Goal: Task Accomplishment & Management: Complete application form

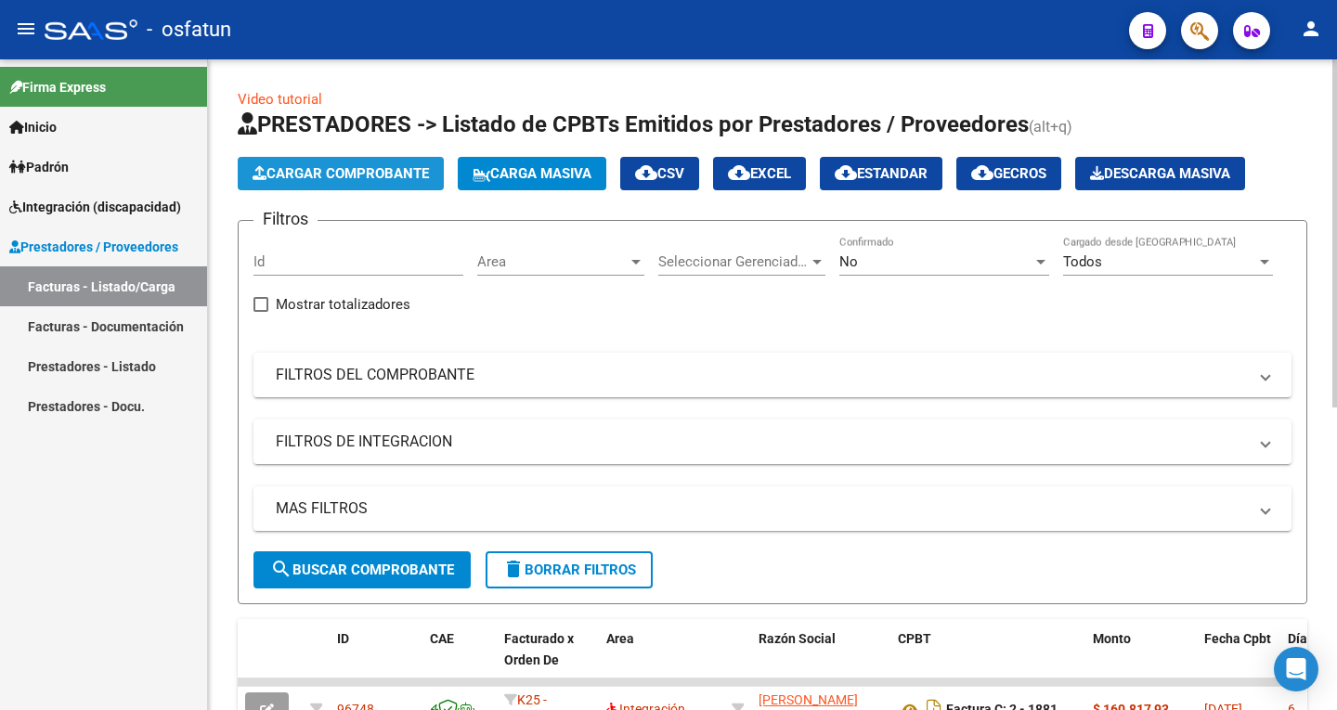
click at [372, 175] on span "Cargar Comprobante" at bounding box center [341, 173] width 176 height 17
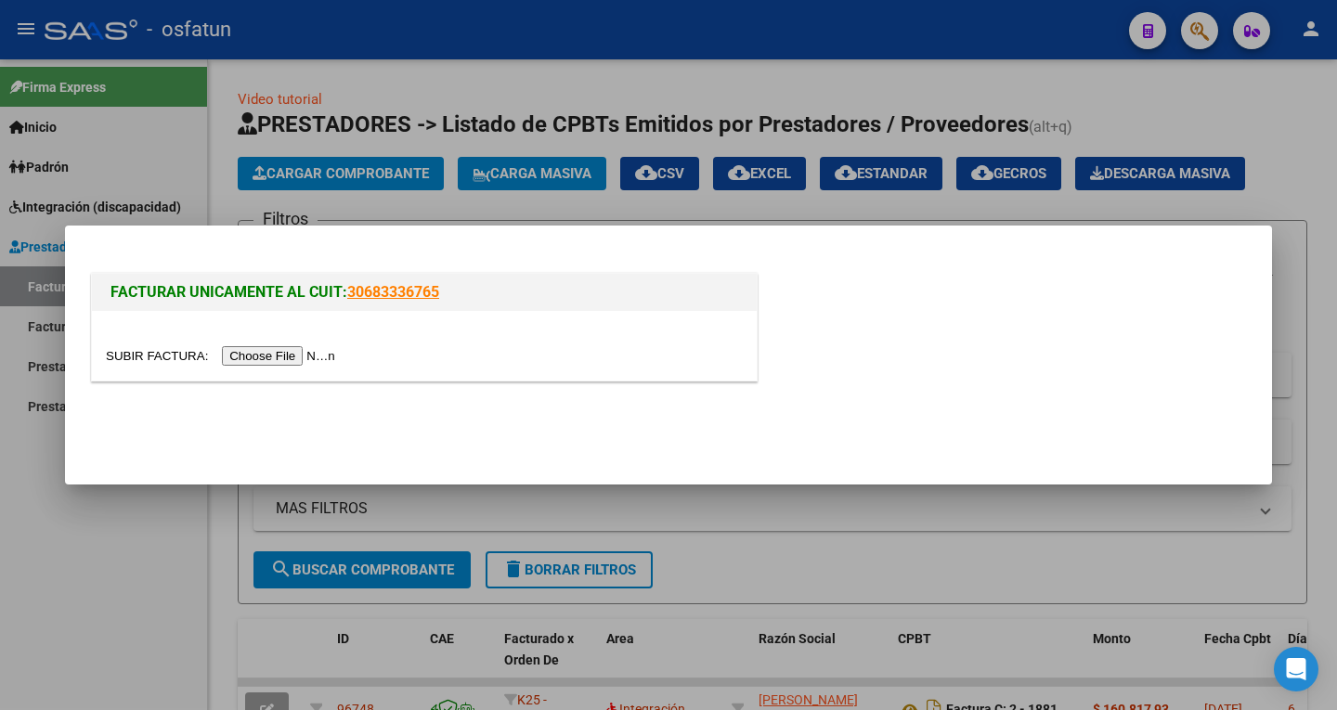
click at [290, 359] on input "file" at bounding box center [223, 355] width 235 height 19
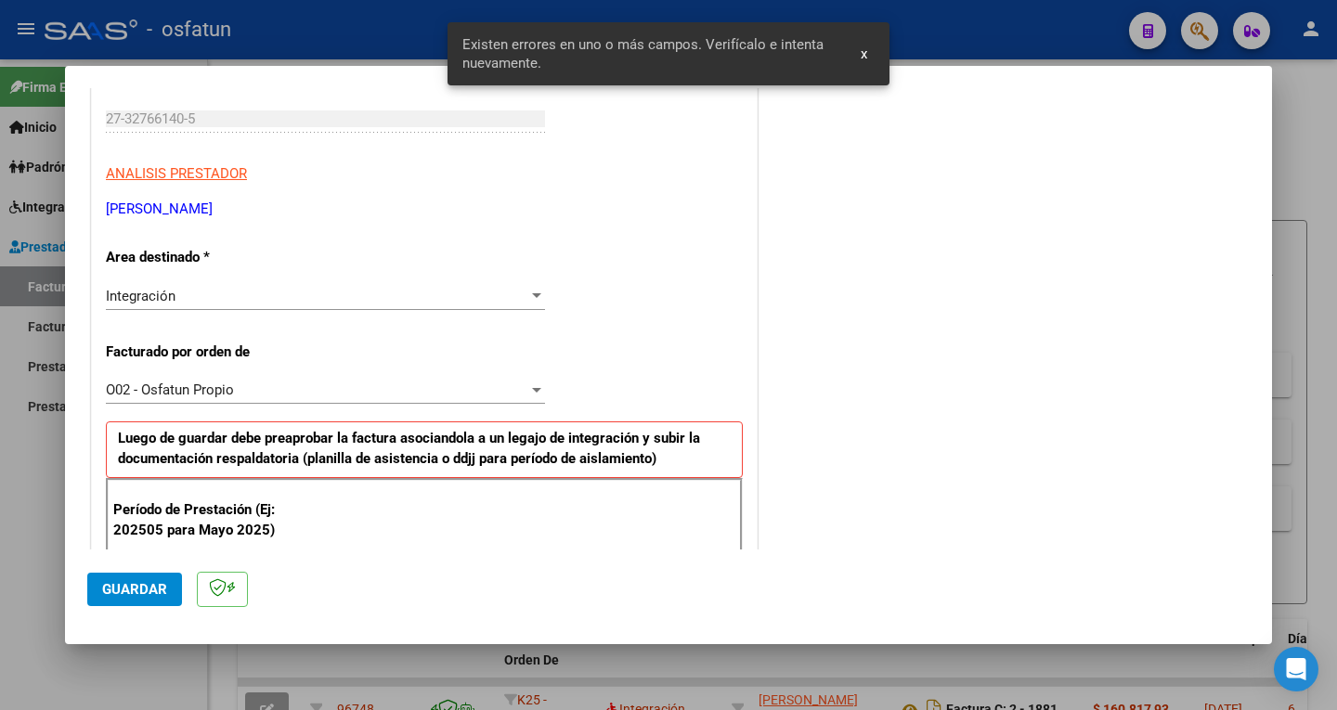
scroll to position [557, 0]
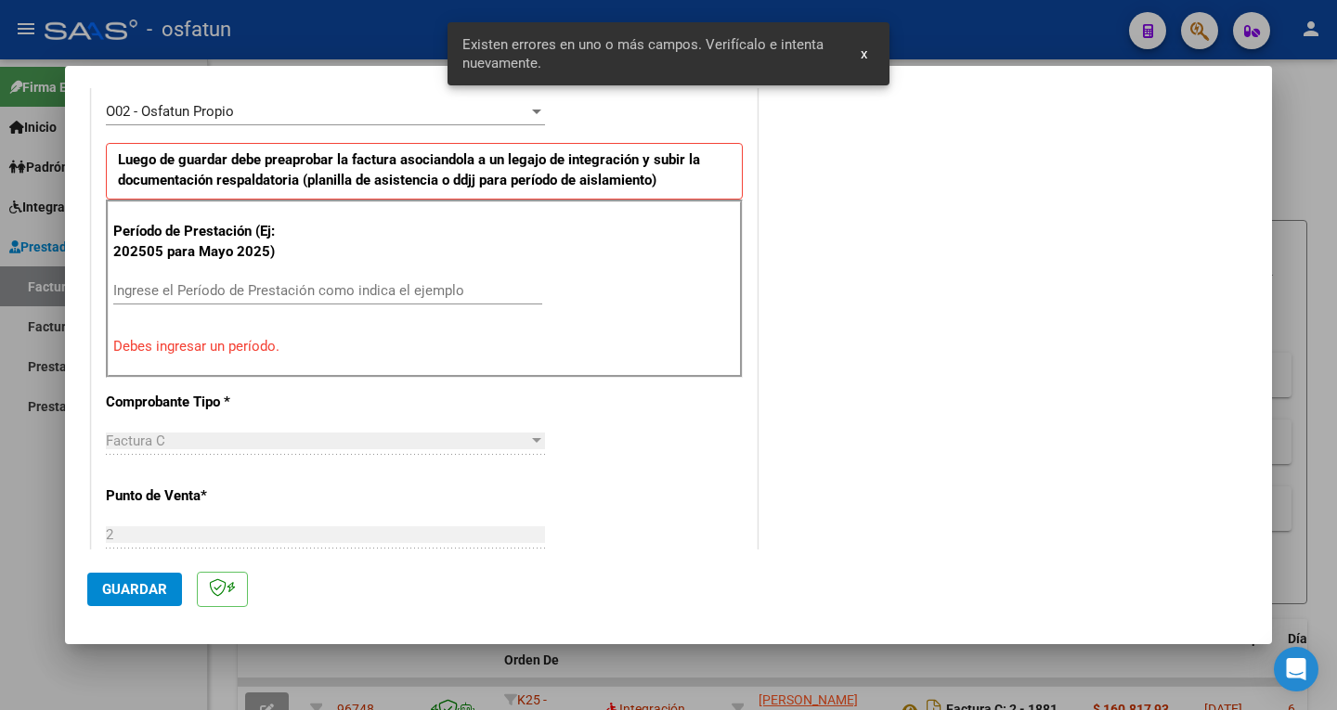
click at [161, 270] on div "Período de Prestación (Ej: 202505 para [DATE]) Ingrese el Período de Prestación…" at bounding box center [424, 289] width 637 height 178
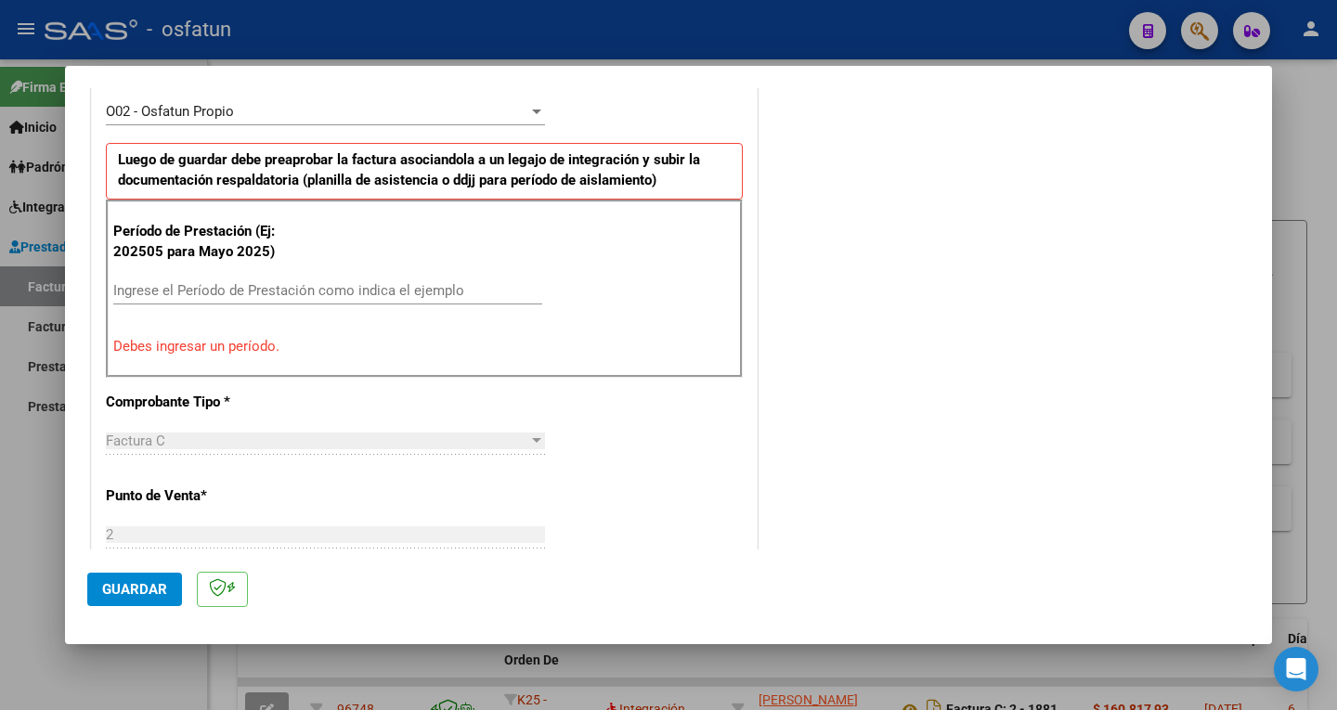
drag, startPoint x: 159, startPoint y: 275, endPoint x: 157, endPoint y: 285, distance: 10.4
click at [159, 279] on div "Período de Prestación (Ej: 202505 para [DATE]) Ingrese el Período de Prestación…" at bounding box center [424, 289] width 637 height 178
click at [157, 287] on input "Ingrese el Período de Prestación como indica el ejemplo" at bounding box center [327, 290] width 429 height 17
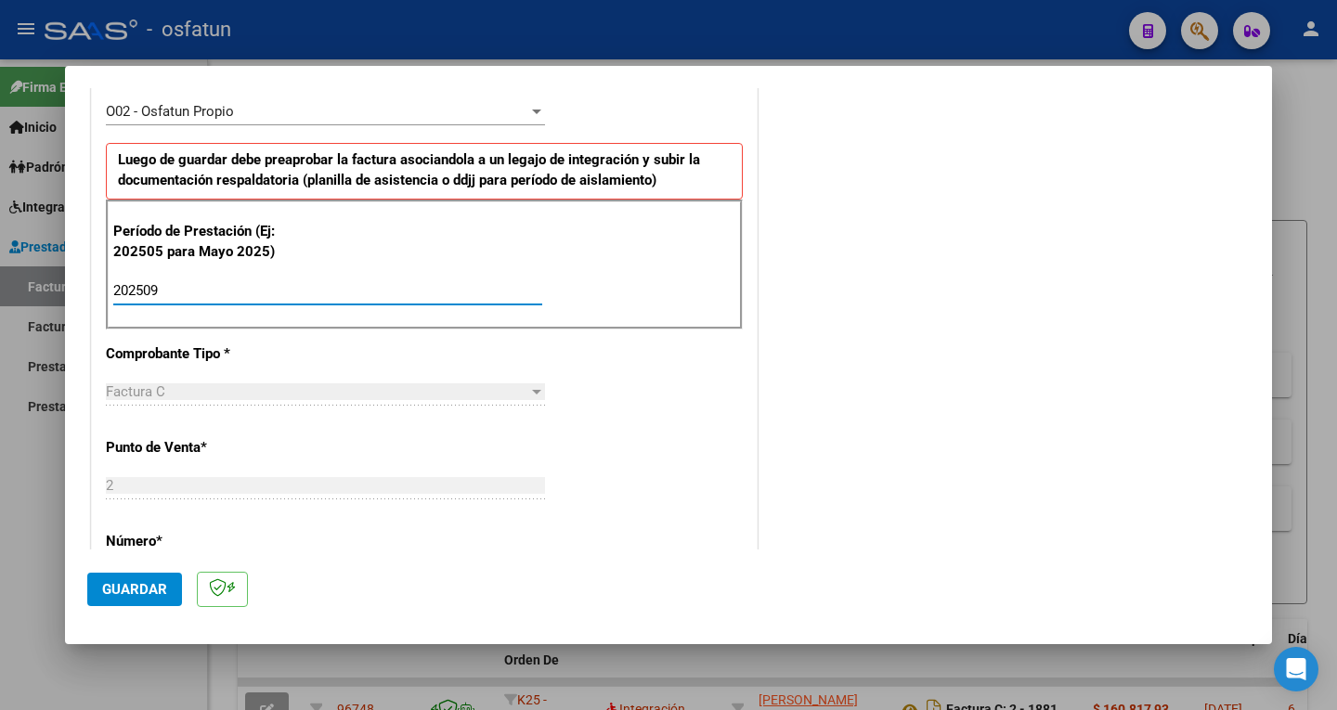
type input "202509"
click at [127, 587] on span "Guardar" at bounding box center [134, 589] width 65 height 17
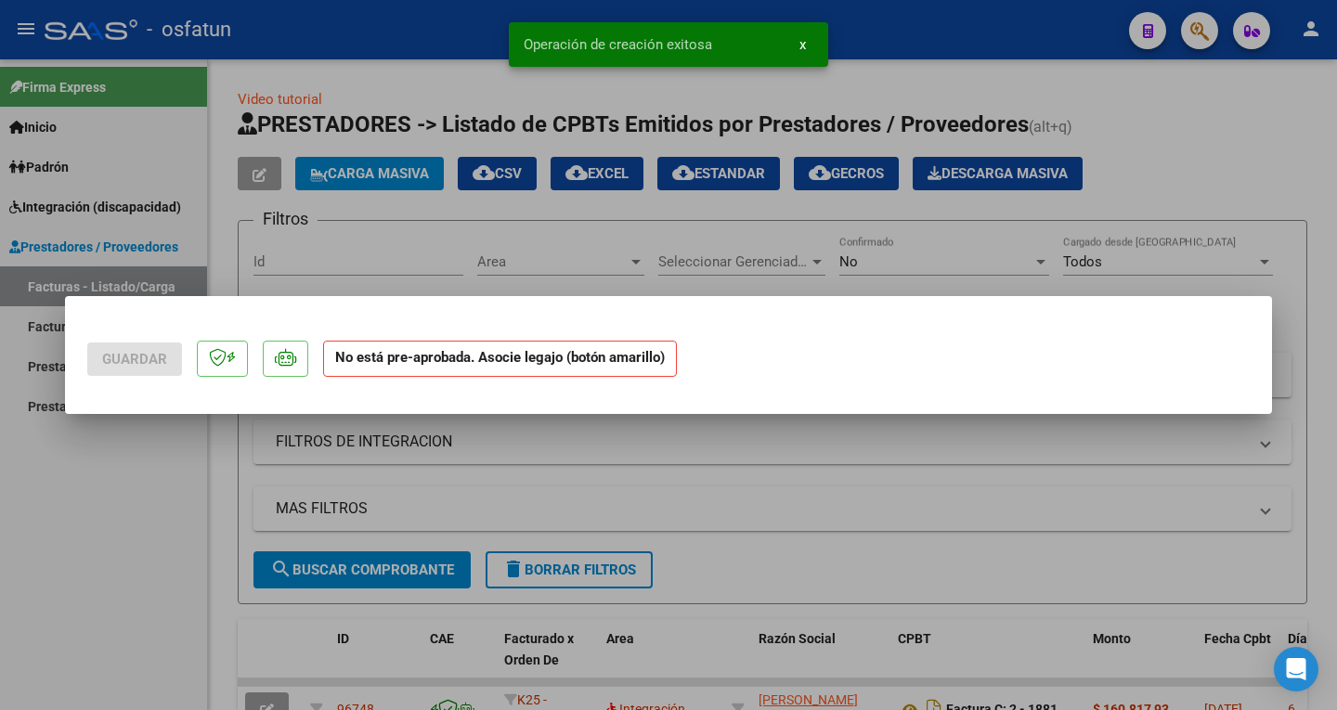
scroll to position [0, 0]
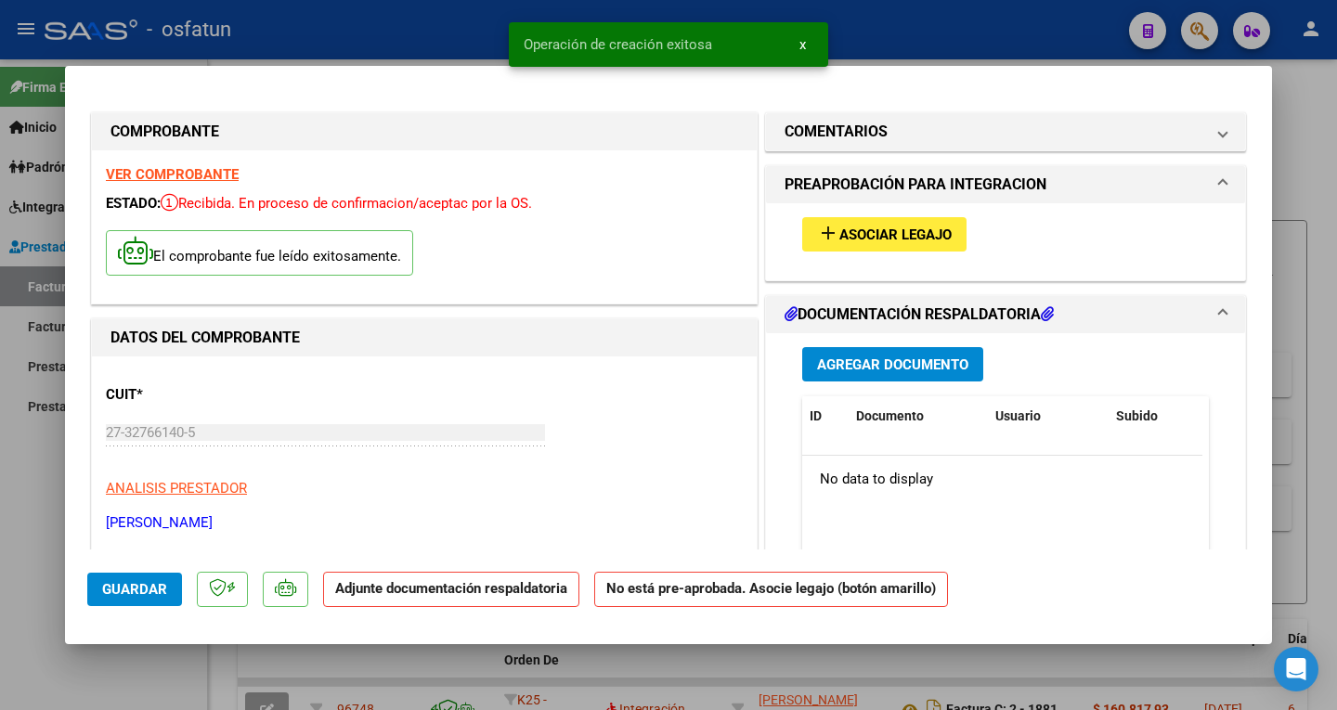
click at [863, 239] on span "Asociar Legajo" at bounding box center [895, 235] width 112 height 17
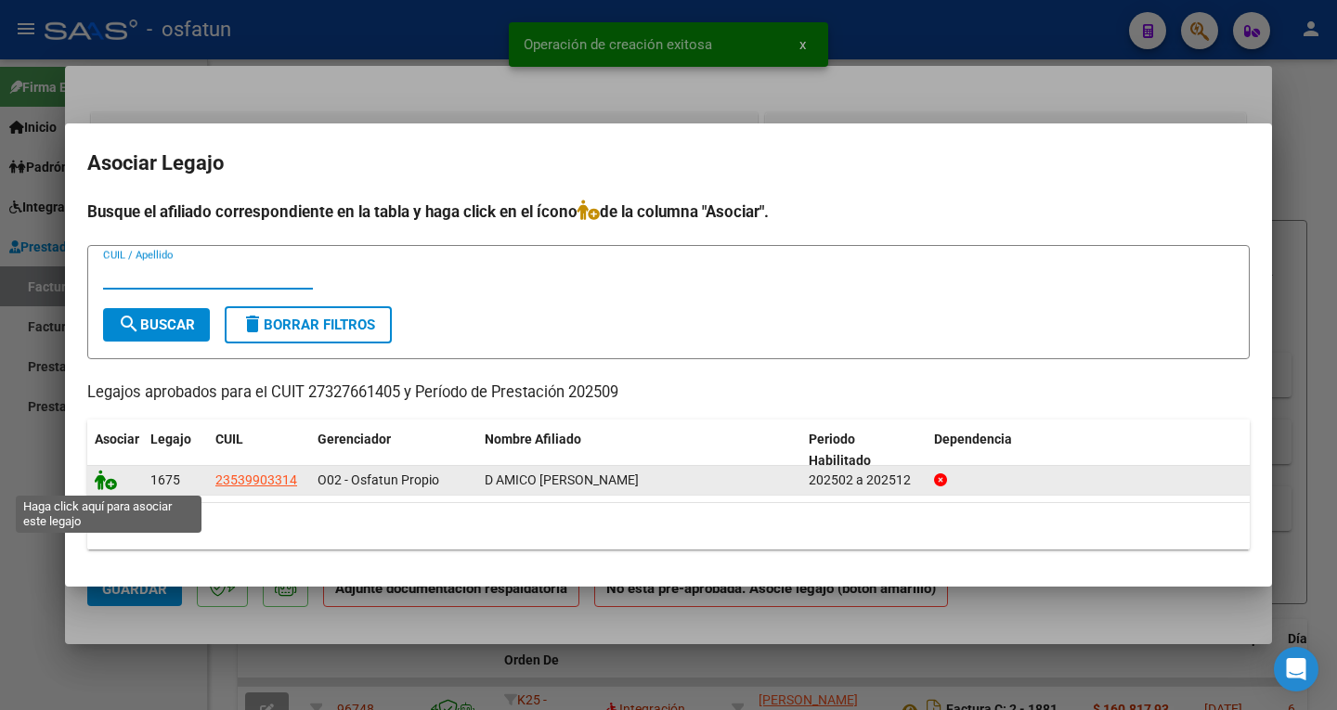
click at [100, 478] on icon at bounding box center [106, 480] width 22 height 20
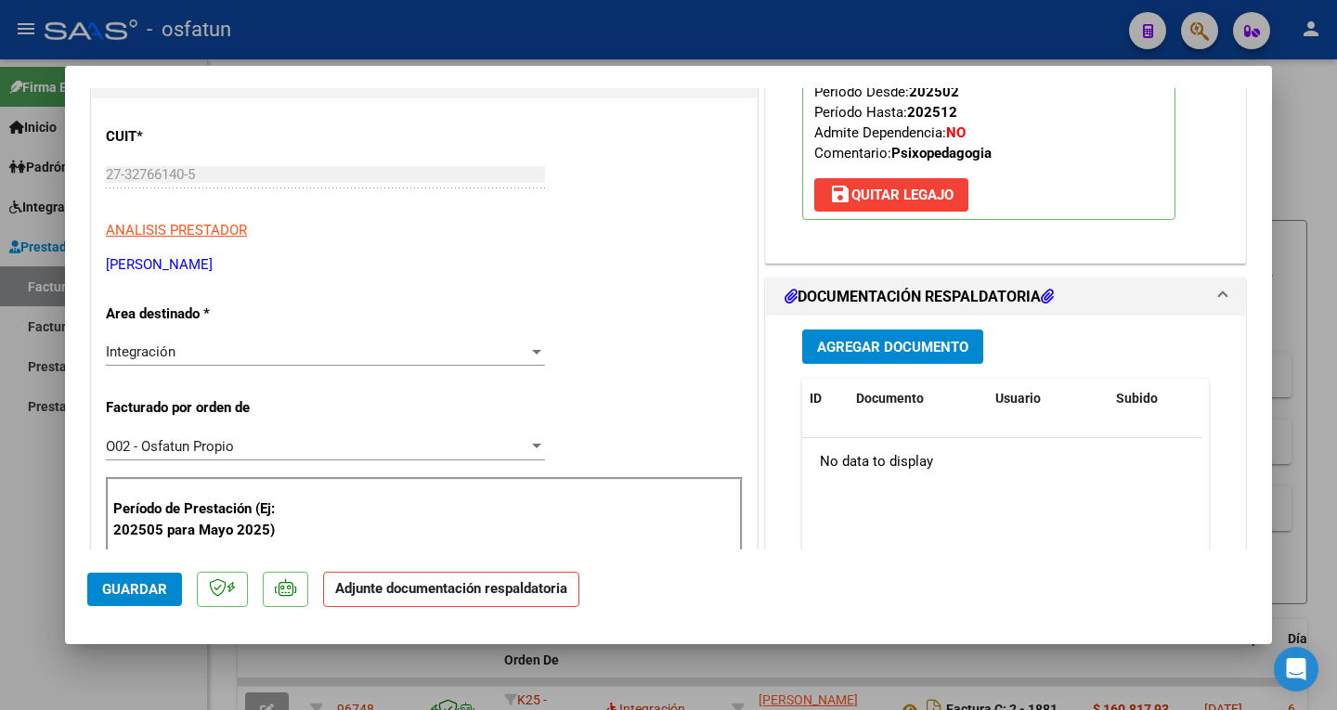
scroll to position [279, 0]
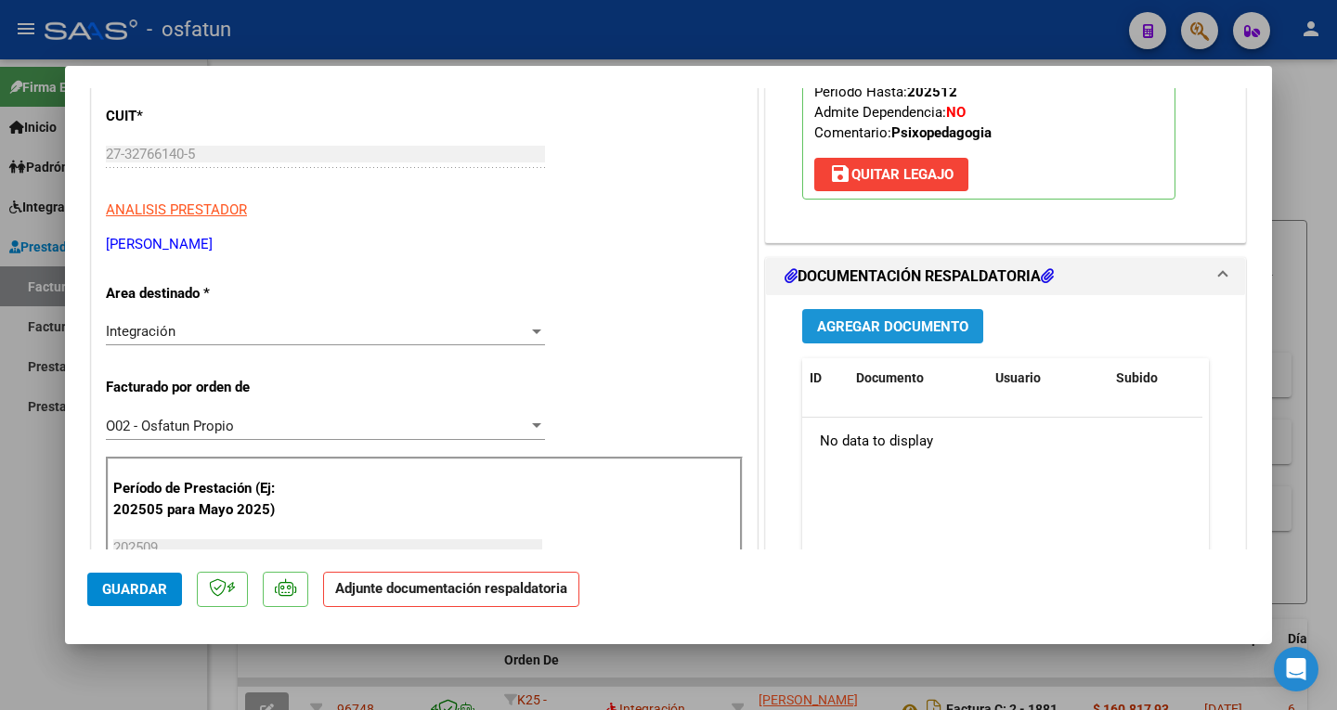
click at [880, 328] on span "Agregar Documento" at bounding box center [892, 326] width 151 height 17
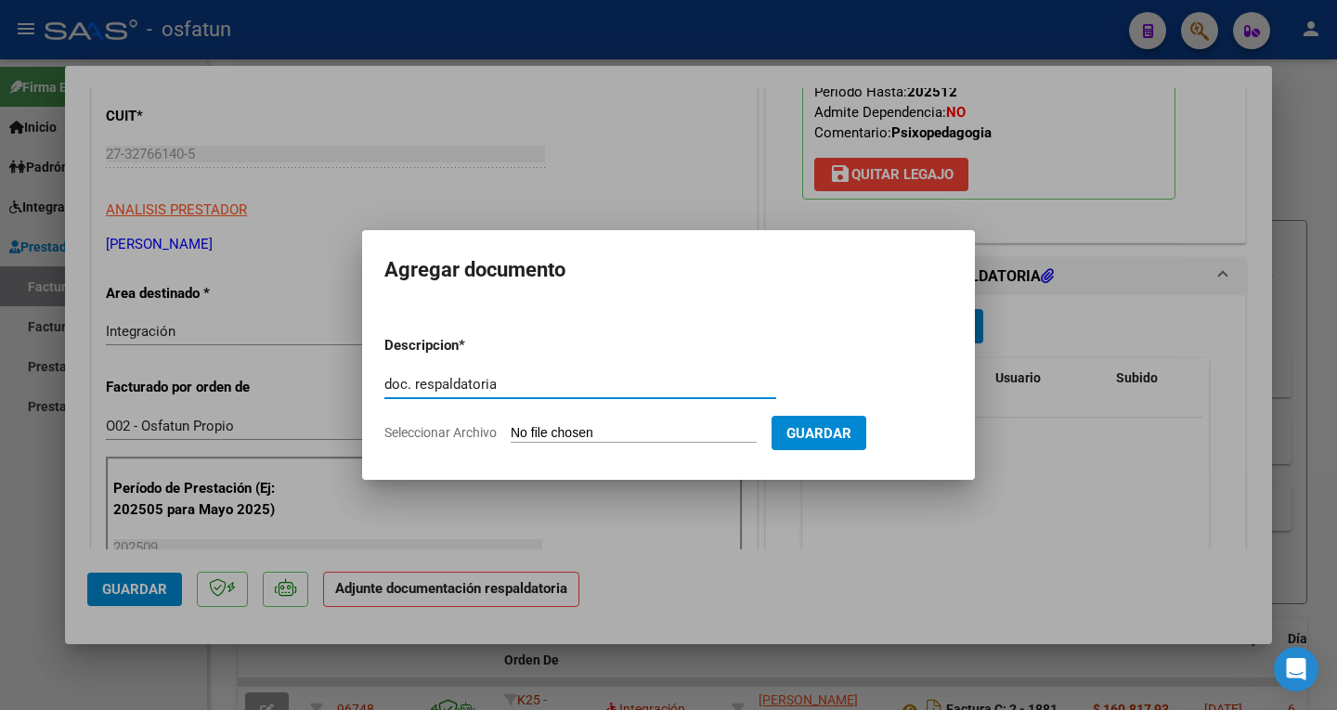
type input "doc. respaldatoria"
click at [710, 438] on input "Seleccionar Archivo" at bounding box center [634, 434] width 246 height 18
type input "C:\fakepath\ilovepdf_merged (29).pdf"
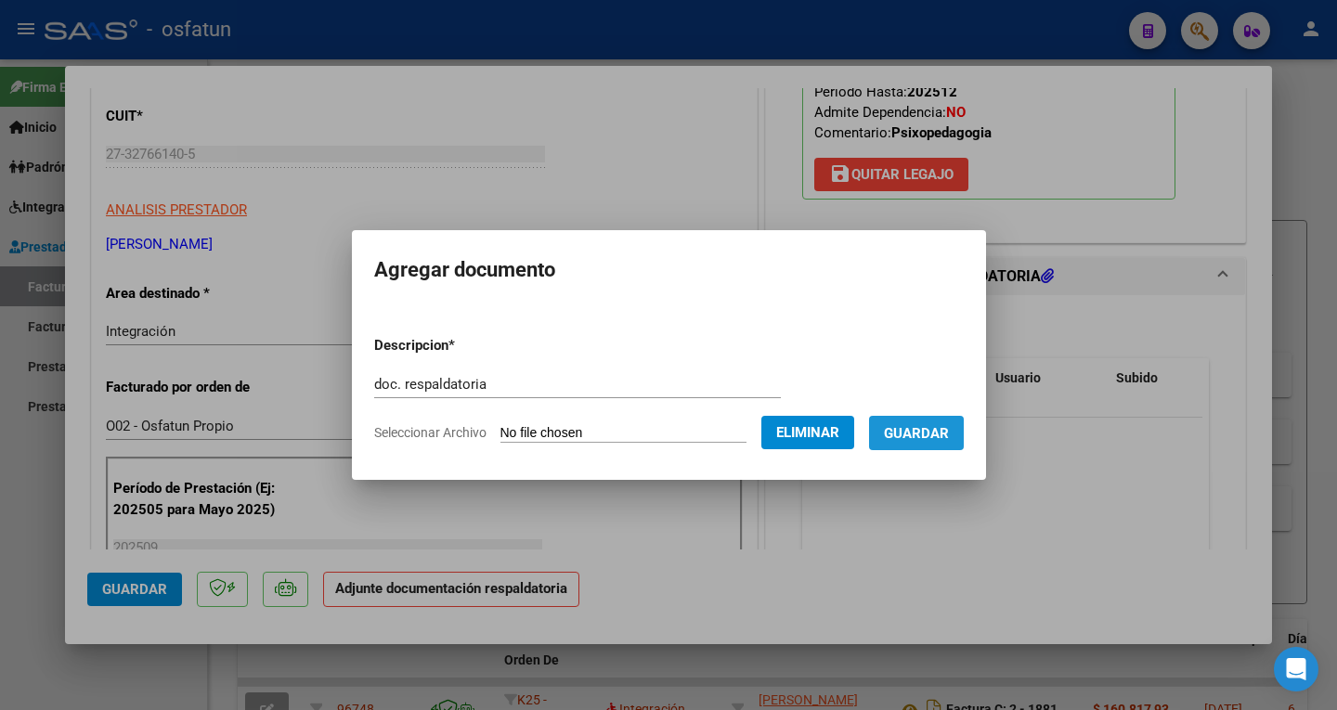
click at [936, 442] on button "Guardar" at bounding box center [916, 433] width 95 height 34
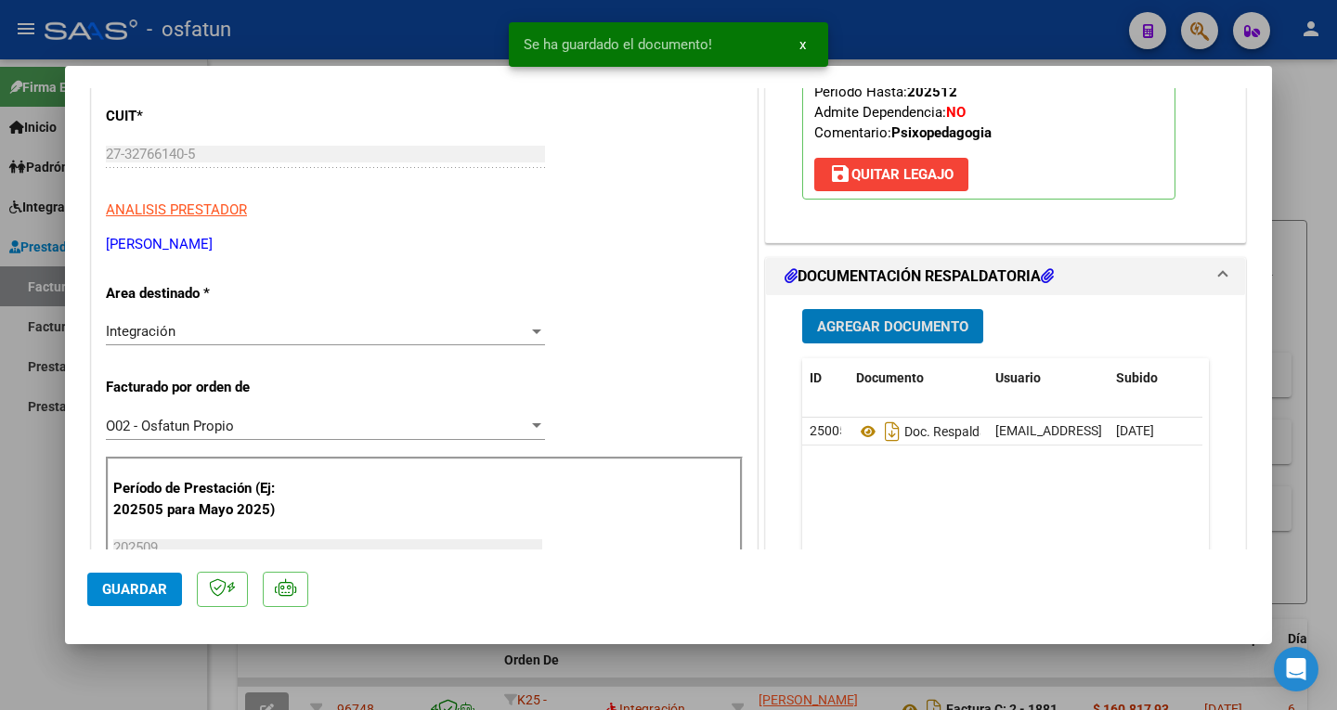
click at [142, 590] on span "Guardar" at bounding box center [134, 589] width 65 height 17
click at [937, 32] on div at bounding box center [668, 355] width 1337 height 710
type input "$ 0,00"
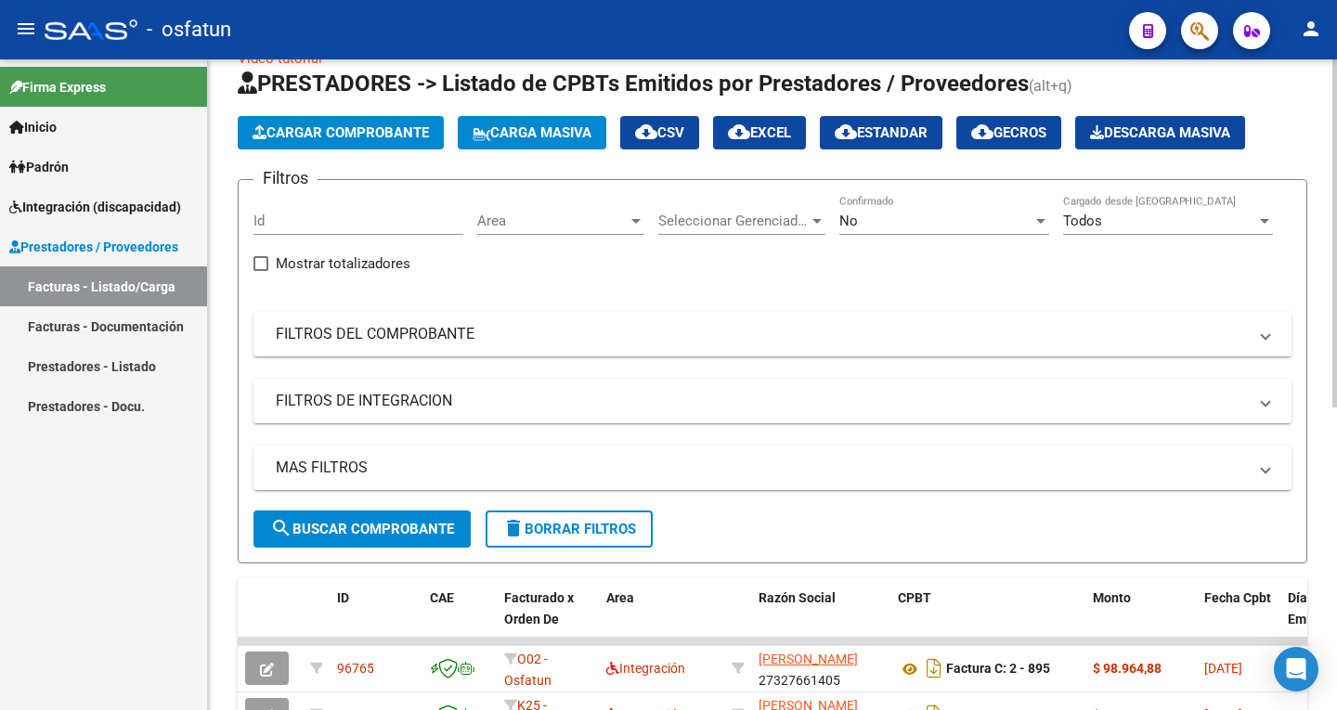
scroll to position [0, 0]
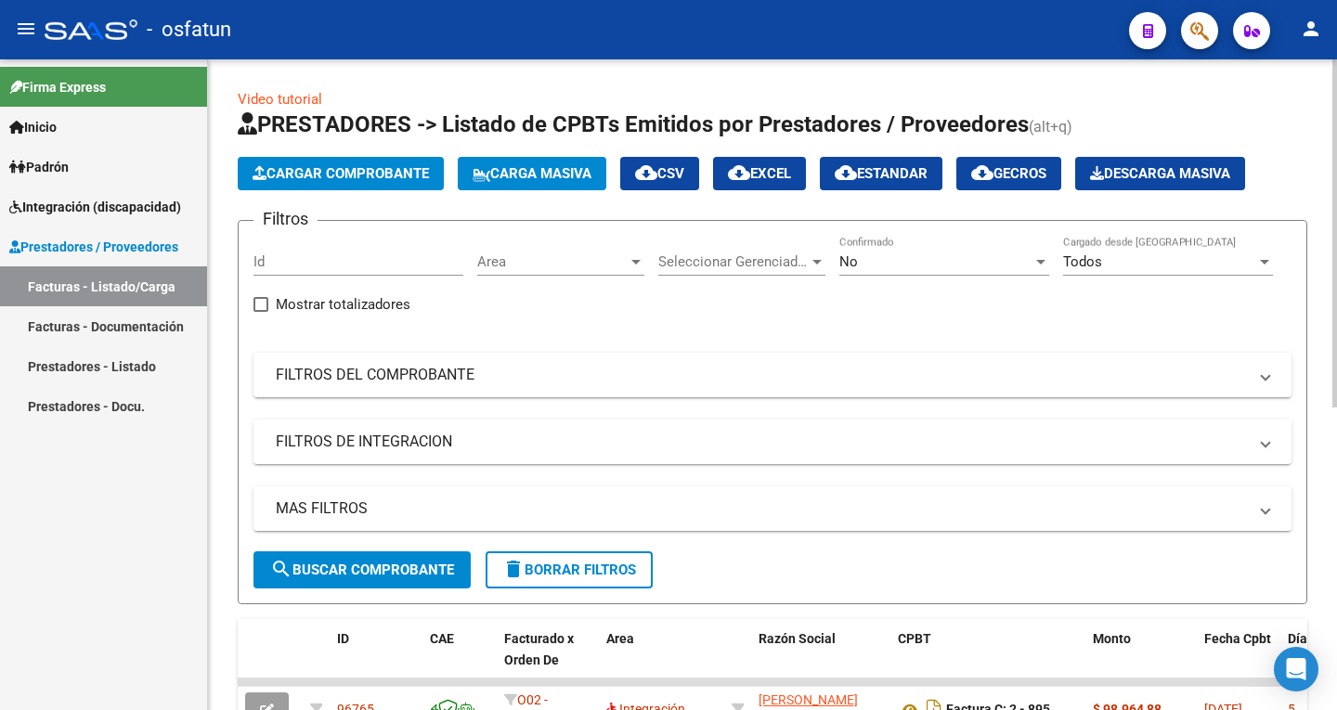
click at [352, 169] on span "Cargar Comprobante" at bounding box center [341, 173] width 176 height 17
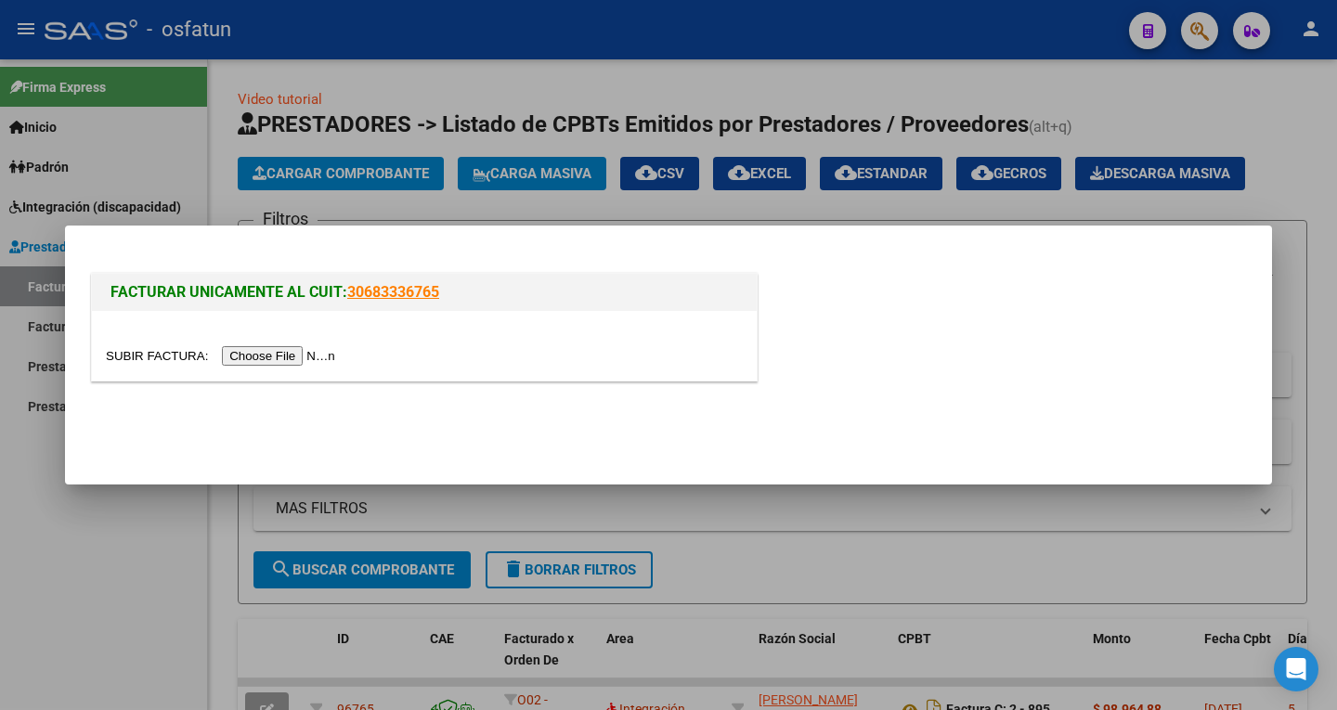
click at [305, 351] on input "file" at bounding box center [223, 355] width 235 height 19
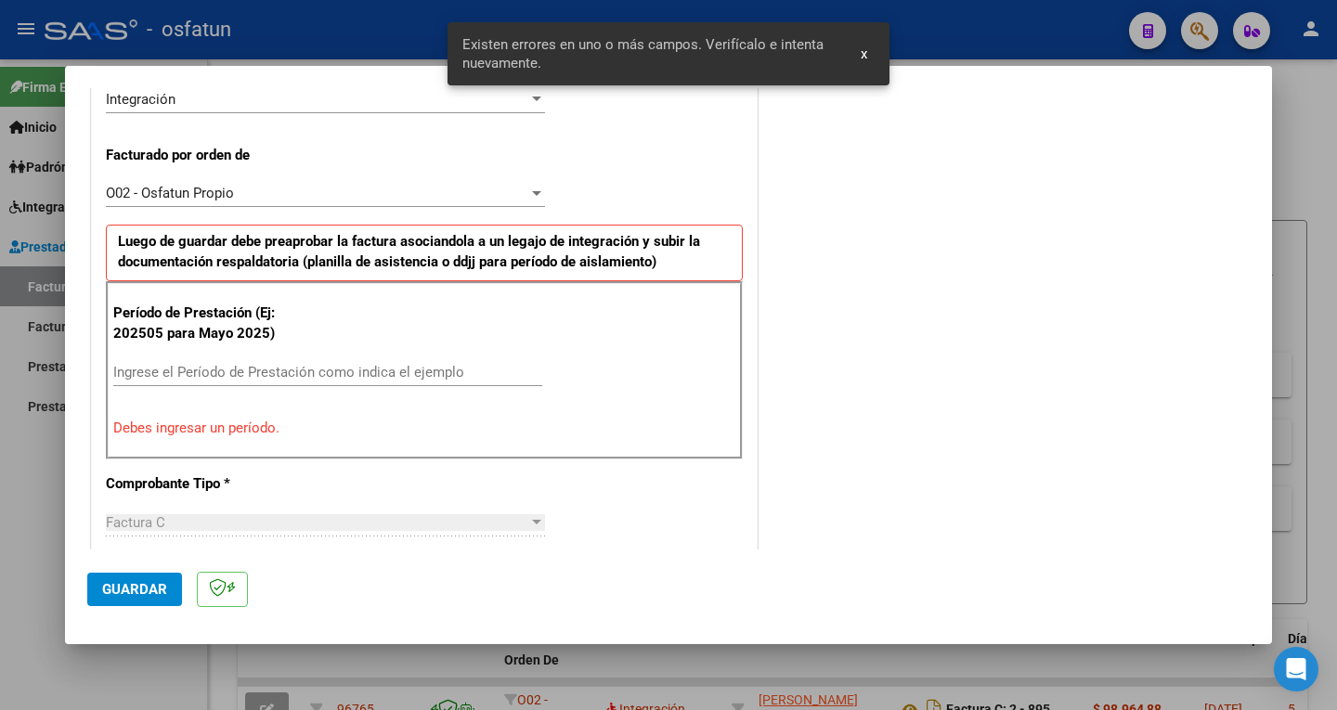
scroll to position [557, 0]
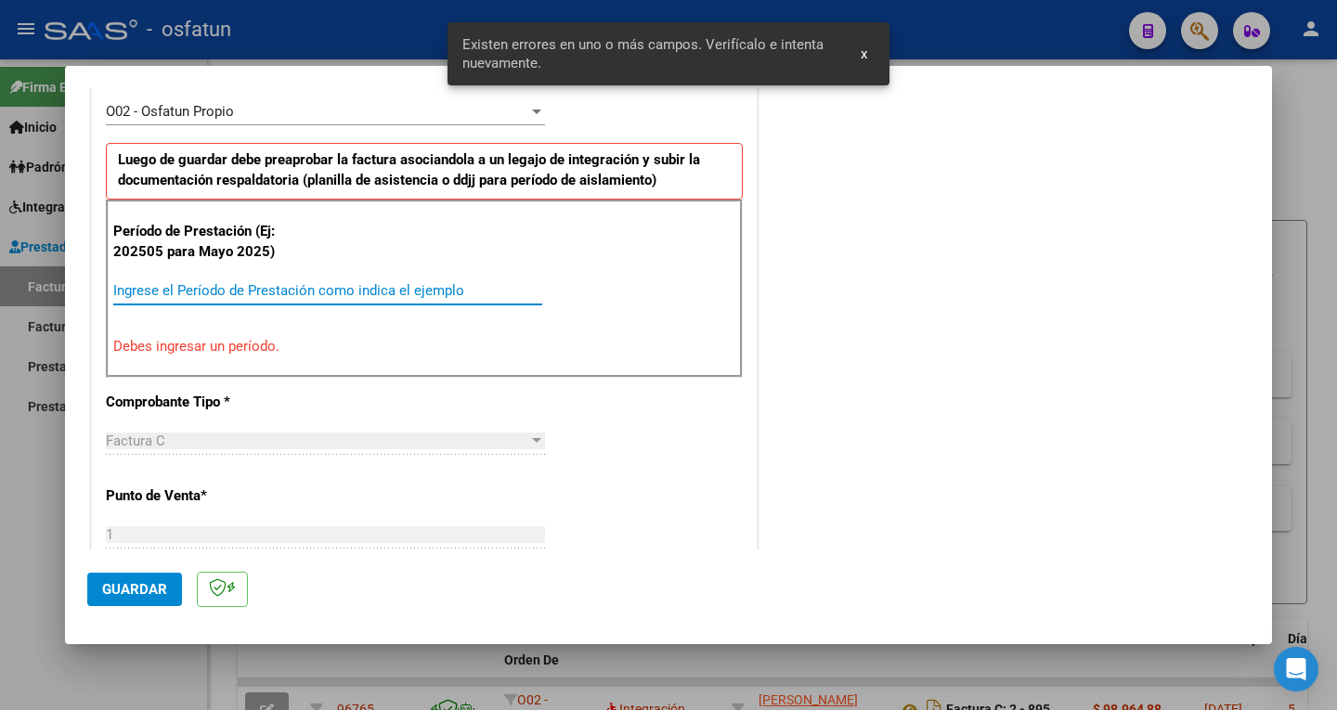
click at [150, 291] on input "Ingrese el Período de Prestación como indica el ejemplo" at bounding box center [327, 290] width 429 height 17
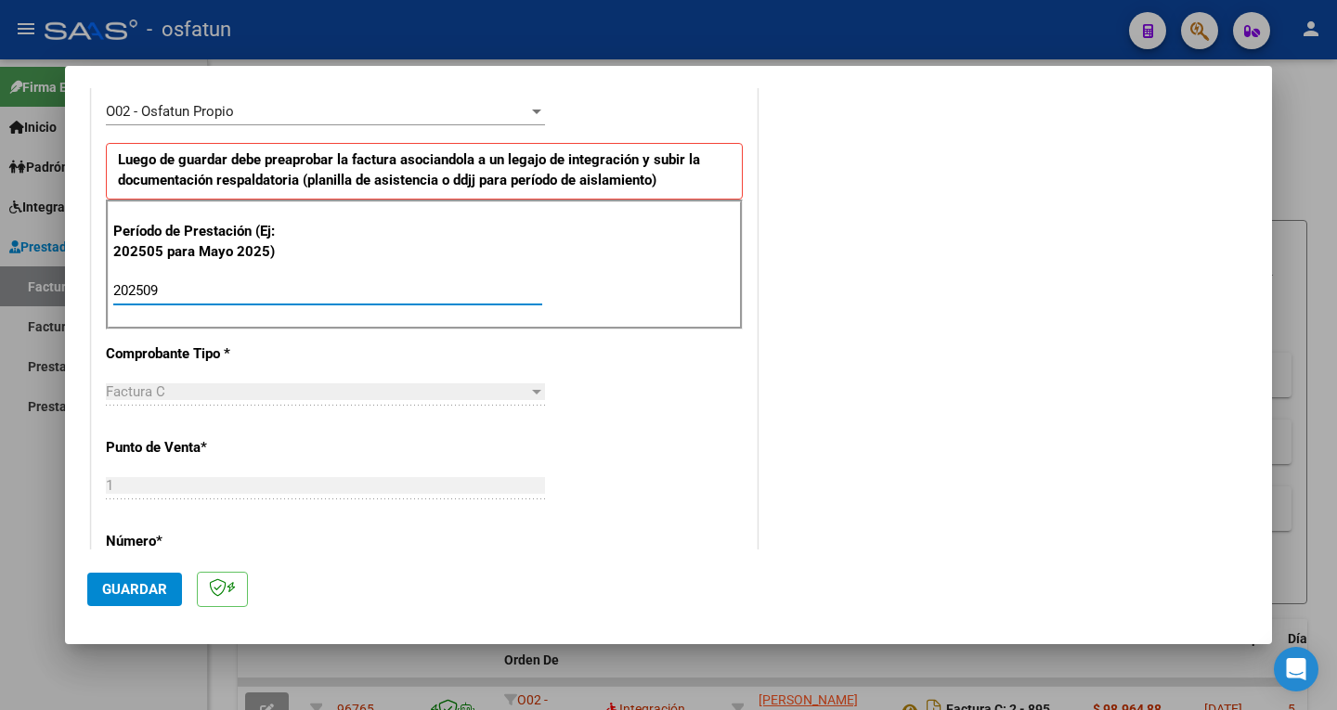
type input "202509"
click at [145, 590] on span "Guardar" at bounding box center [134, 589] width 65 height 17
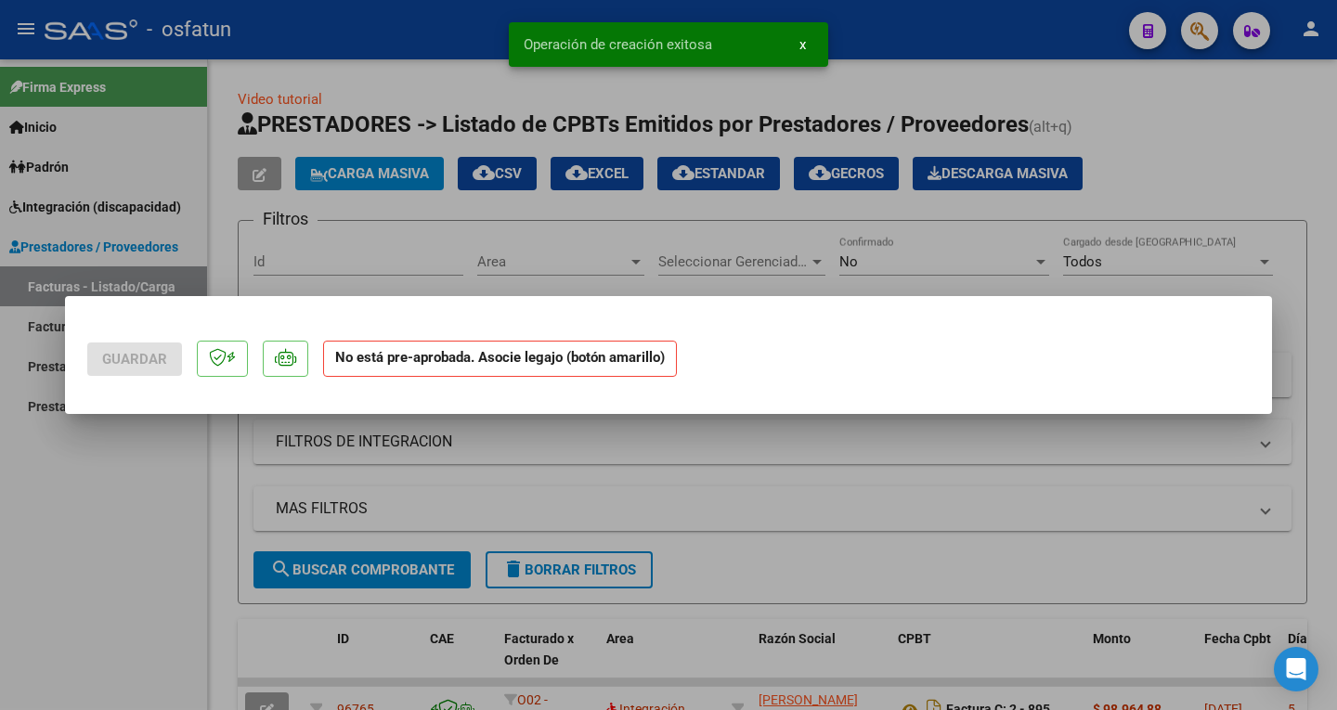
scroll to position [0, 0]
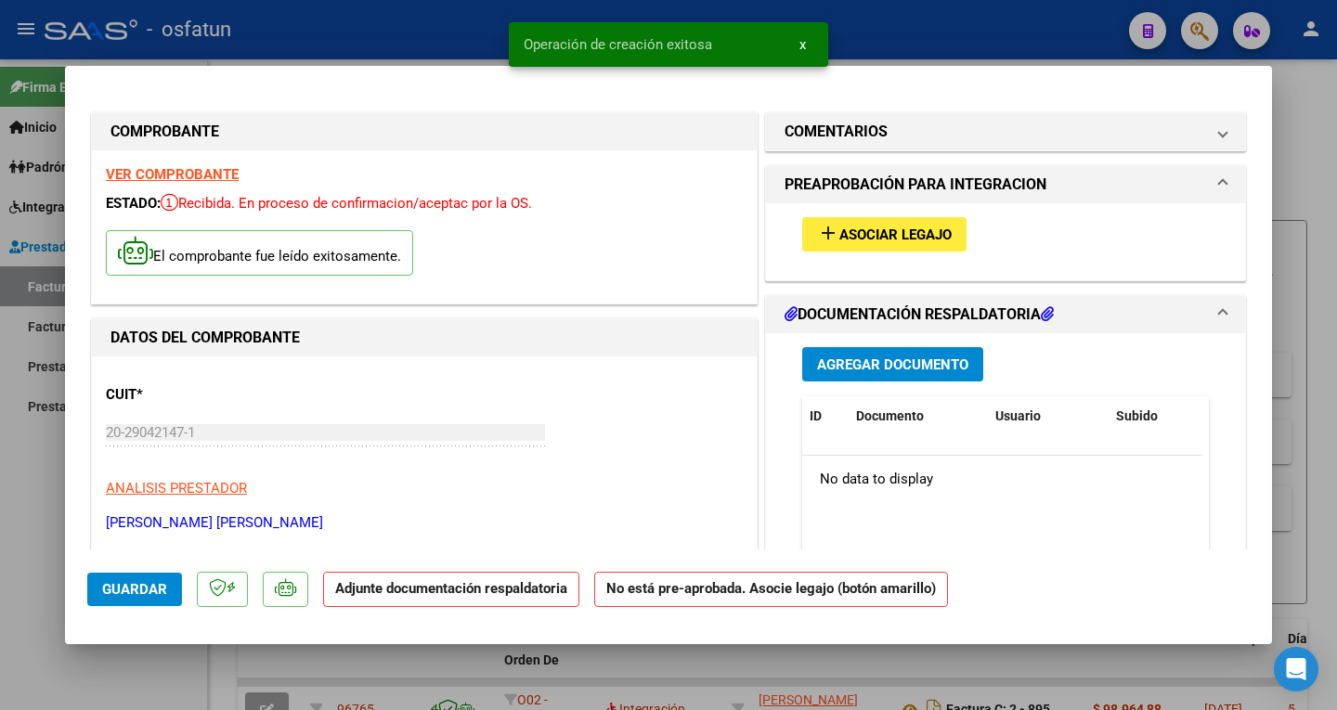
click at [916, 240] on span "Asociar Legajo" at bounding box center [895, 235] width 112 height 17
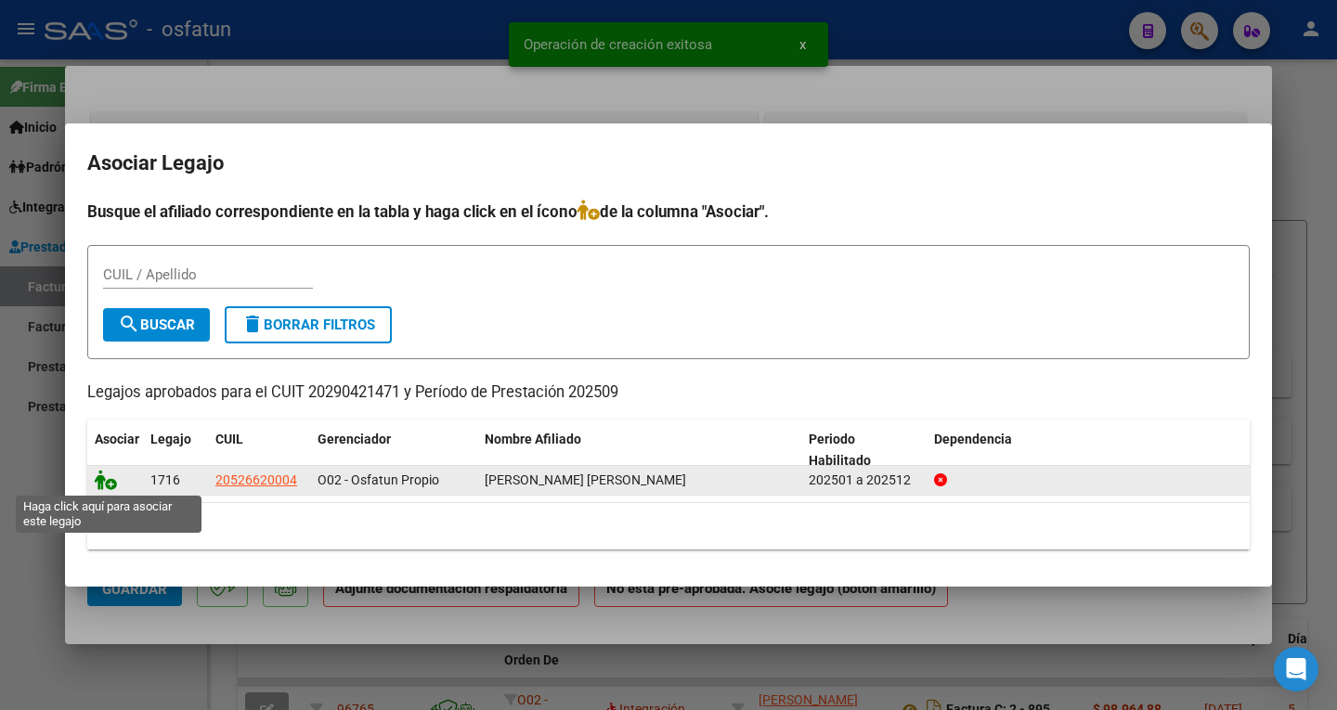
click at [95, 480] on icon at bounding box center [106, 480] width 22 height 20
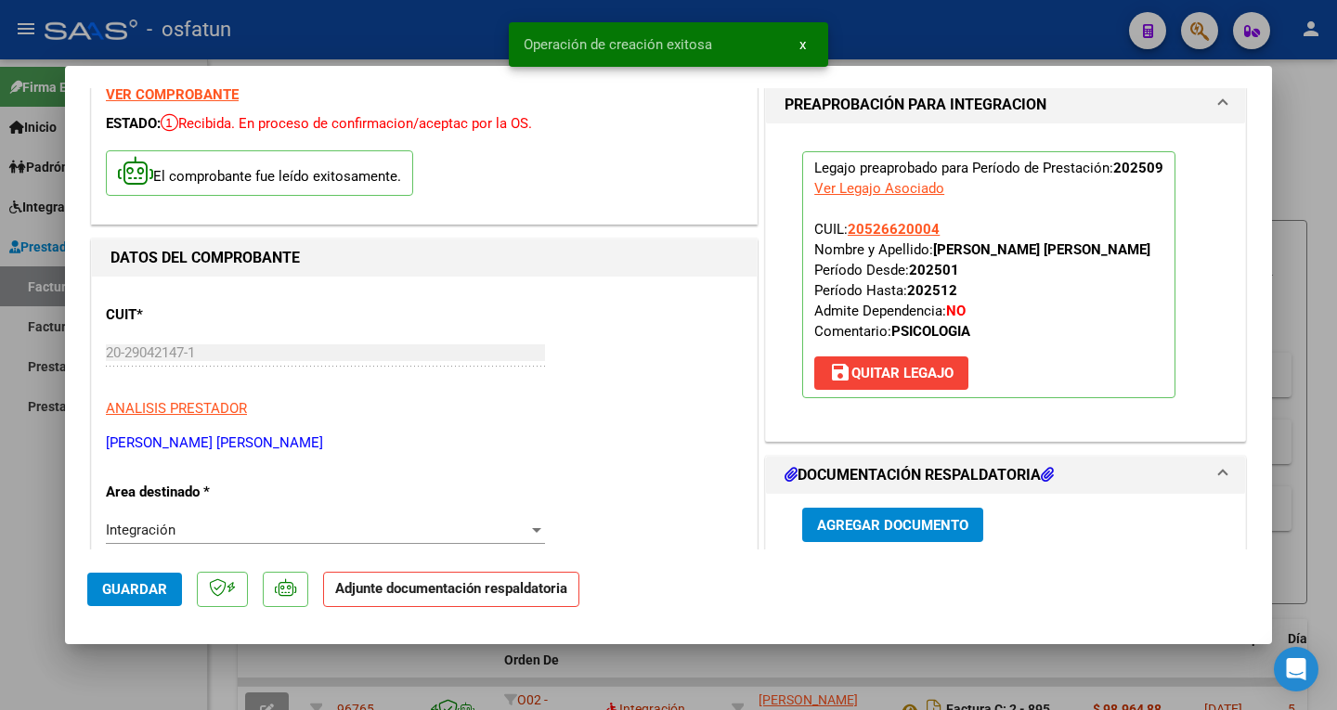
scroll to position [186, 0]
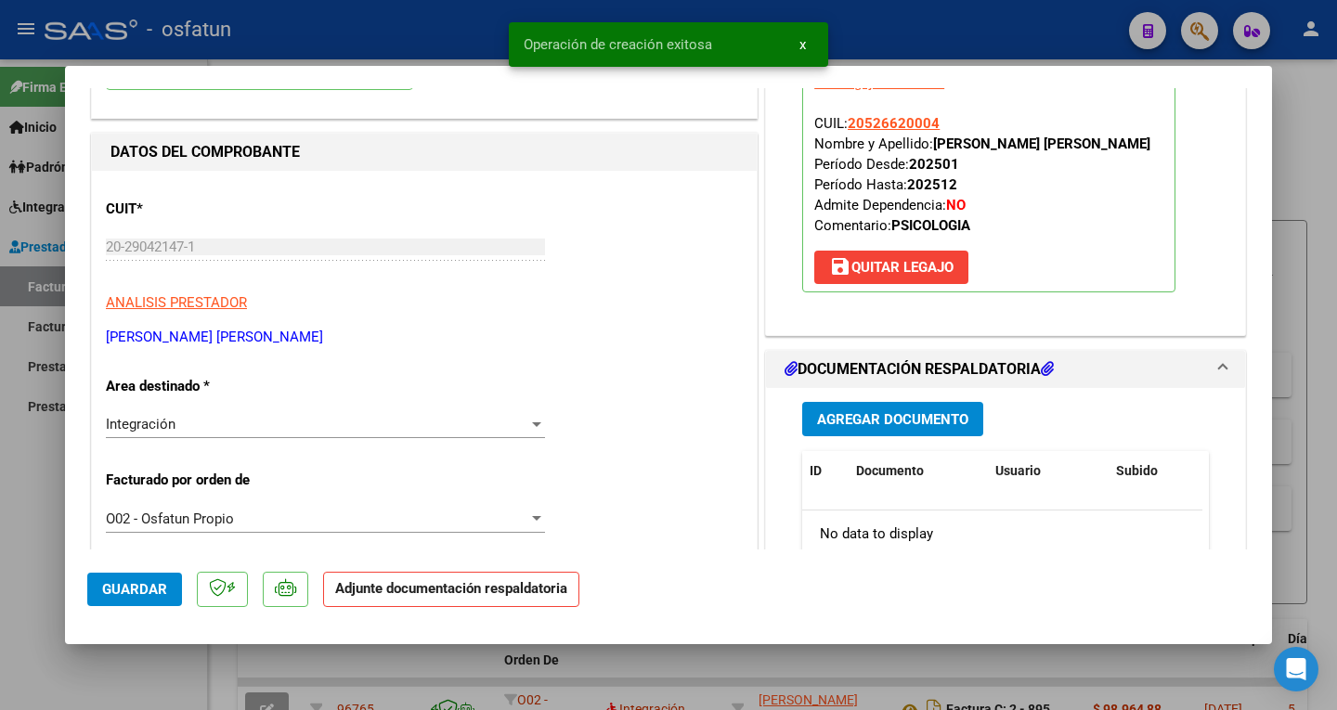
click at [880, 420] on span "Agregar Documento" at bounding box center [892, 419] width 151 height 17
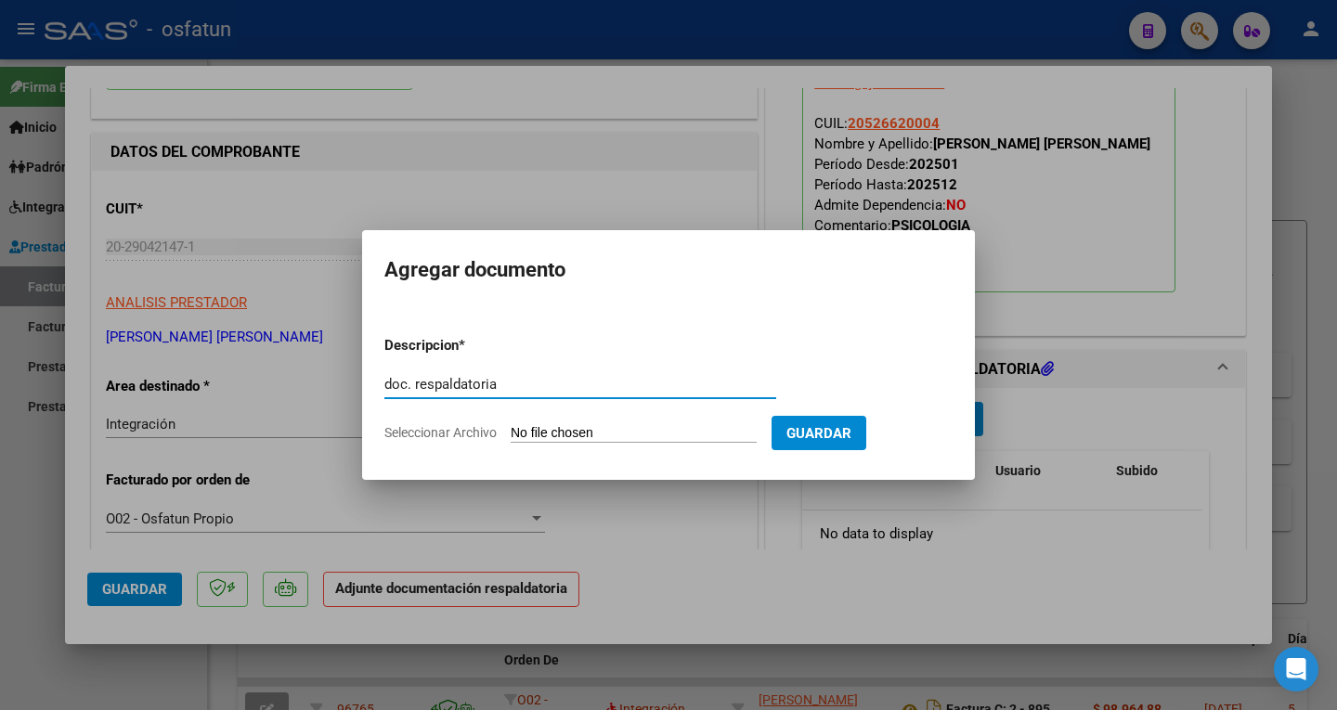
type input "doc. respaldatoria"
click at [629, 437] on input "Seleccionar Archivo" at bounding box center [634, 434] width 246 height 18
type input "C:\fakepath\Asistencia [DATE] + Autorización.pdf"
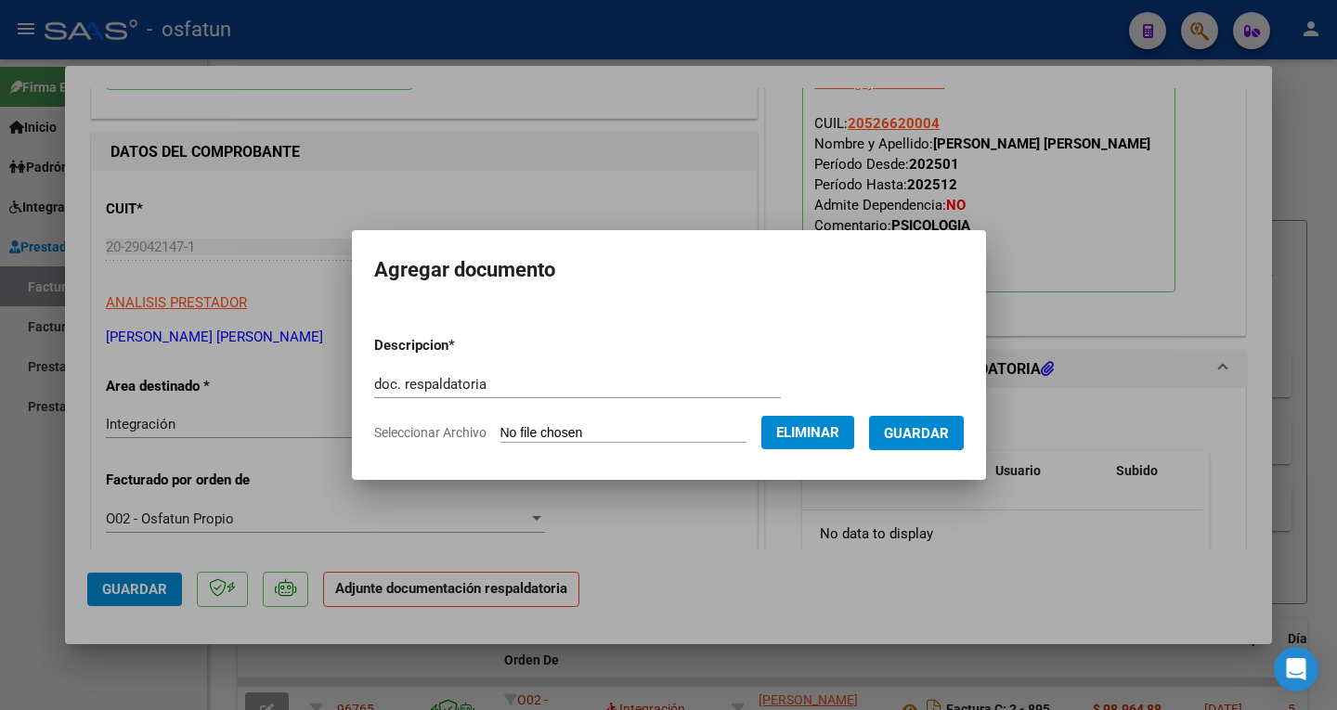
click at [953, 442] on button "Guardar" at bounding box center [916, 433] width 95 height 34
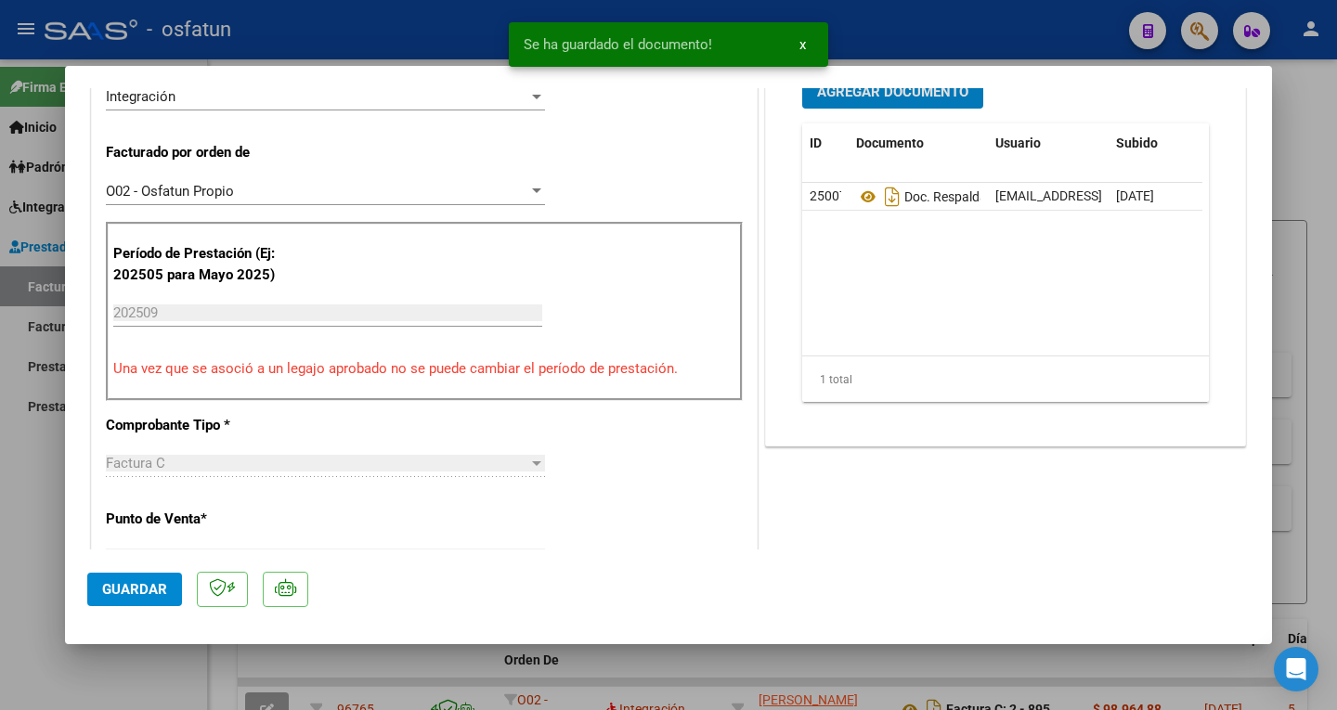
scroll to position [464, 0]
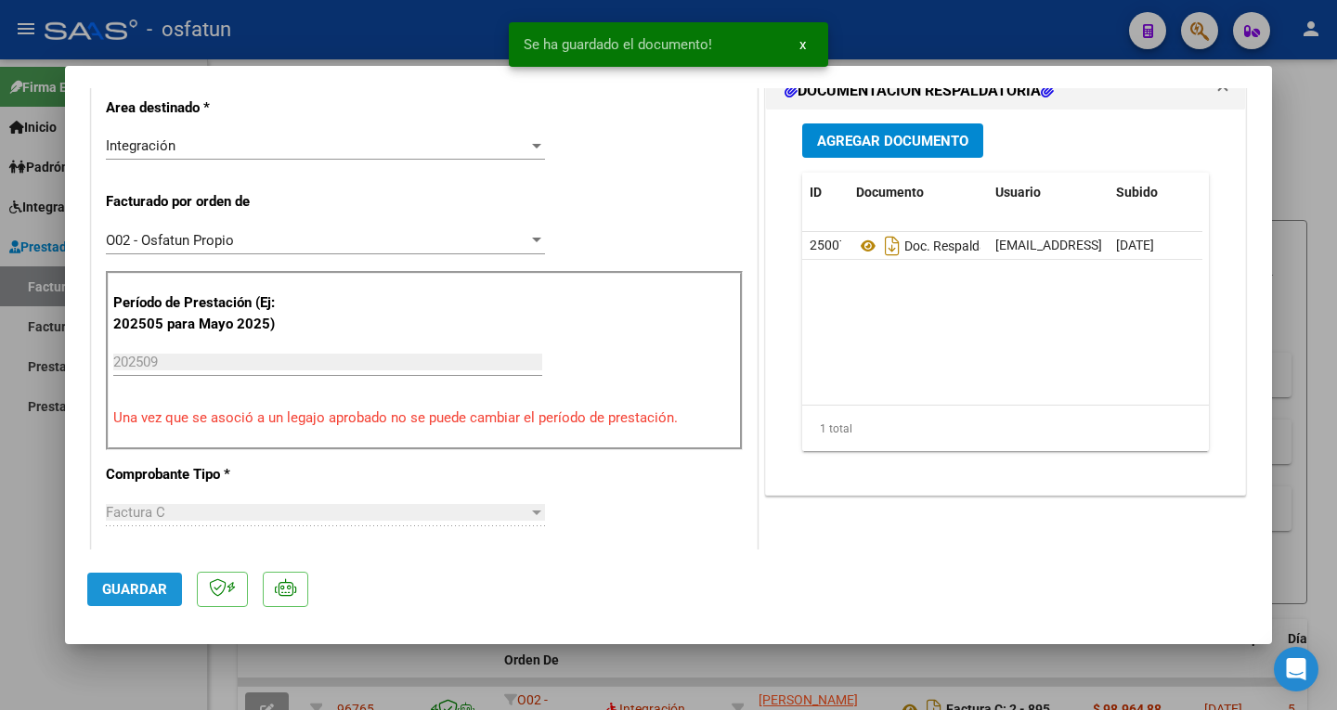
drag, startPoint x: 170, startPoint y: 594, endPoint x: 174, endPoint y: 584, distance: 10.9
click at [170, 593] on button "Guardar" at bounding box center [134, 589] width 95 height 33
click at [161, 589] on span "Guardar" at bounding box center [134, 589] width 65 height 17
click at [940, 35] on div at bounding box center [668, 355] width 1337 height 710
type input "$ 0,00"
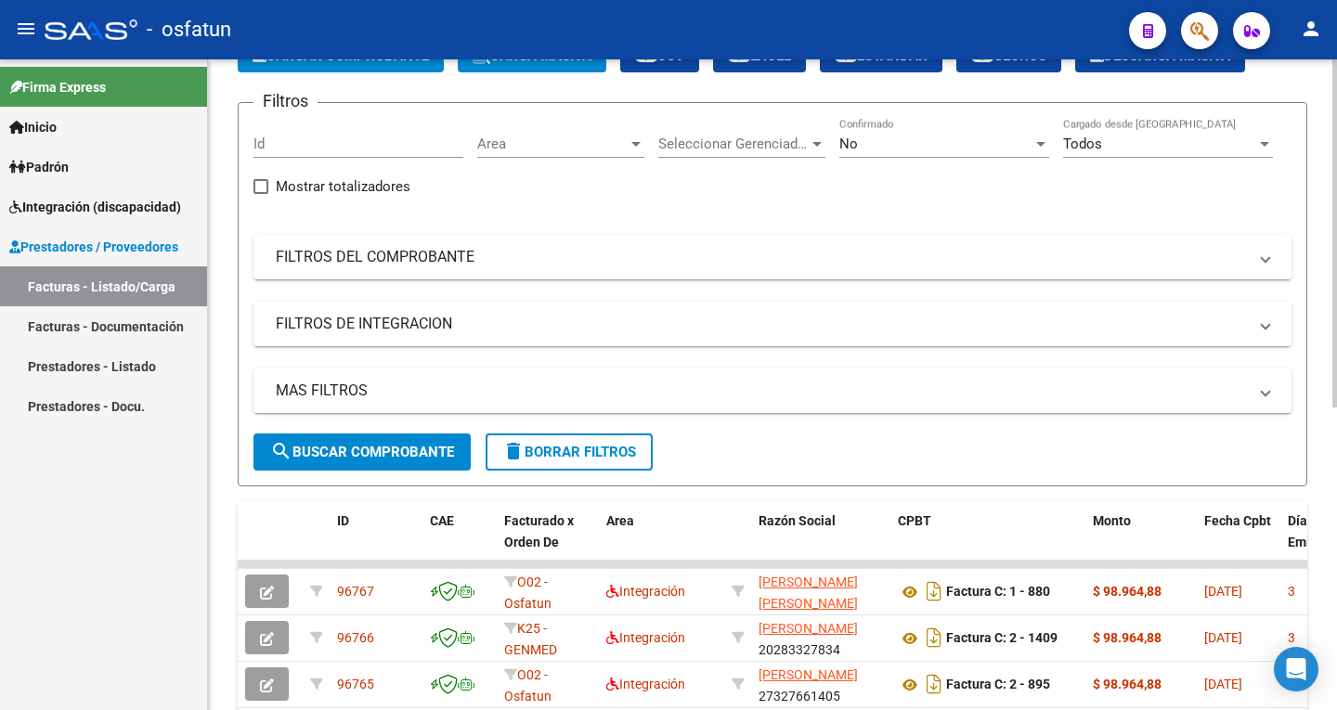
scroll to position [0, 0]
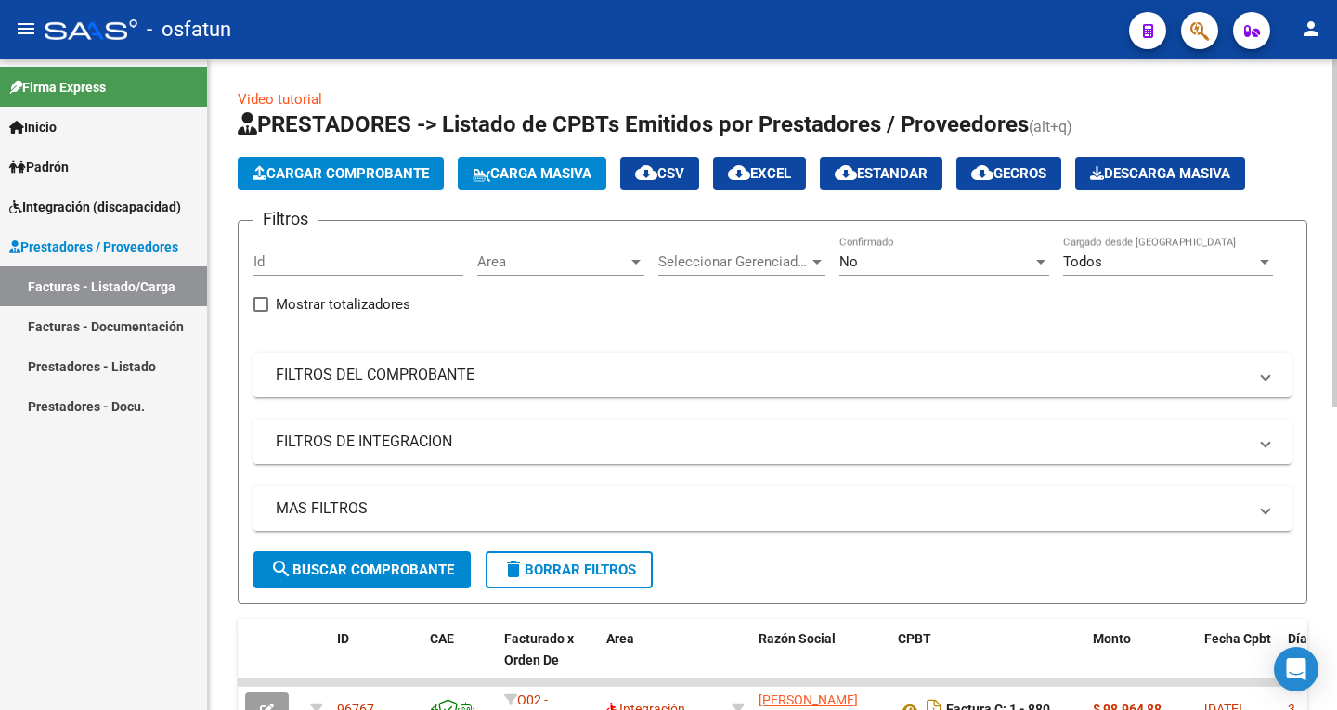
click at [357, 177] on span "Cargar Comprobante" at bounding box center [341, 173] width 176 height 17
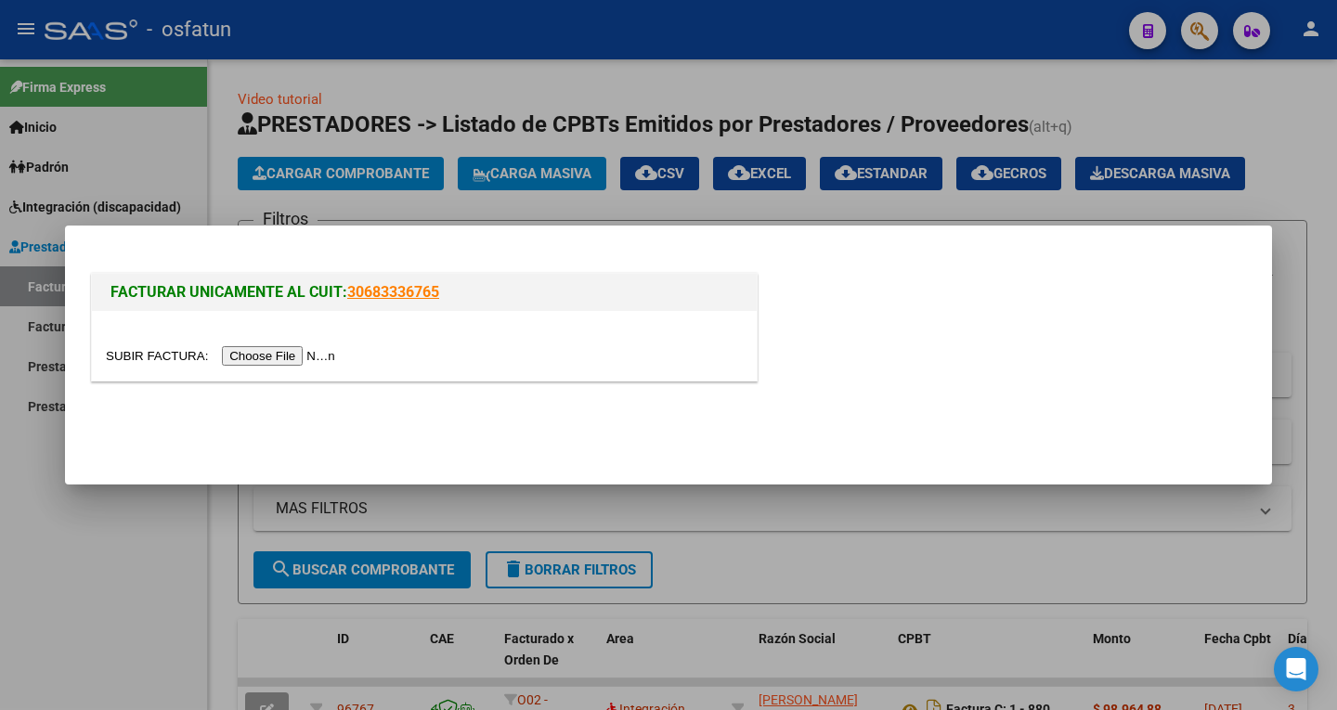
click at [297, 355] on input "file" at bounding box center [223, 355] width 235 height 19
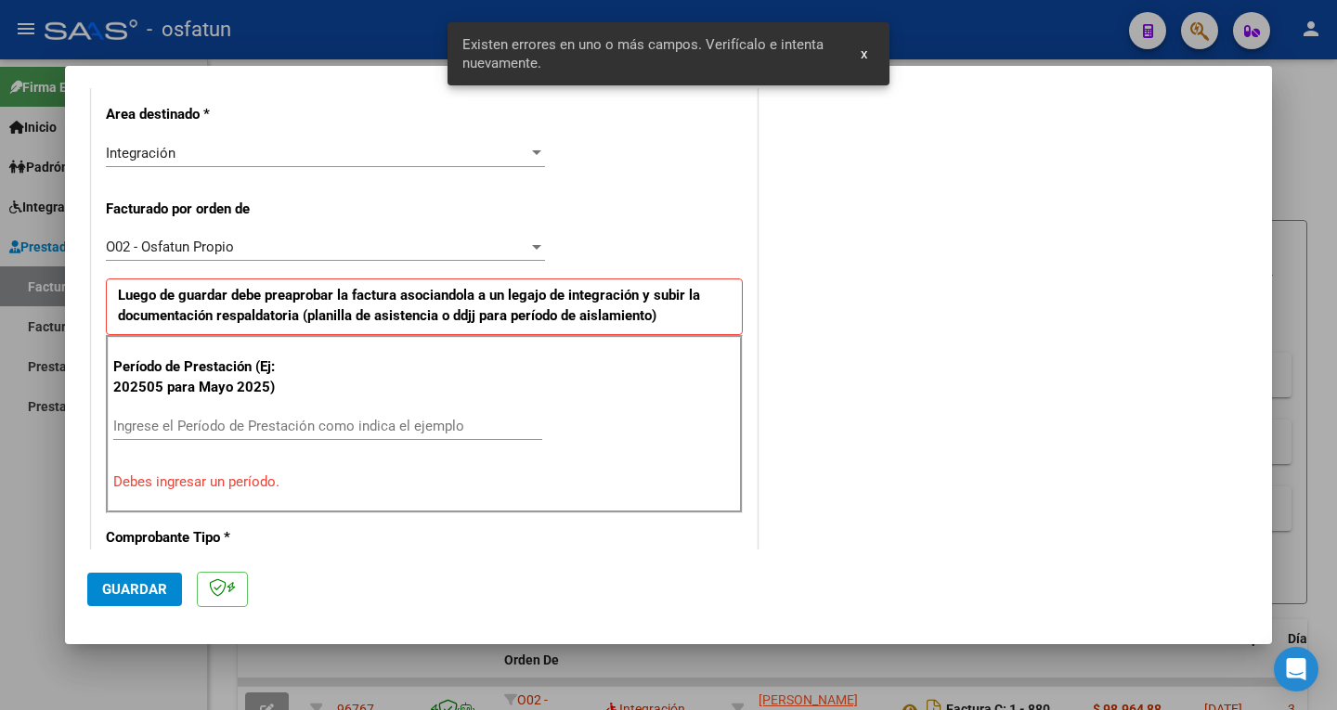
scroll to position [464, 0]
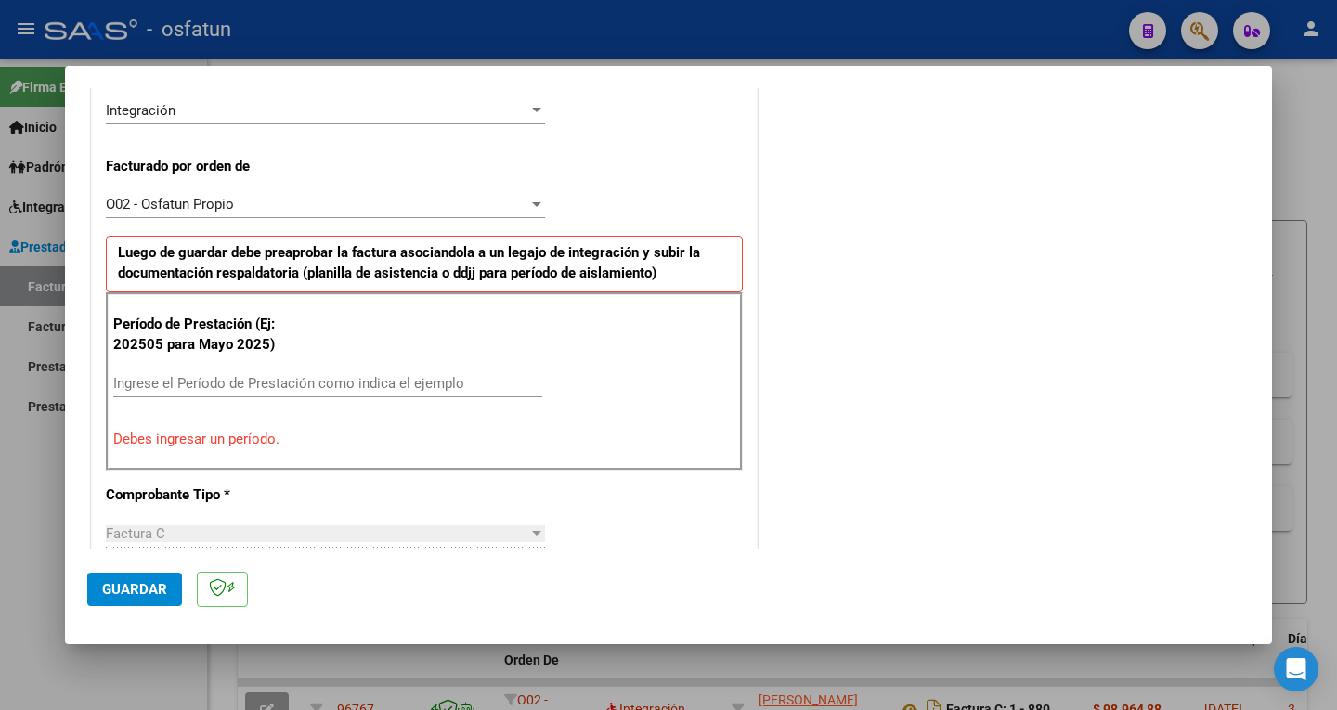
click at [177, 382] on input "Ingrese el Período de Prestación como indica el ejemplo" at bounding box center [327, 383] width 429 height 17
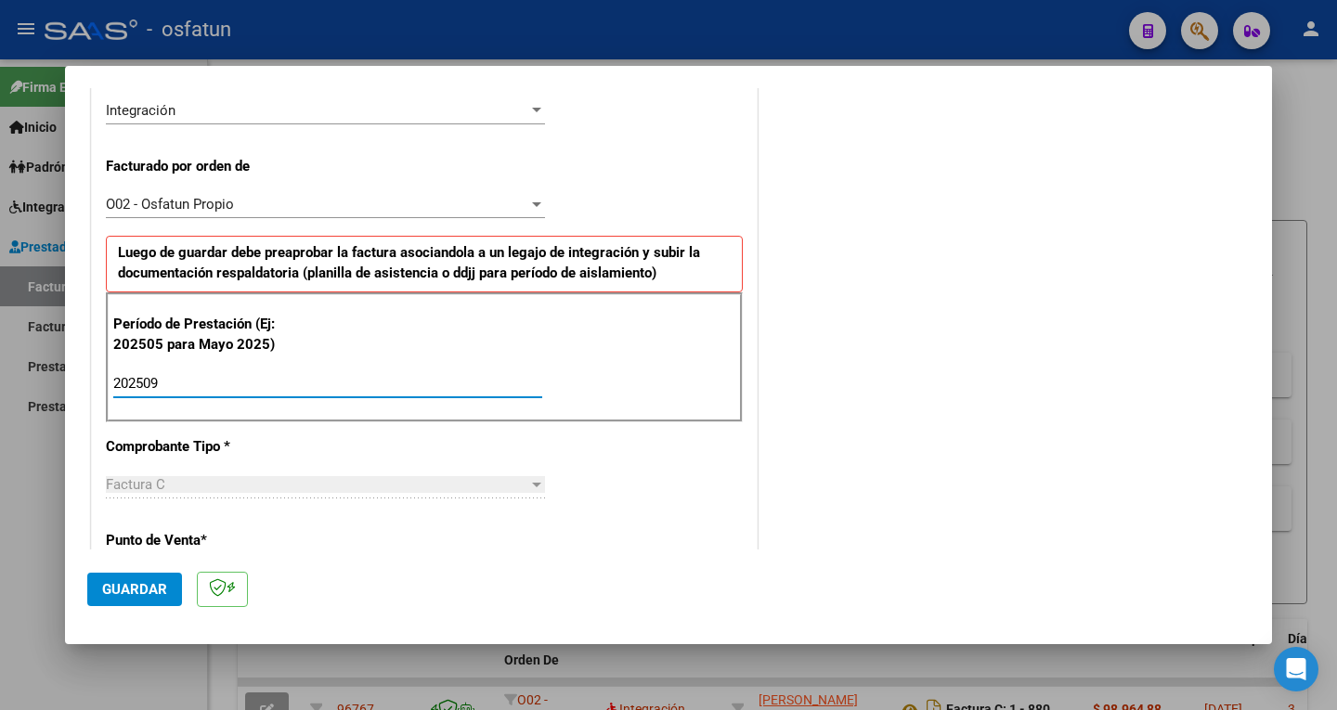
type input "202509"
click at [128, 591] on span "Guardar" at bounding box center [134, 589] width 65 height 17
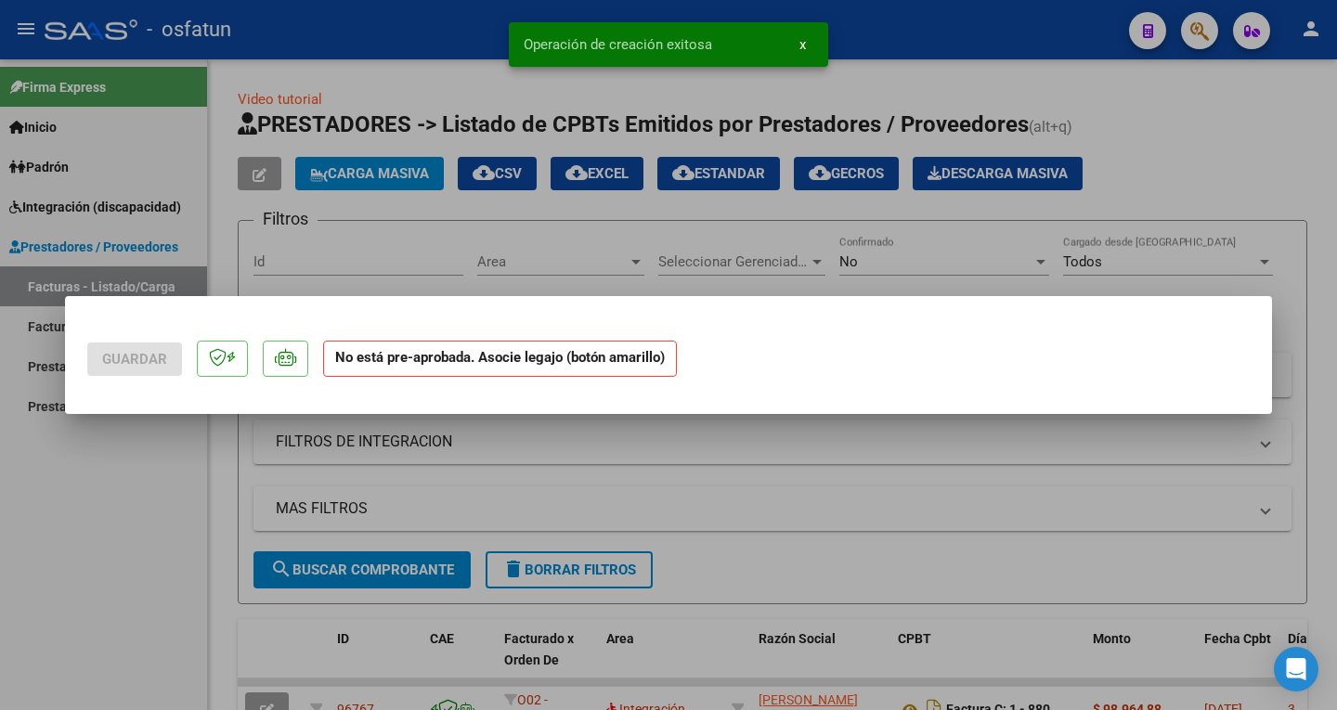
scroll to position [0, 0]
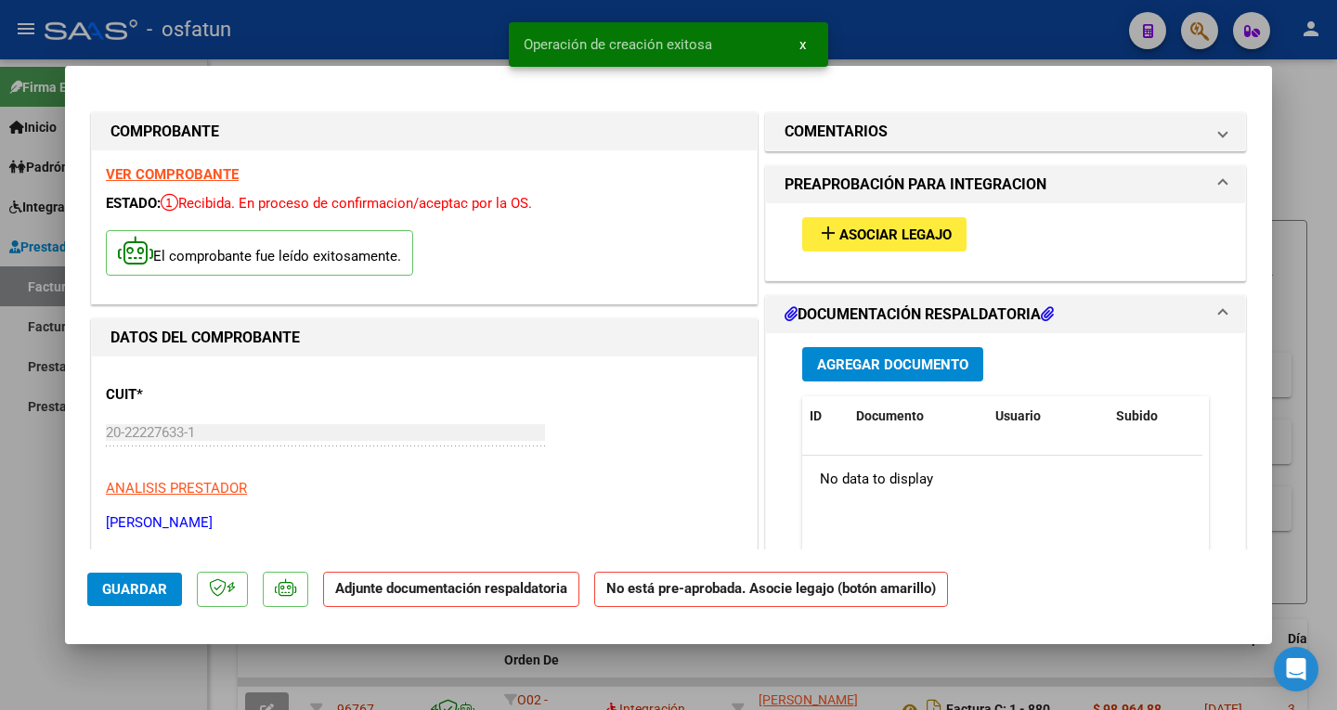
click at [871, 230] on span "Asociar Legajo" at bounding box center [895, 235] width 112 height 17
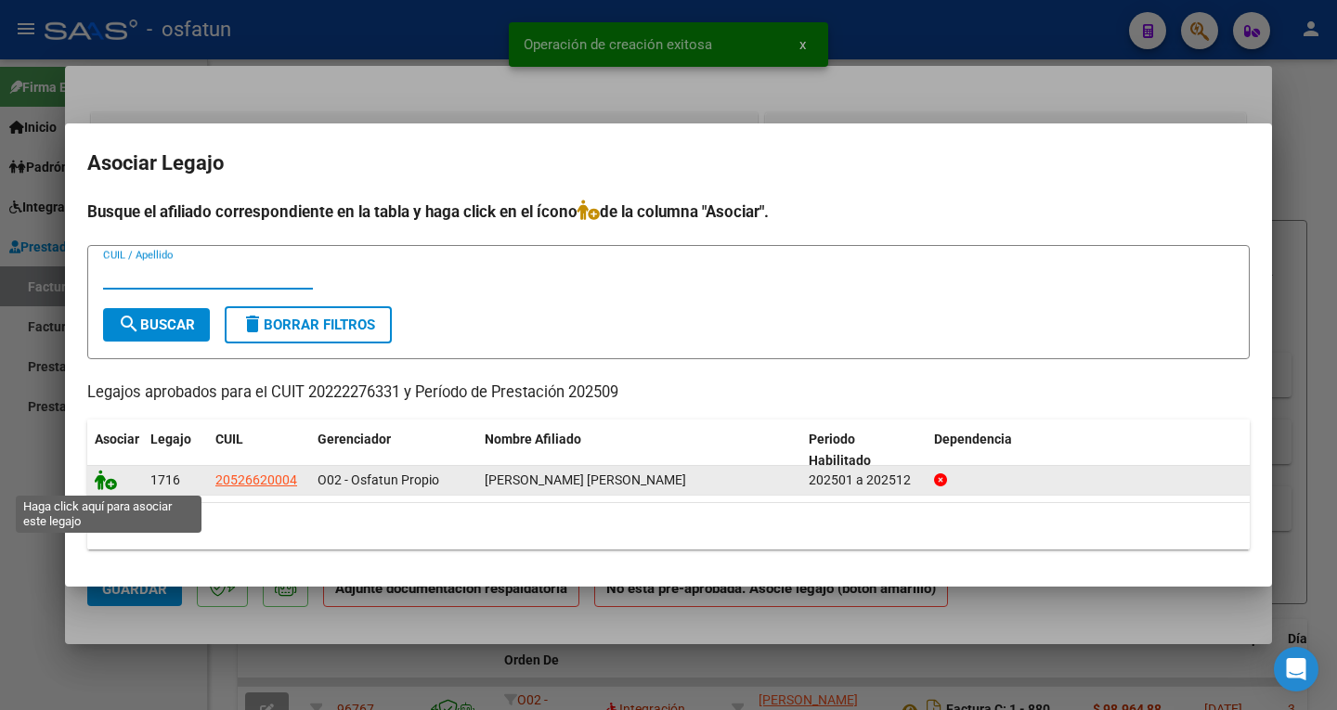
click at [108, 474] on icon at bounding box center [106, 480] width 22 height 20
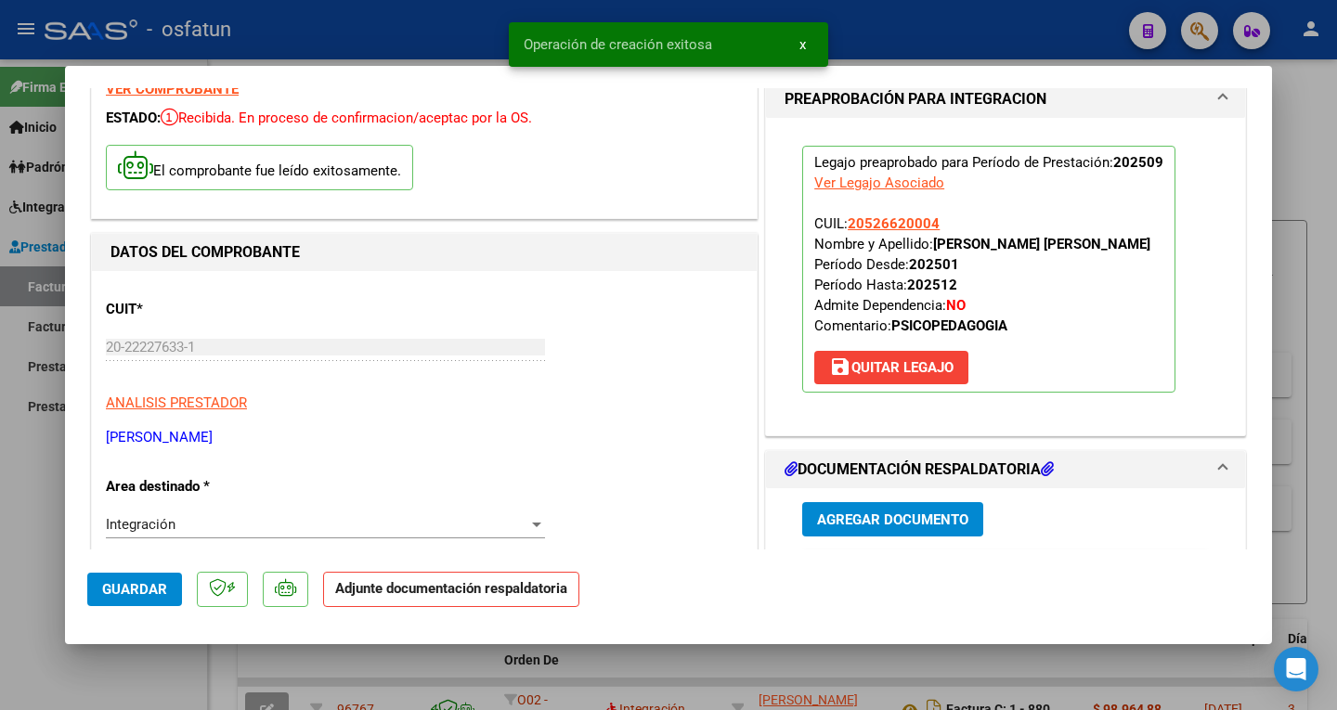
scroll to position [186, 0]
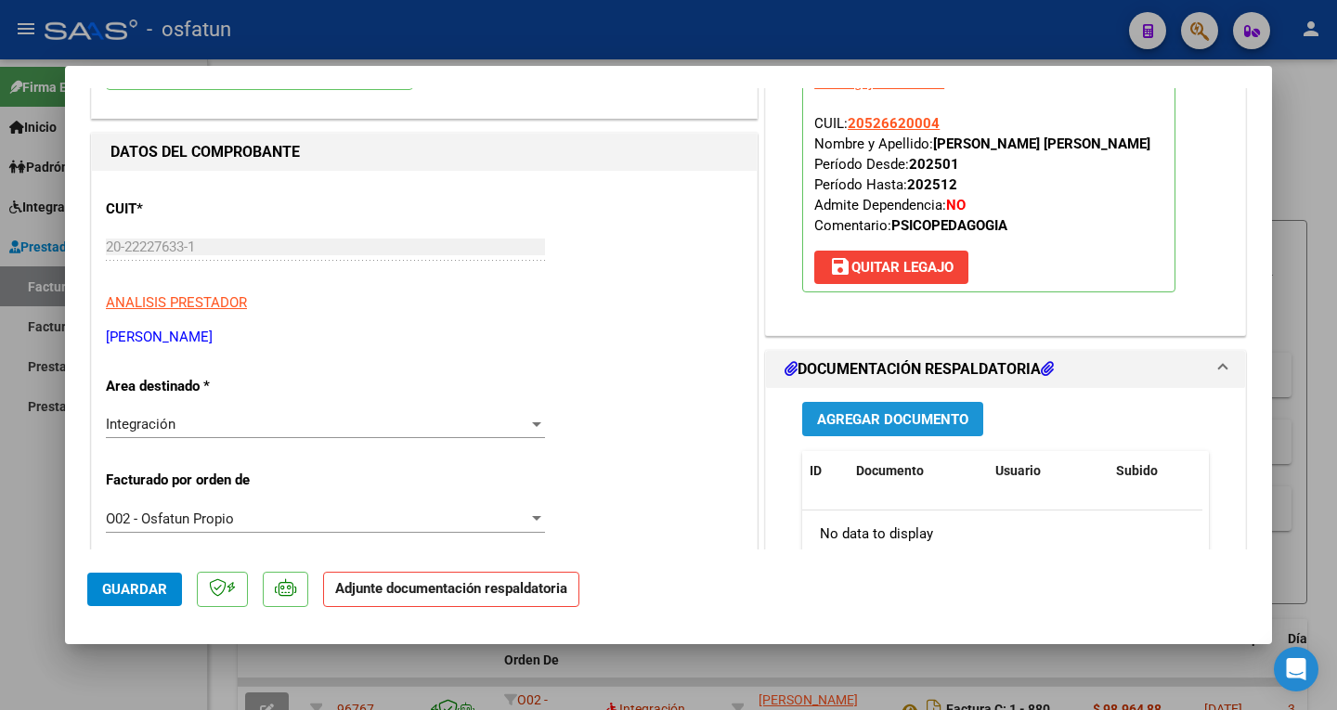
click at [903, 424] on span "Agregar Documento" at bounding box center [892, 419] width 151 height 17
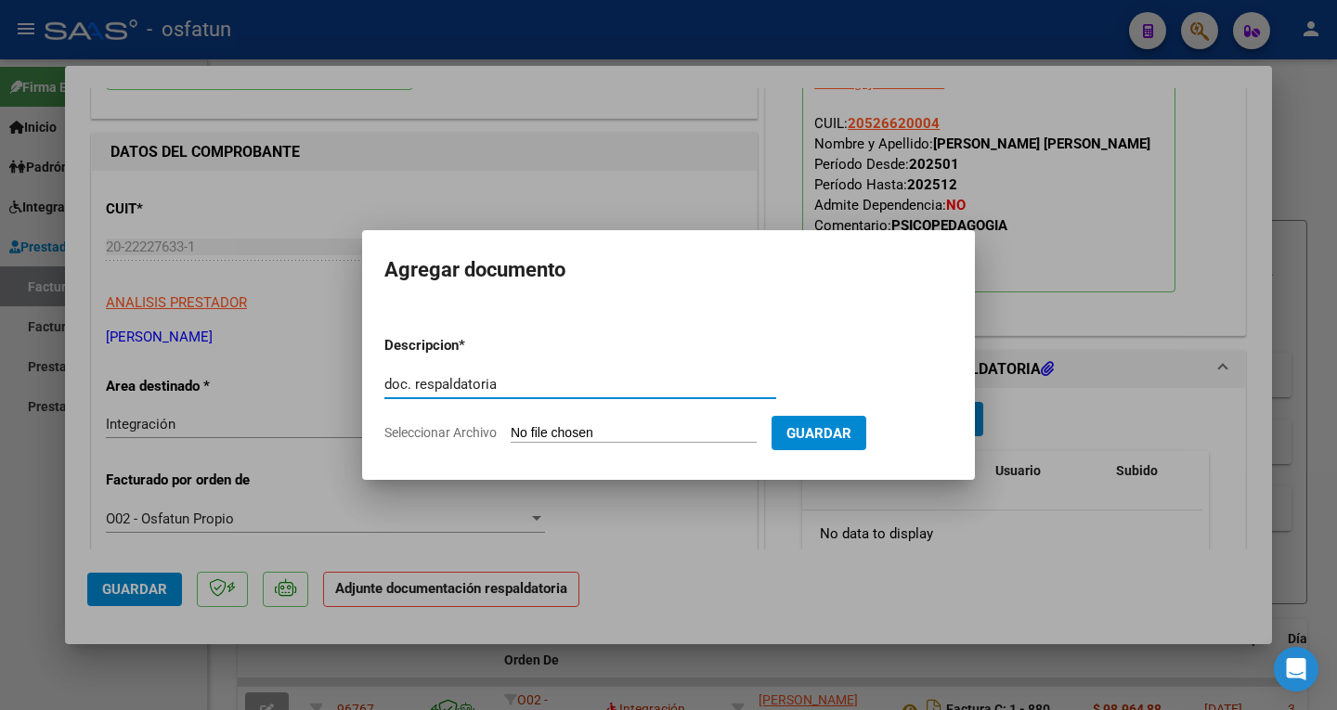
type input "doc. respaldatoria"
click at [648, 422] on form "Descripcion * doc. respaldatoria Escriba aquí una descripcion Seleccionar Archi…" at bounding box center [668, 389] width 568 height 136
click at [595, 435] on input "Seleccionar Archivo" at bounding box center [634, 434] width 246 height 18
type input "C:\fakepath\autorizacion y planilla [PERSON_NAME] [DATE].pdf"
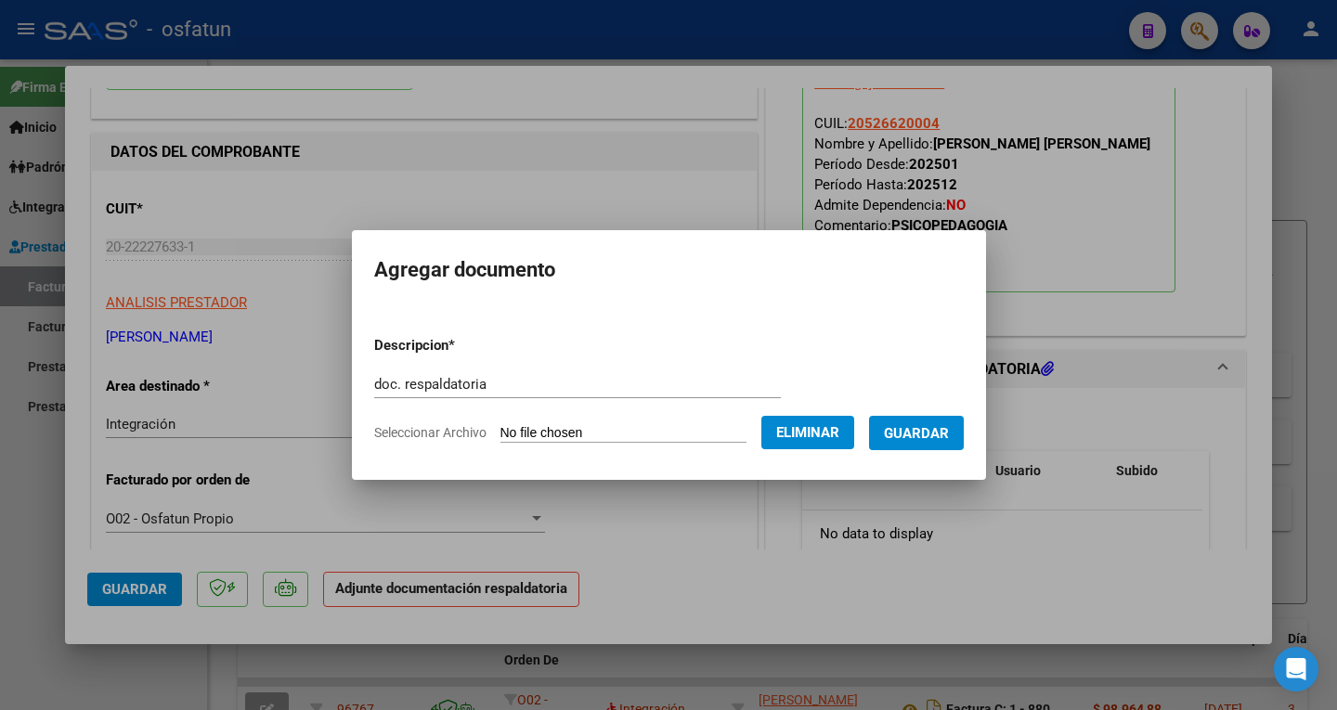
click at [917, 434] on span "Guardar" at bounding box center [916, 433] width 65 height 17
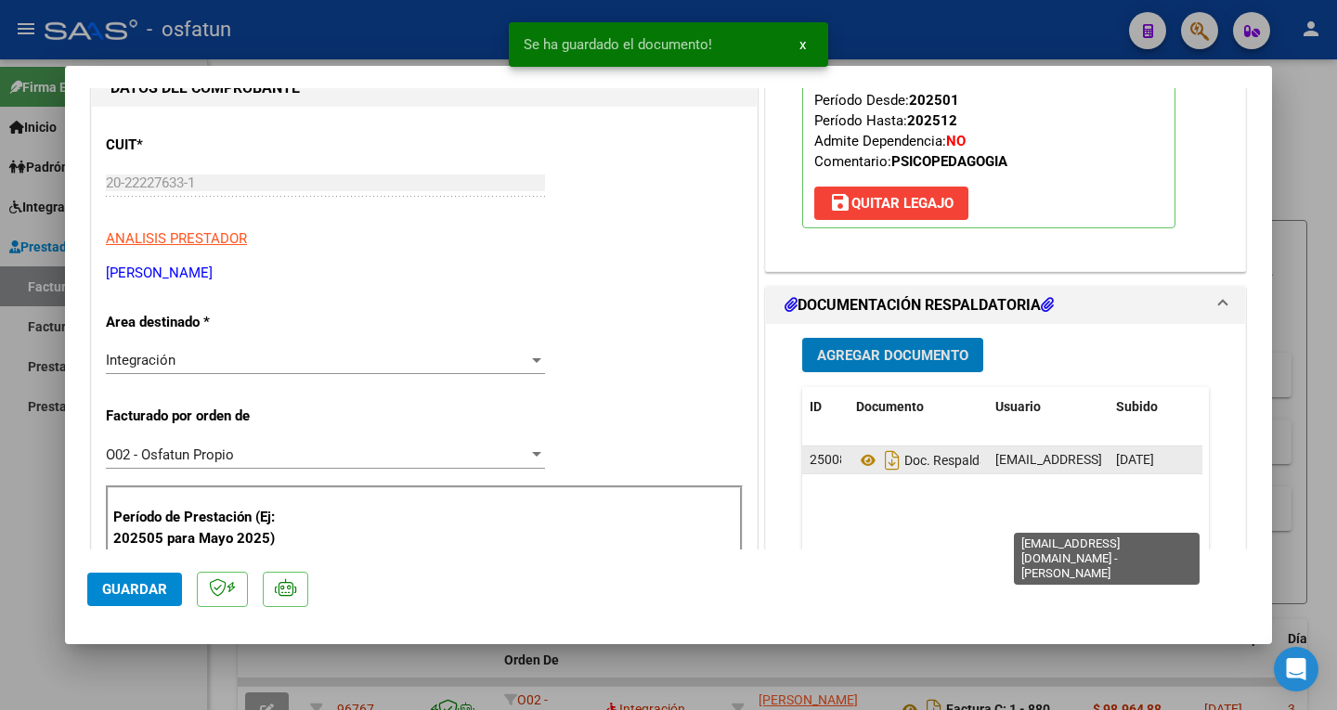
scroll to position [371, 0]
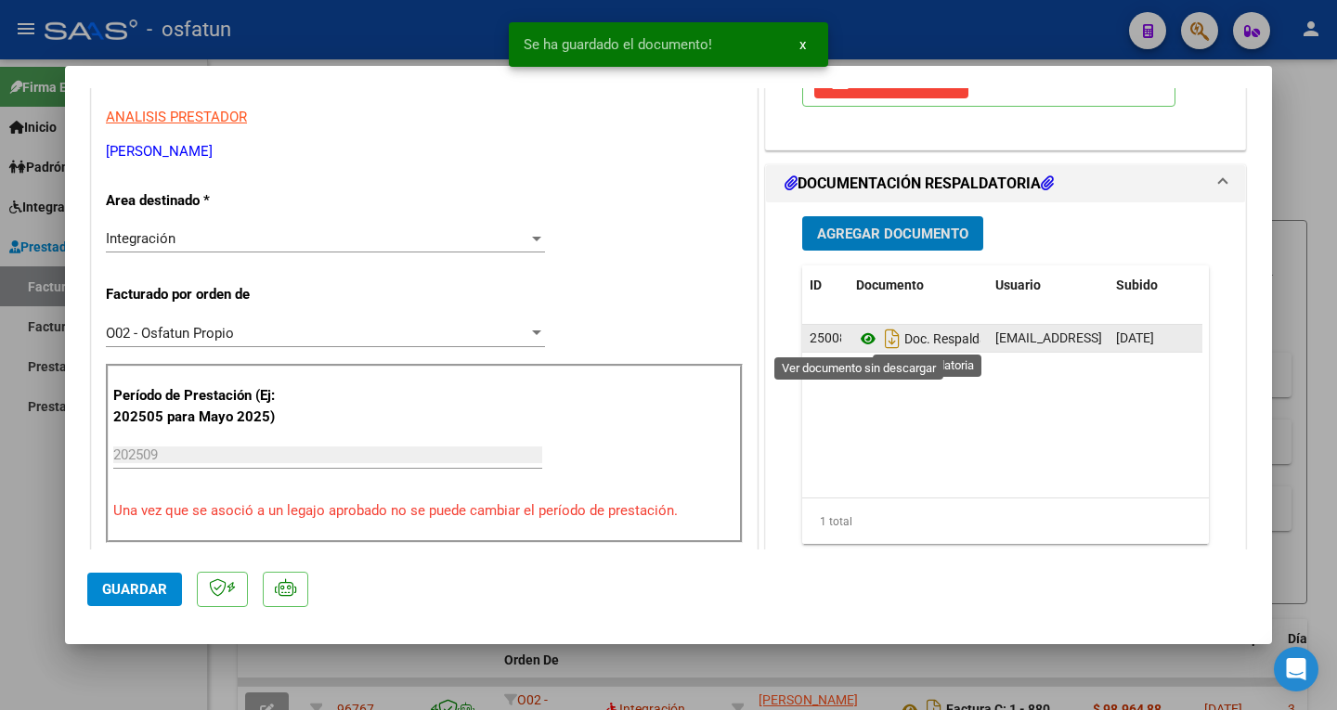
click at [861, 343] on icon at bounding box center [868, 339] width 24 height 22
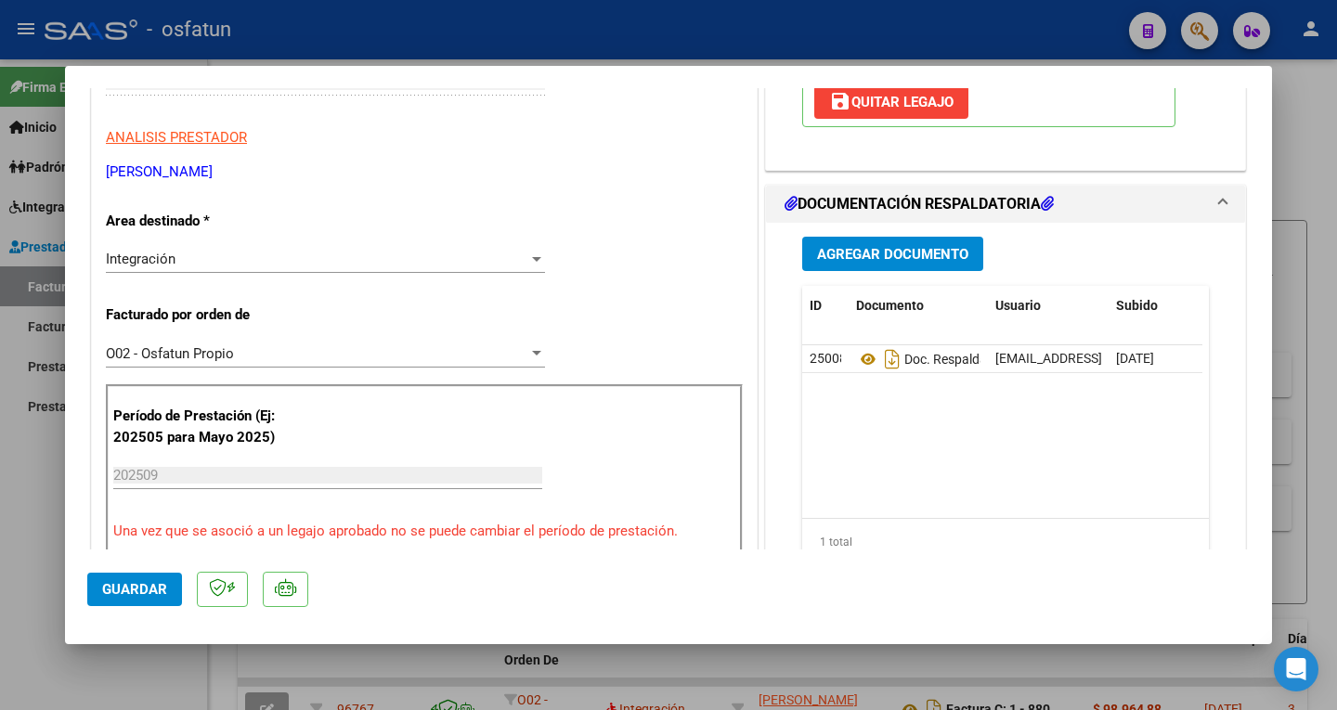
scroll to position [557, 0]
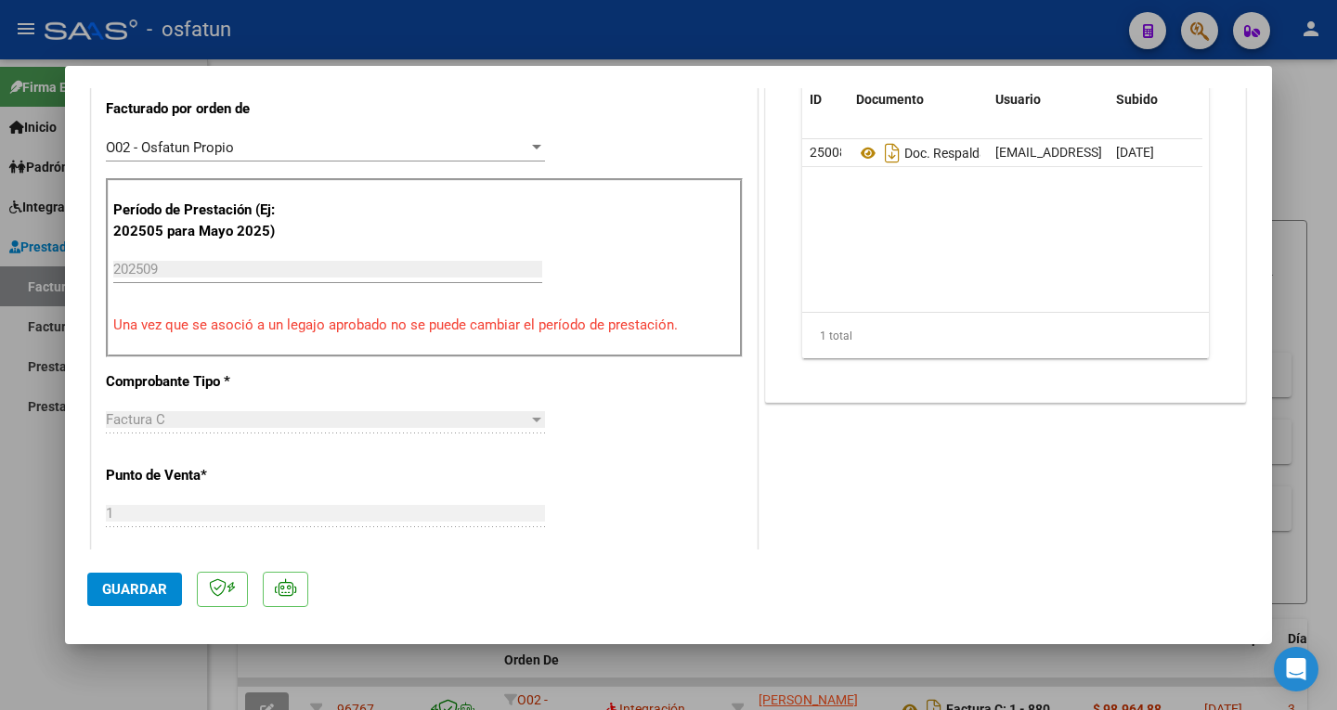
click at [137, 582] on span "Guardar" at bounding box center [134, 589] width 65 height 17
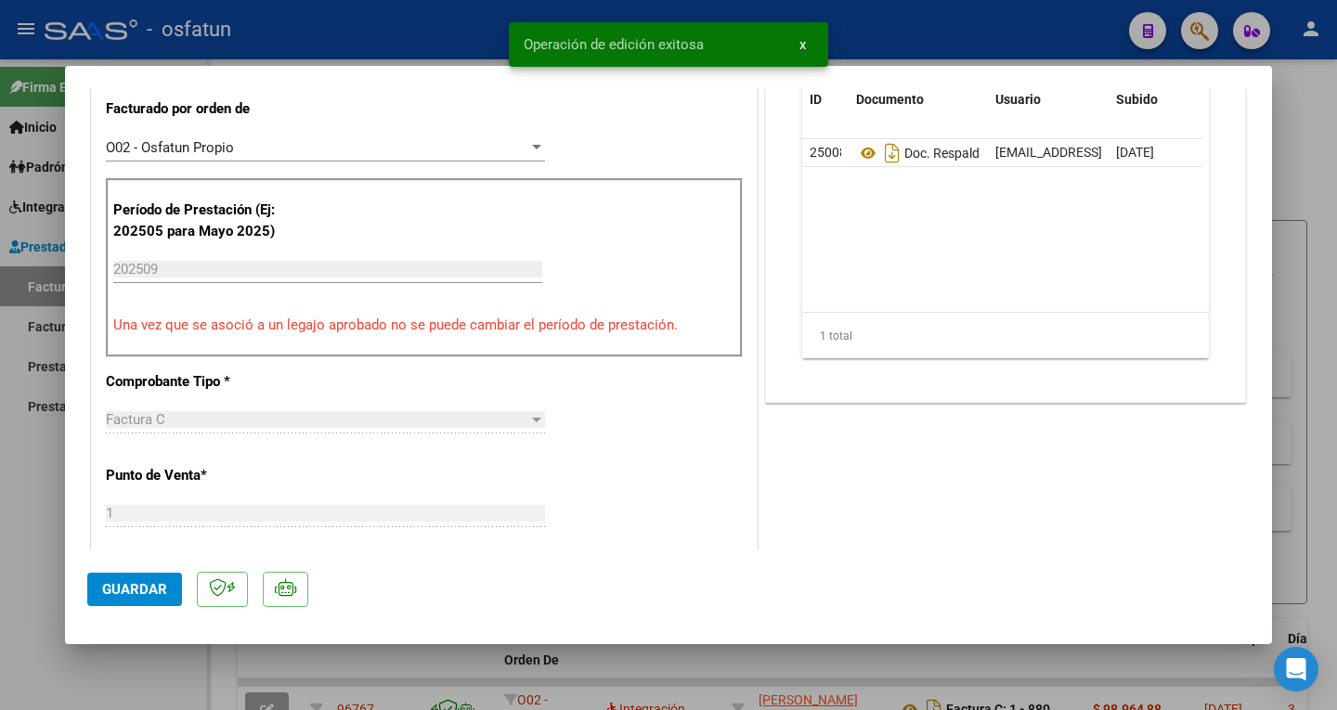
click at [963, 31] on div at bounding box center [668, 355] width 1337 height 710
type input "$ 0,00"
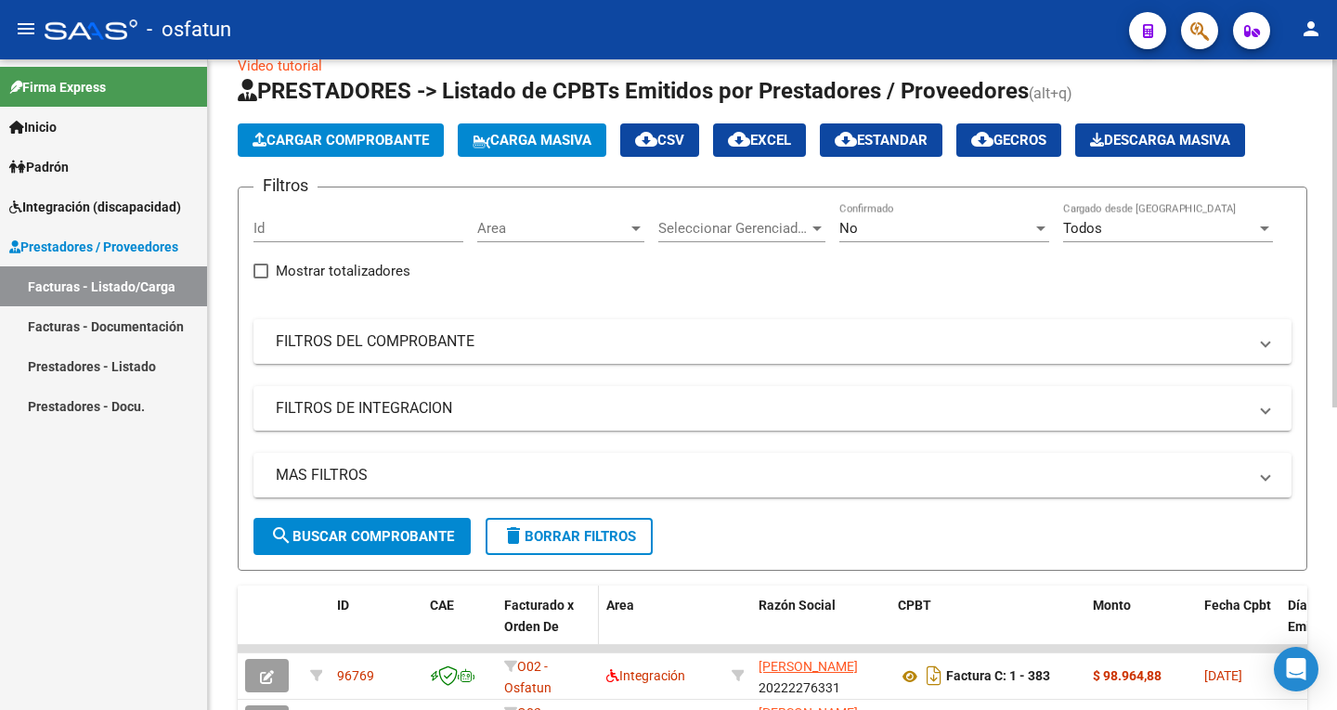
scroll to position [0, 0]
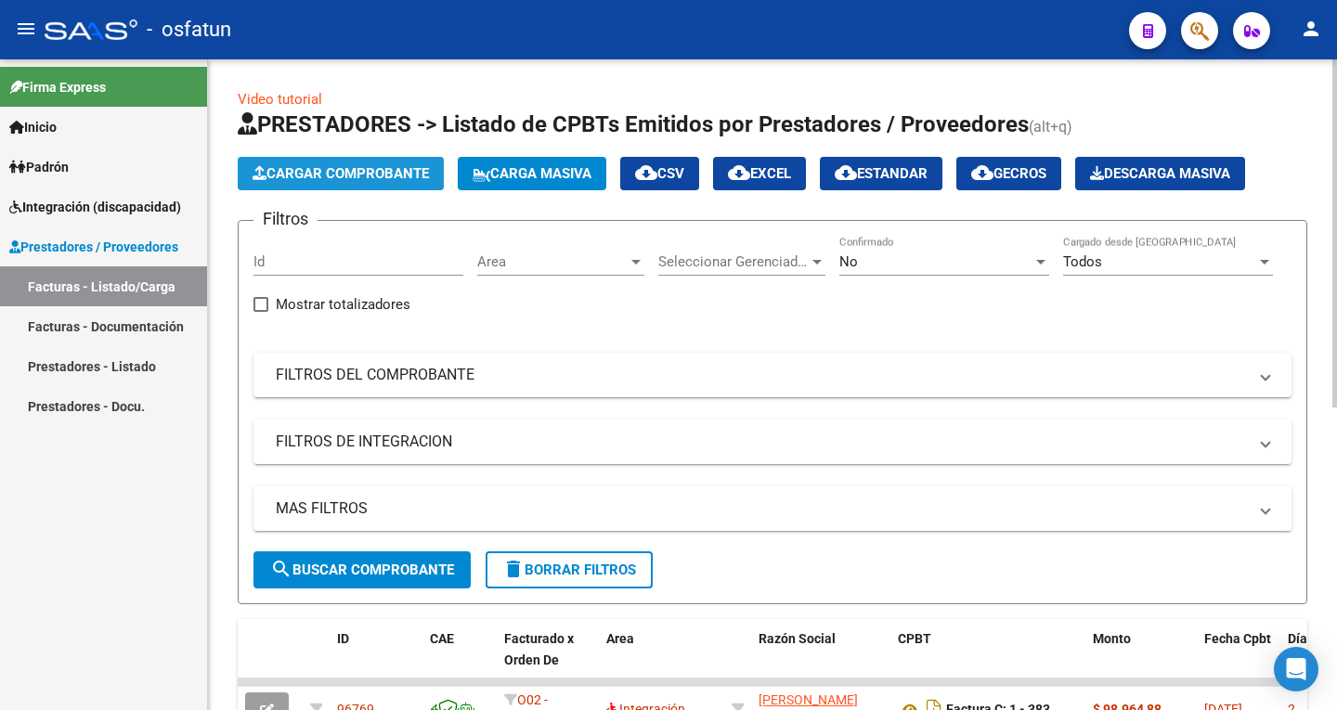
click at [355, 164] on button "Cargar Comprobante" at bounding box center [341, 173] width 206 height 33
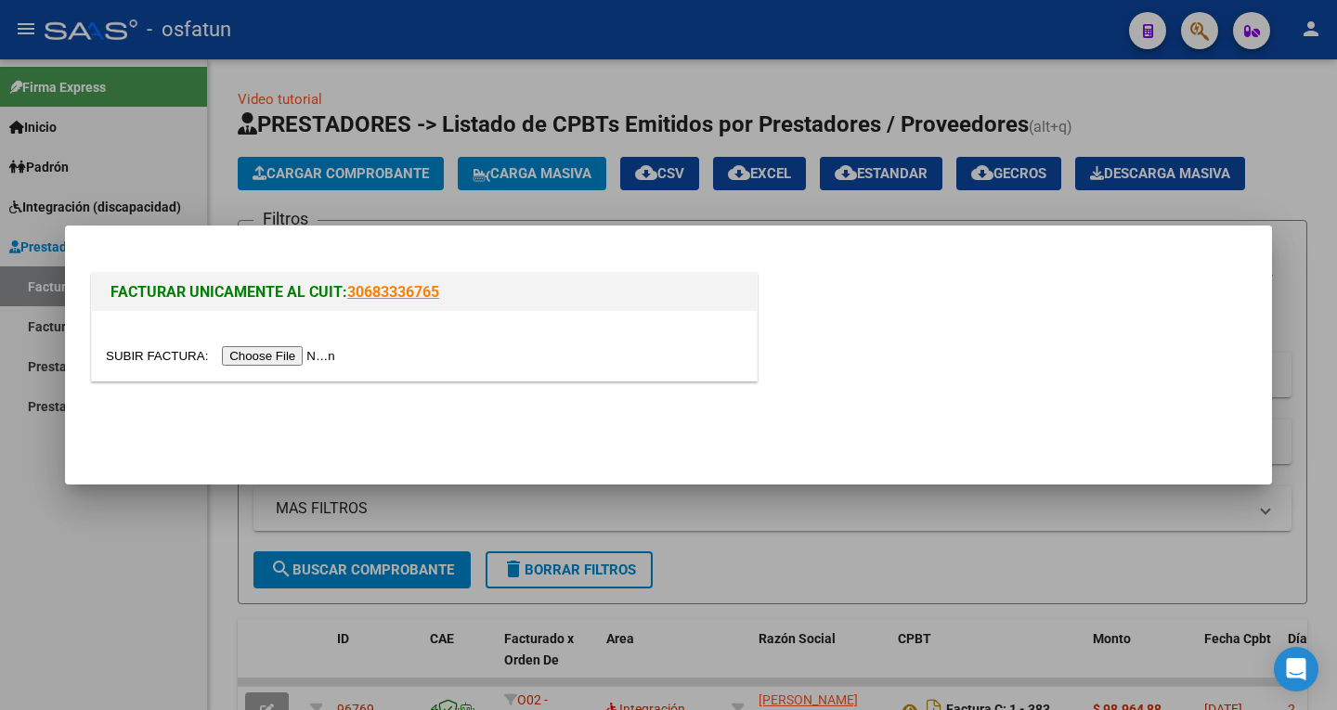
drag, startPoint x: 275, startPoint y: 356, endPoint x: 285, endPoint y: 358, distance: 10.6
click at [285, 358] on input "file" at bounding box center [223, 355] width 235 height 19
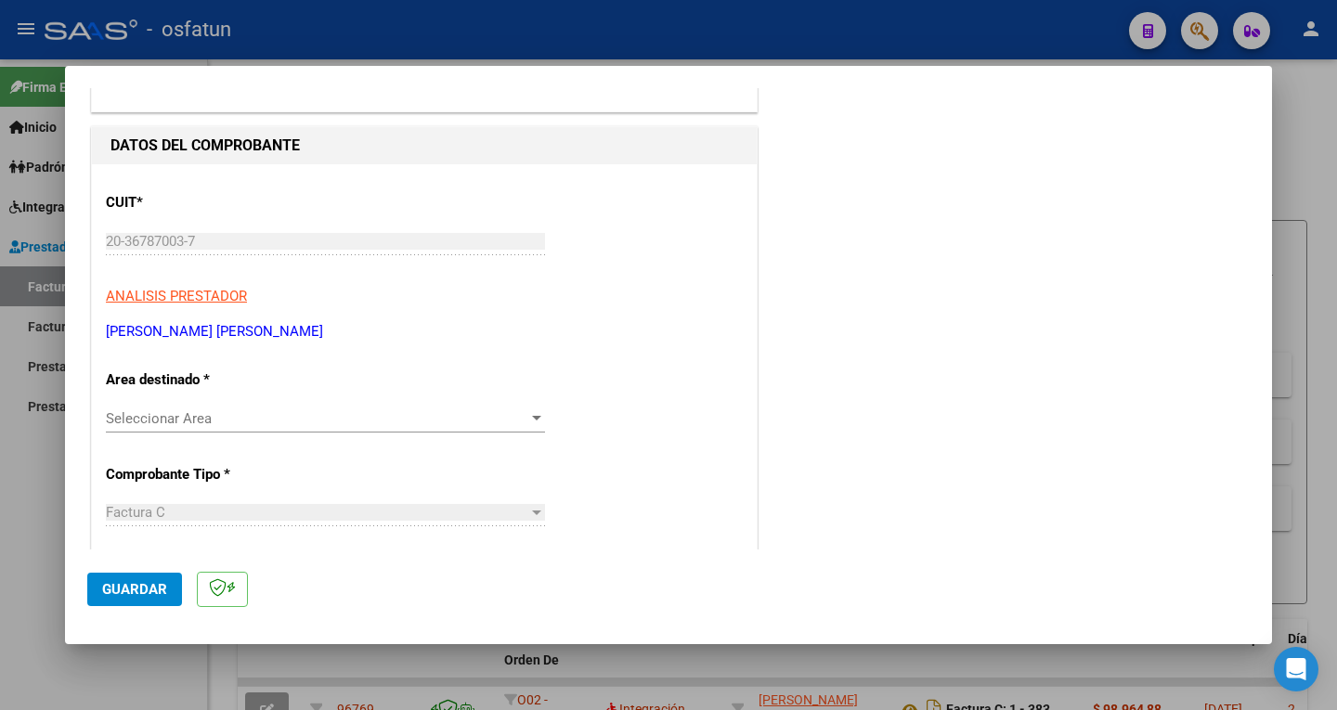
scroll to position [186, 0]
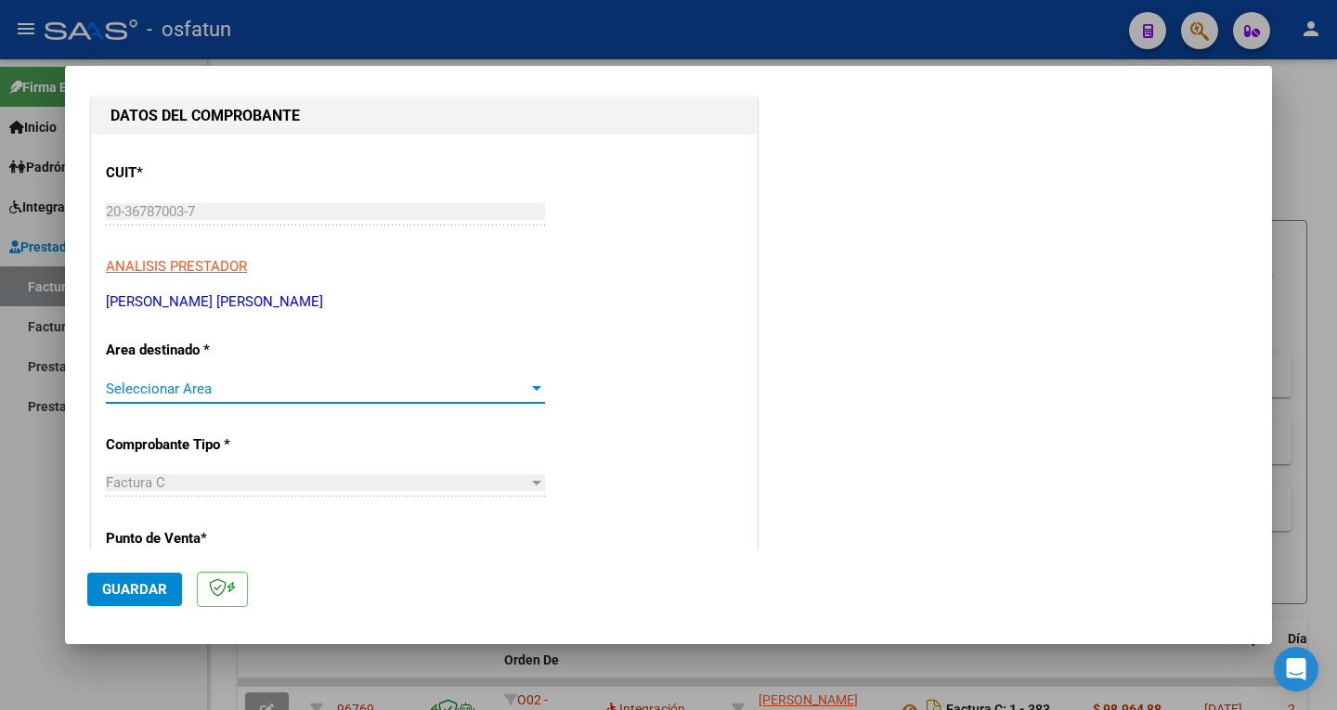
click at [276, 392] on span "Seleccionar Area" at bounding box center [317, 389] width 422 height 17
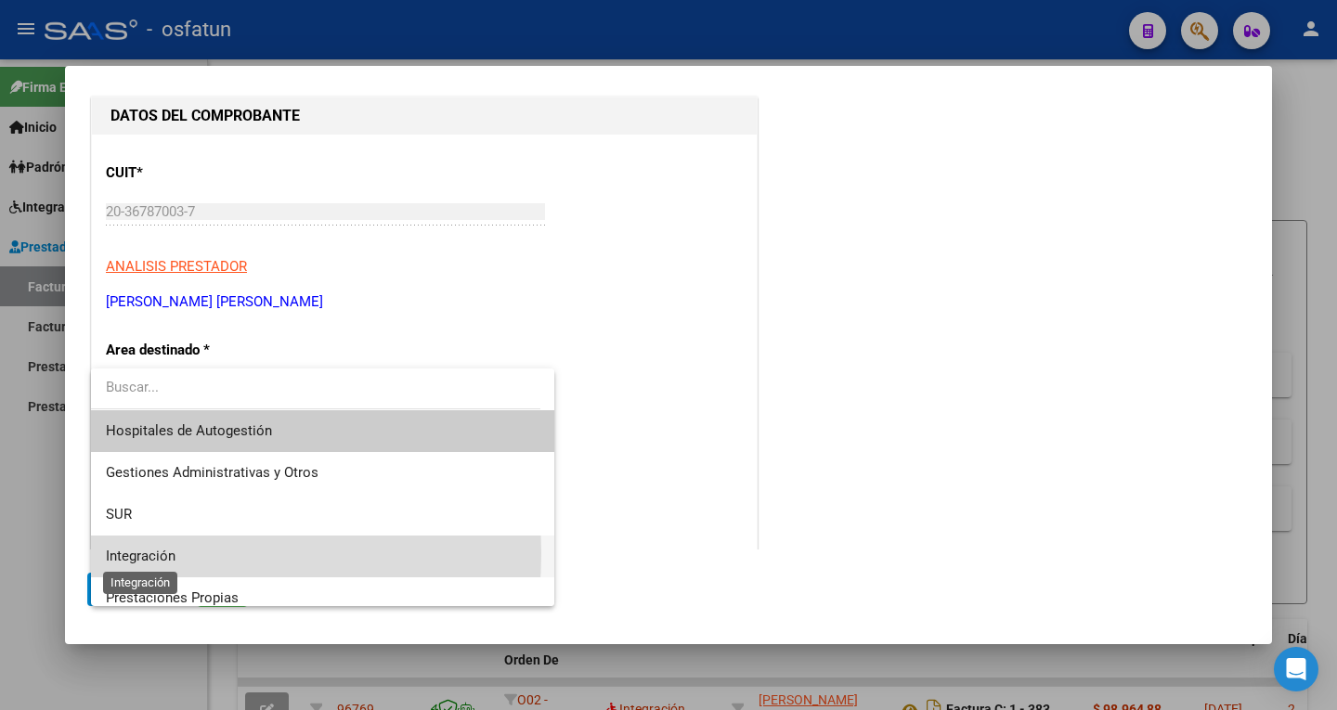
click at [150, 553] on span "Integración" at bounding box center [141, 556] width 70 height 17
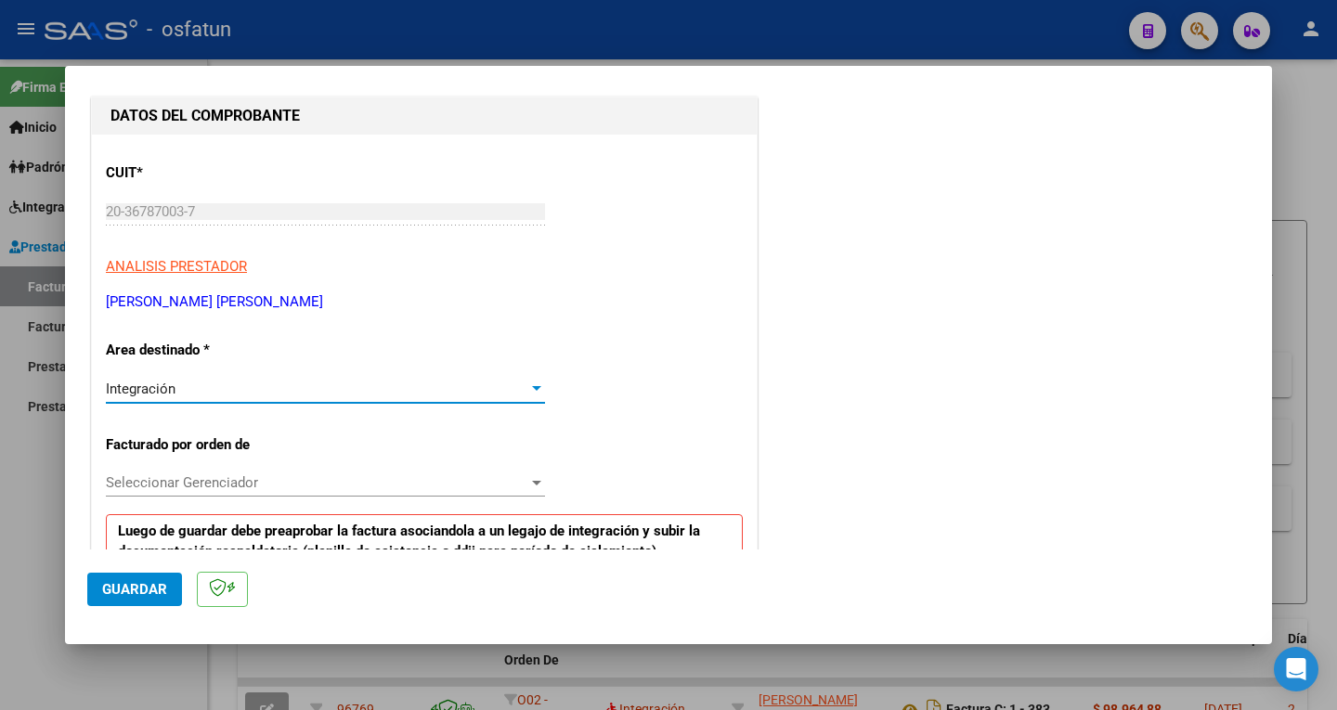
click at [224, 486] on span "Seleccionar Gerenciador" at bounding box center [317, 482] width 422 height 17
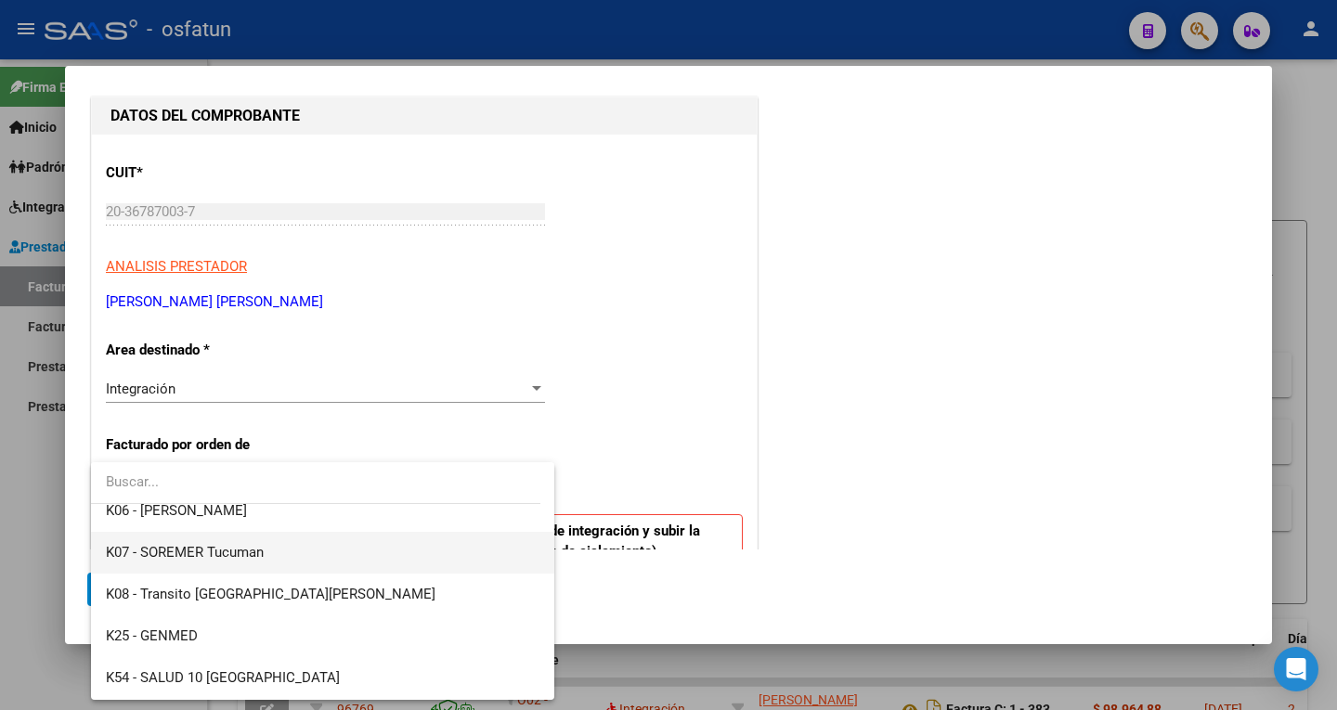
scroll to position [928, 0]
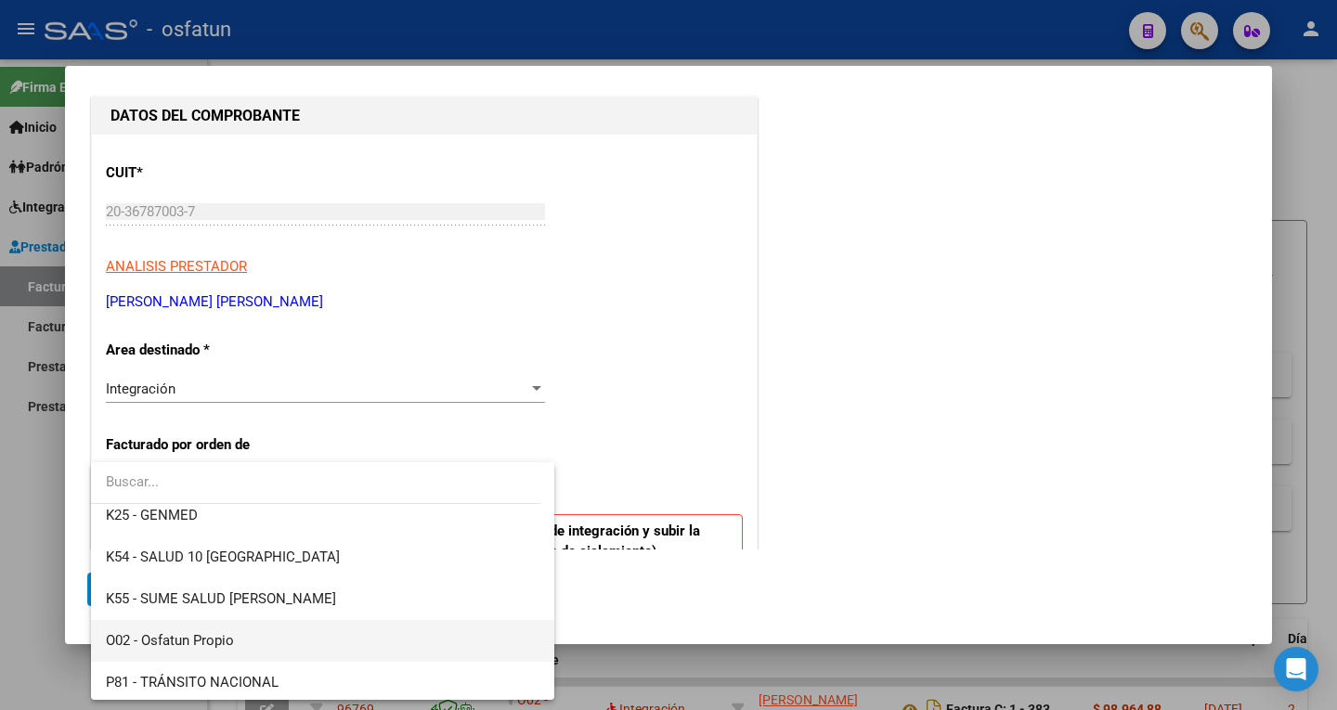
click at [235, 642] on span "O02 - Osfatun Propio" at bounding box center [323, 641] width 434 height 42
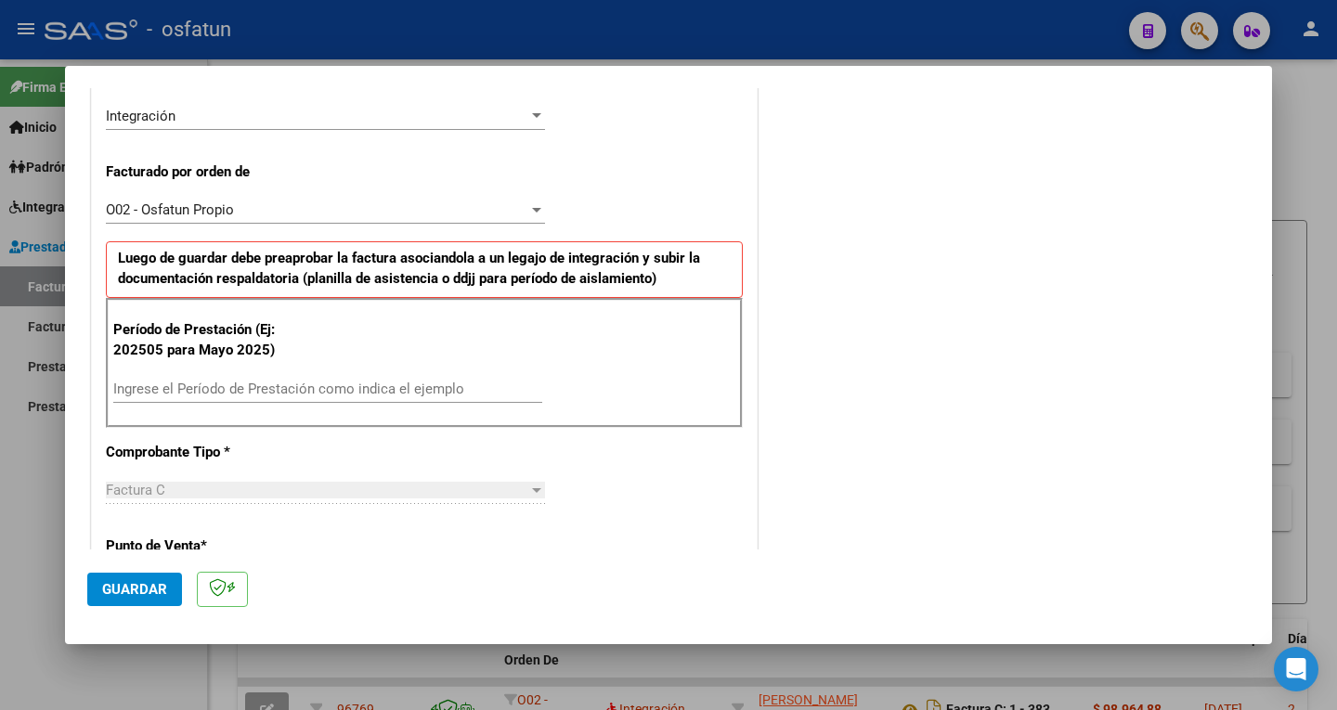
scroll to position [557, 0]
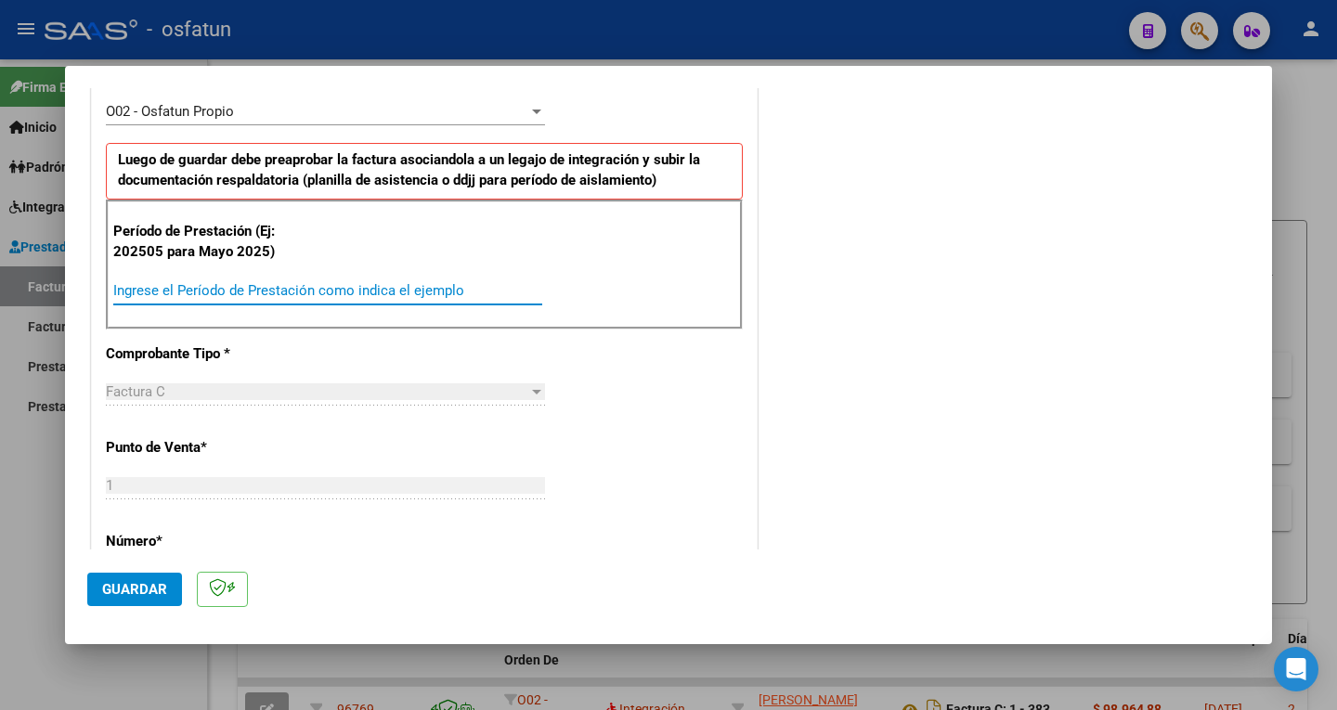
click at [179, 297] on input "Ingrese el Período de Prestación como indica el ejemplo" at bounding box center [327, 290] width 429 height 17
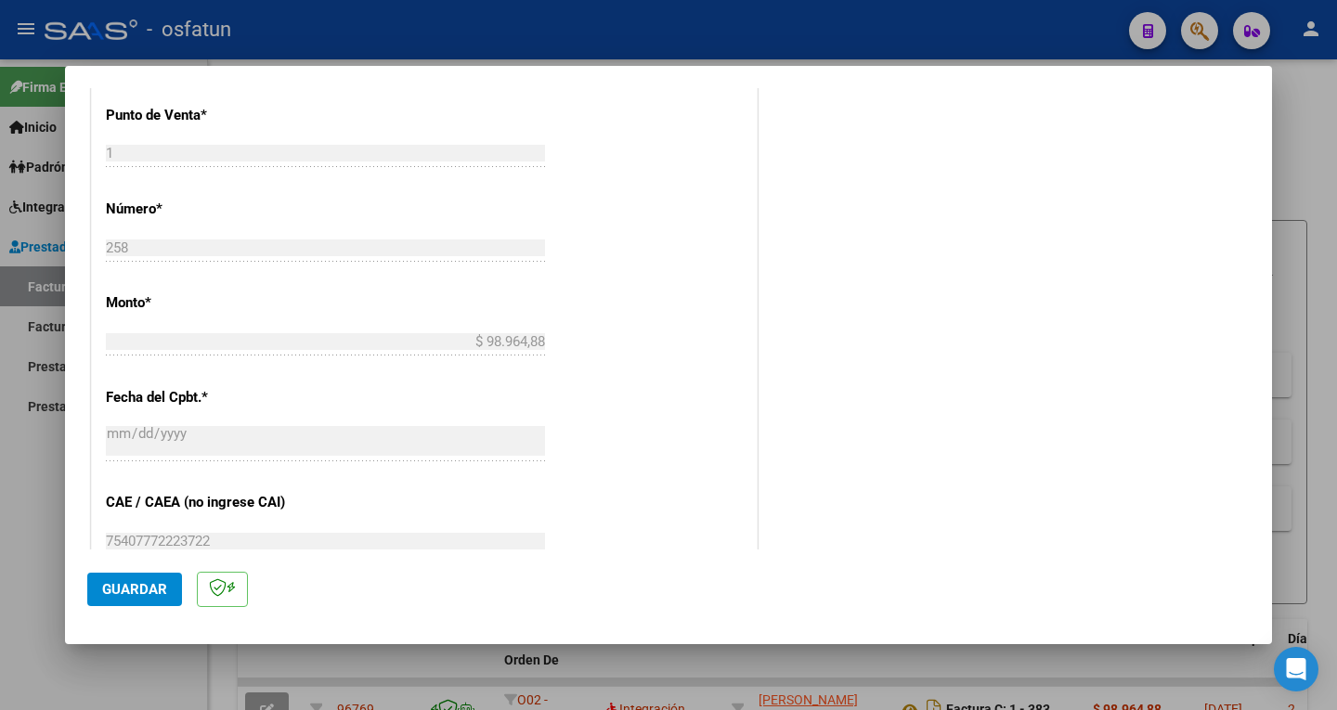
scroll to position [1114, 0]
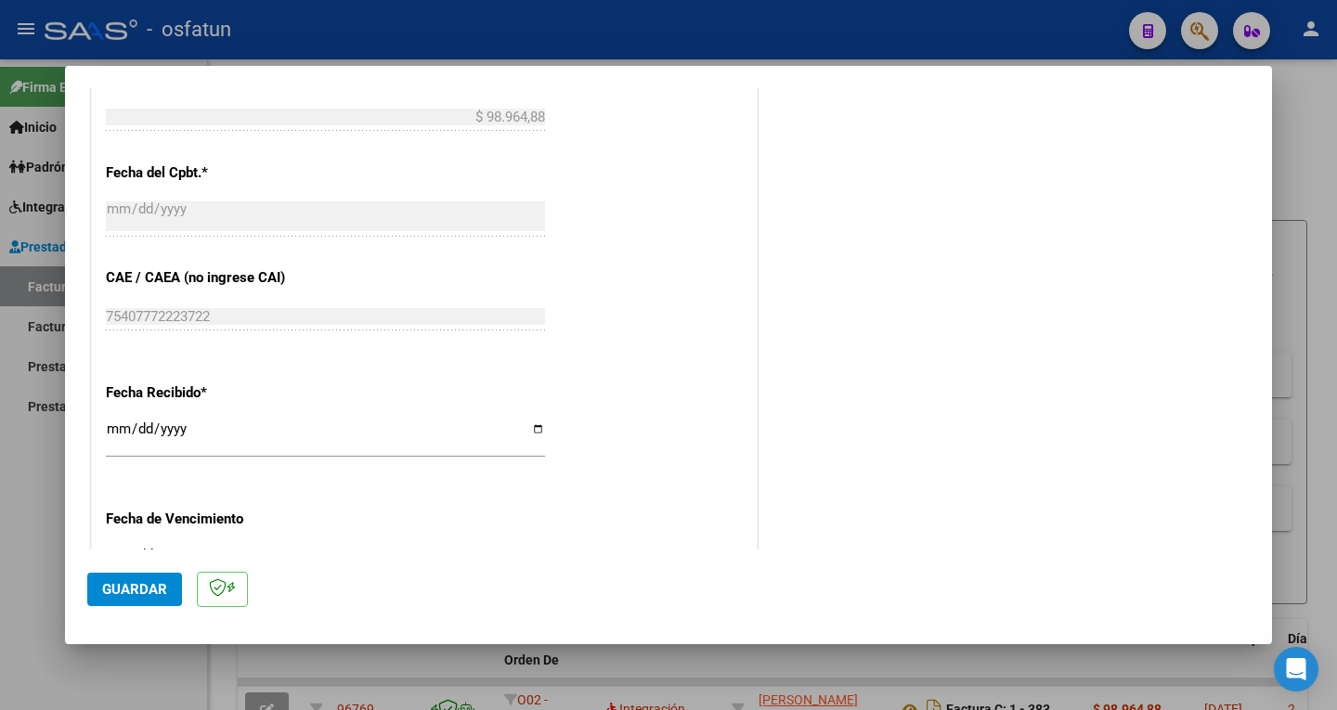
type input "202509"
click at [162, 588] on span "Guardar" at bounding box center [134, 589] width 65 height 17
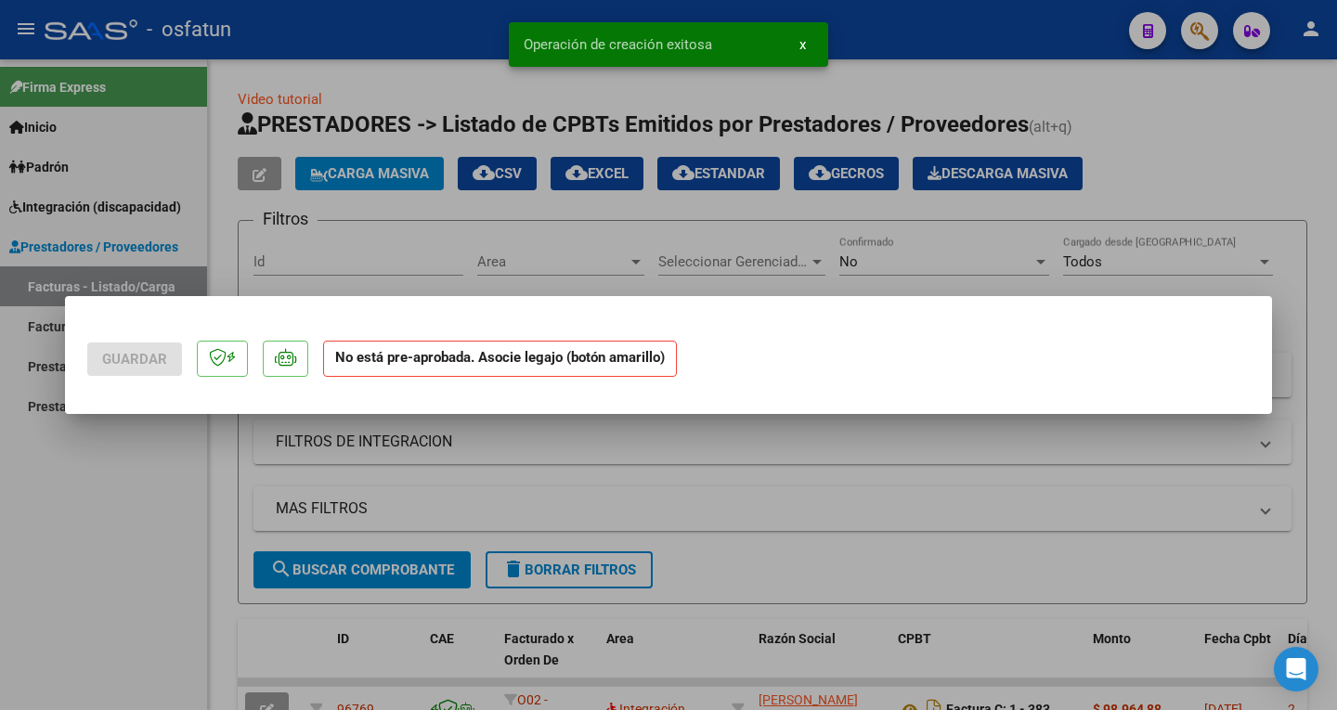
scroll to position [0, 0]
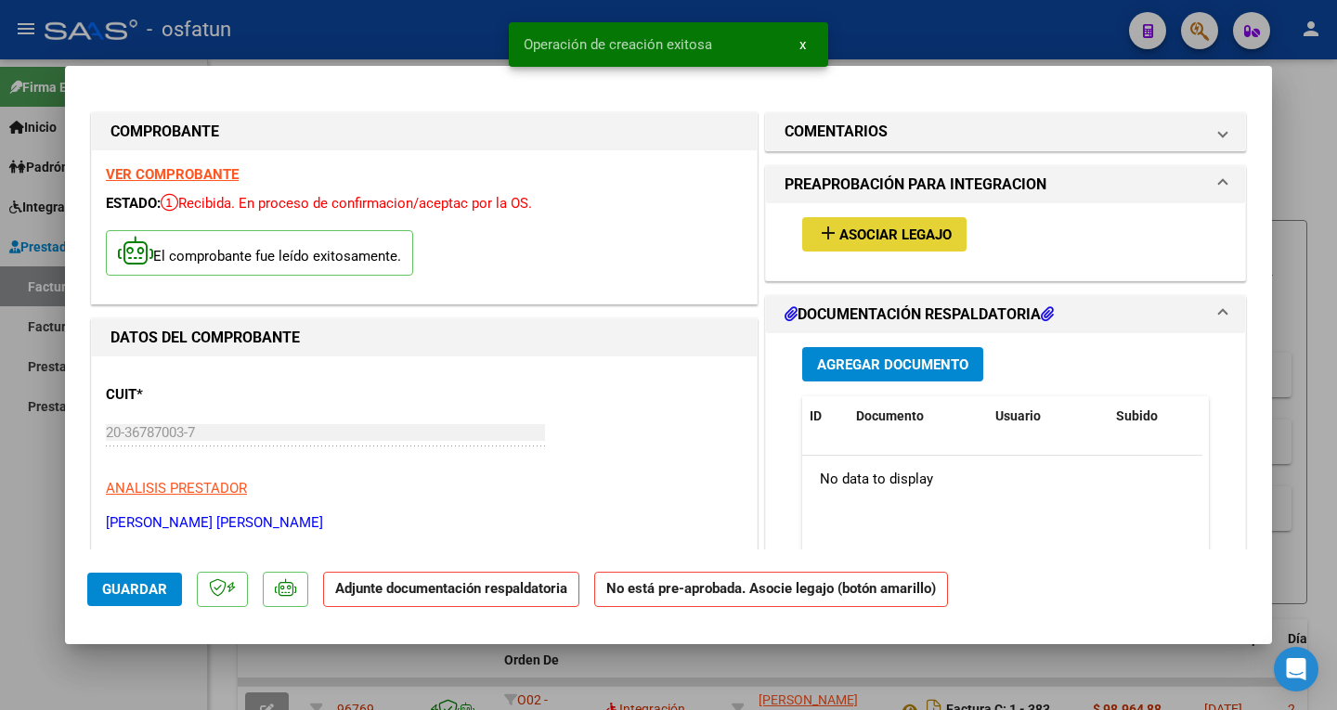
click at [923, 232] on span "Asociar Legajo" at bounding box center [895, 235] width 112 height 17
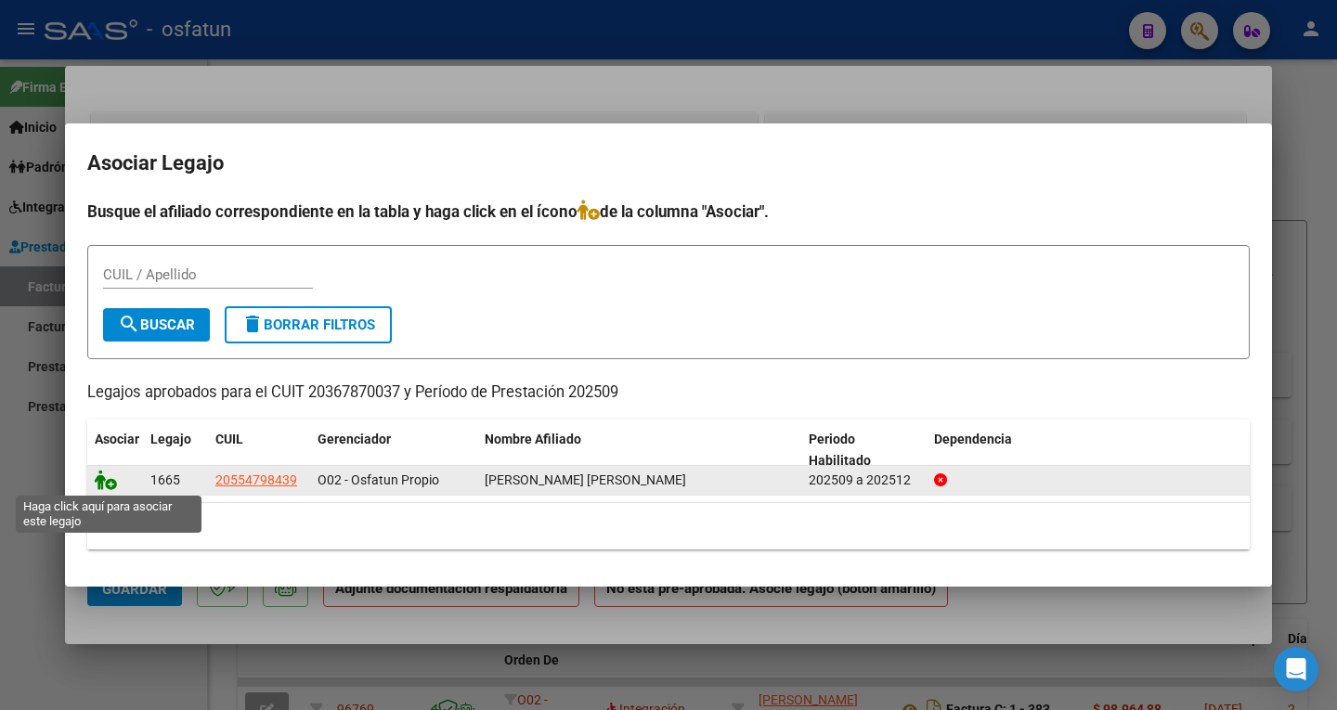
click at [96, 476] on icon at bounding box center [106, 480] width 22 height 20
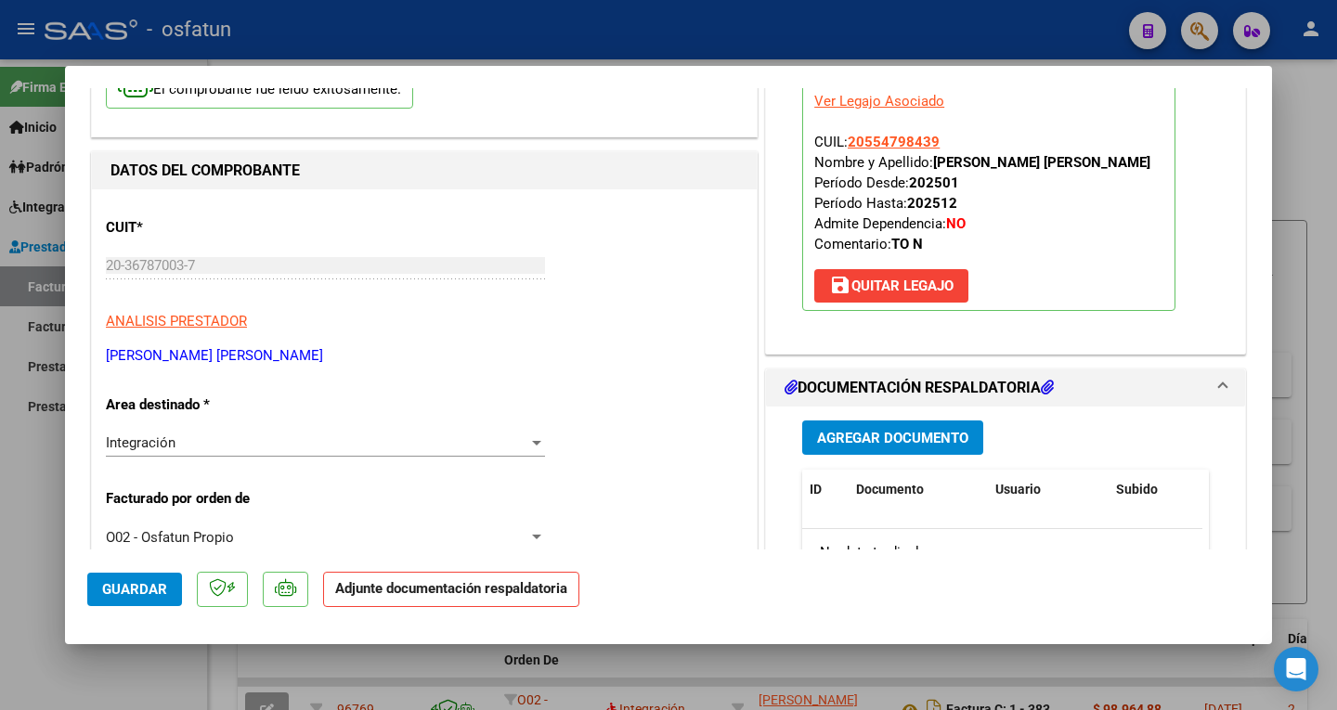
scroll to position [186, 0]
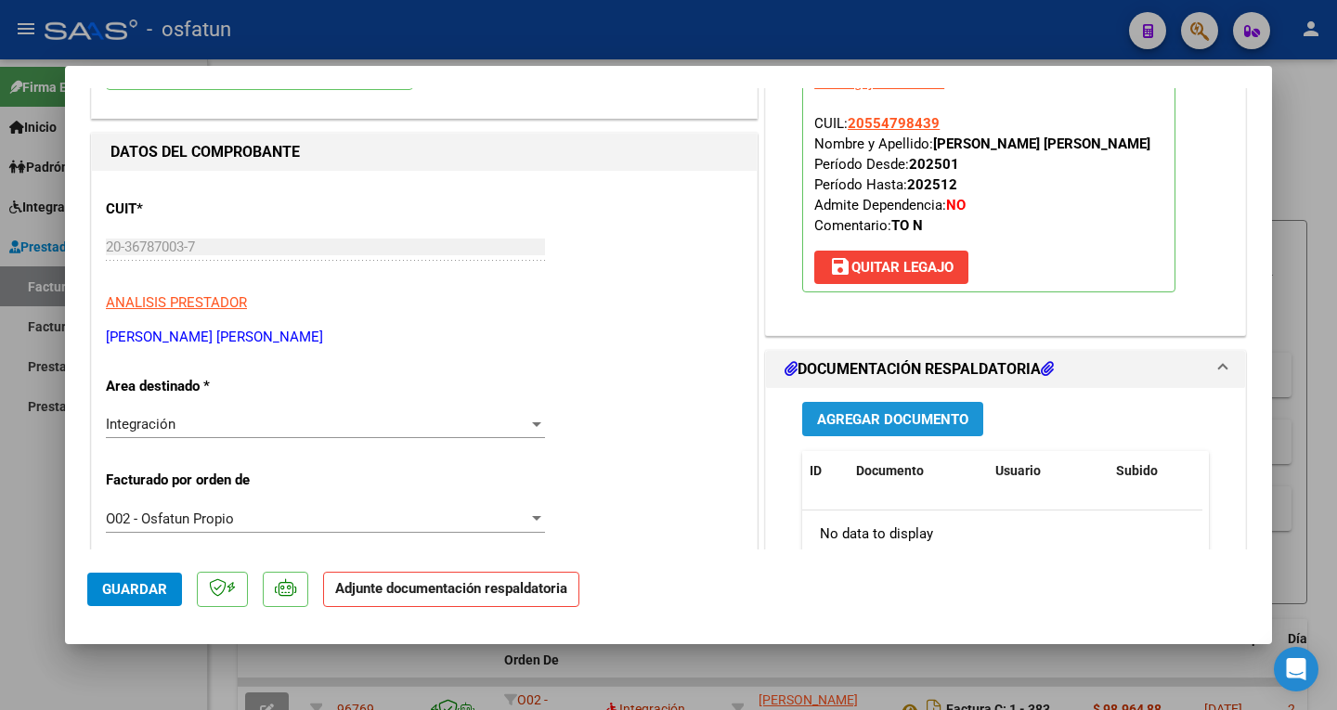
click at [888, 425] on span "Agregar Documento" at bounding box center [892, 419] width 151 height 17
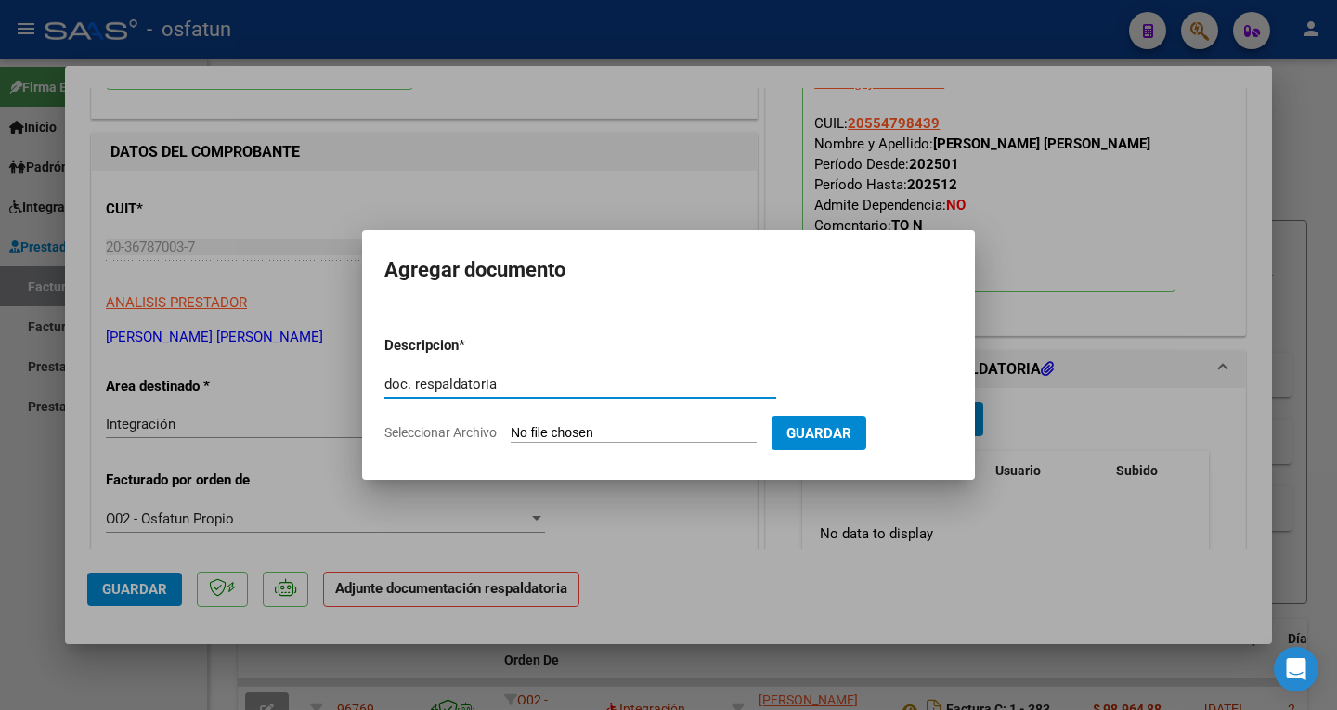
type input "doc. respaldatoria"
click at [687, 428] on input "Seleccionar Archivo" at bounding box center [634, 434] width 246 height 18
type input "C:\fakepath\order_3509767_merged (2).pdf"
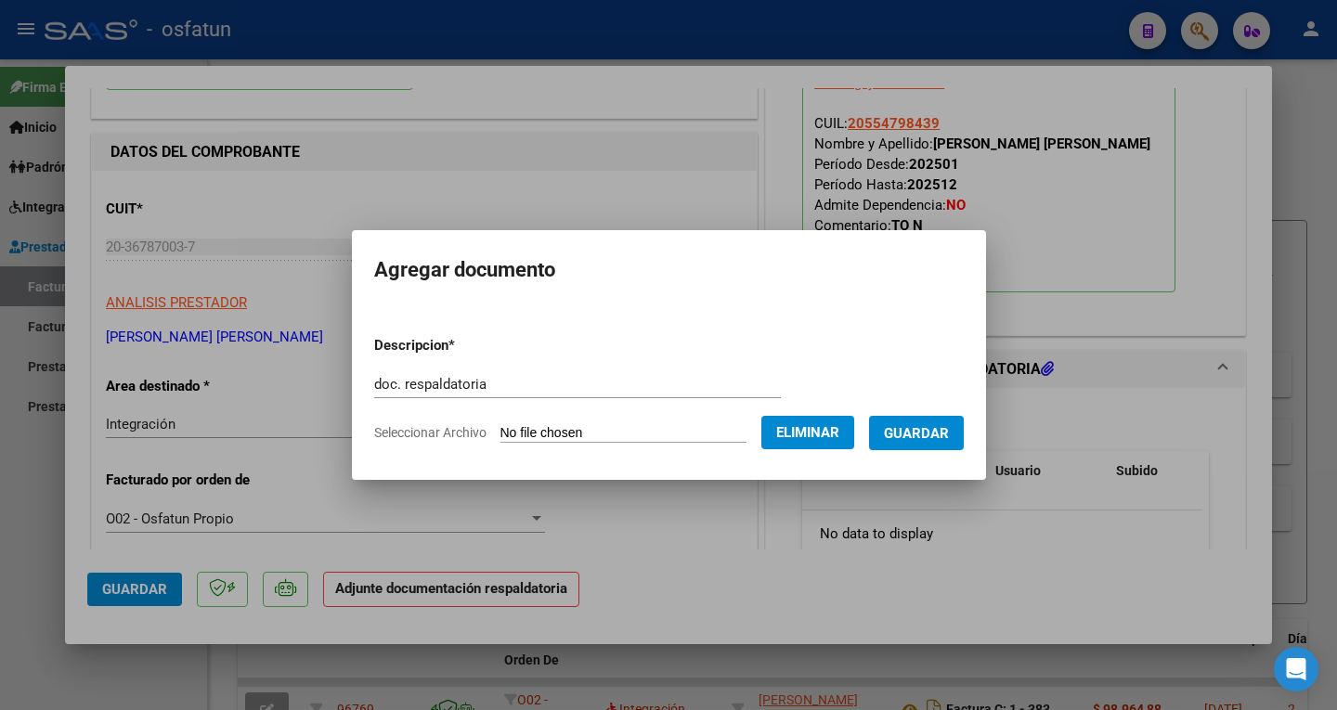
click at [927, 439] on span "Guardar" at bounding box center [916, 433] width 65 height 17
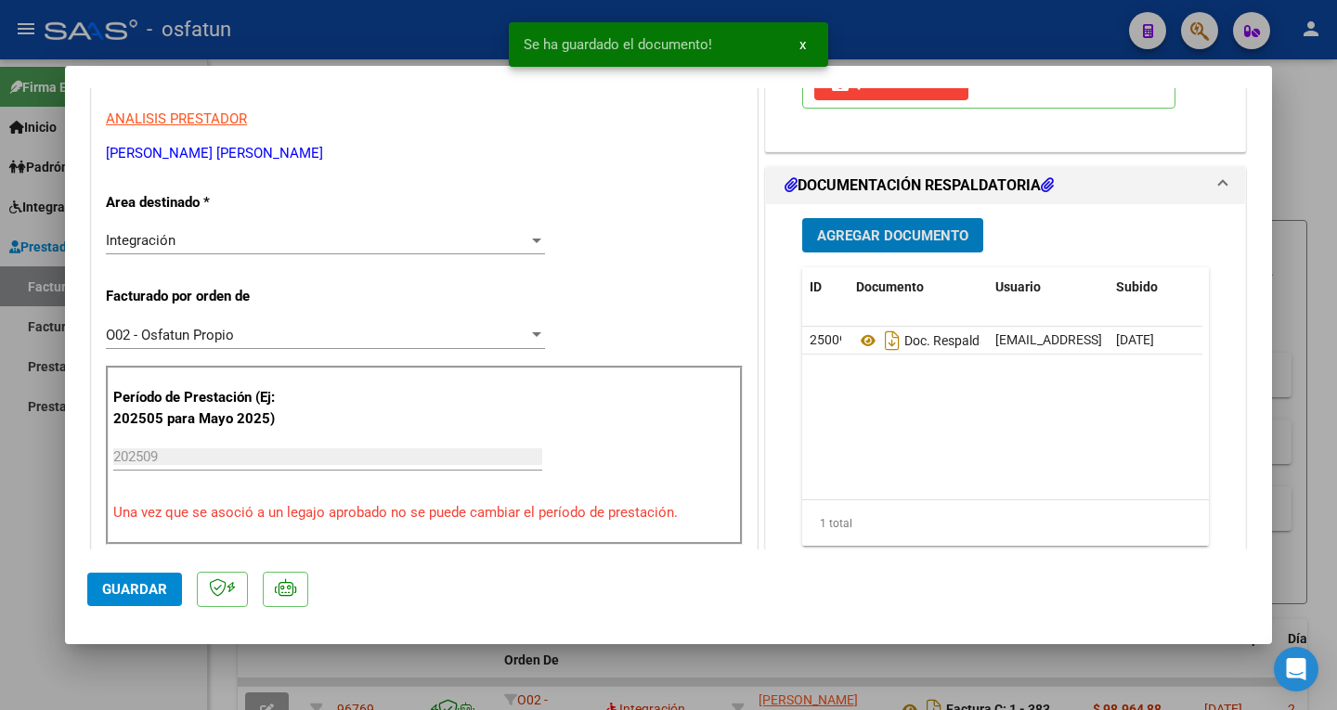
scroll to position [371, 0]
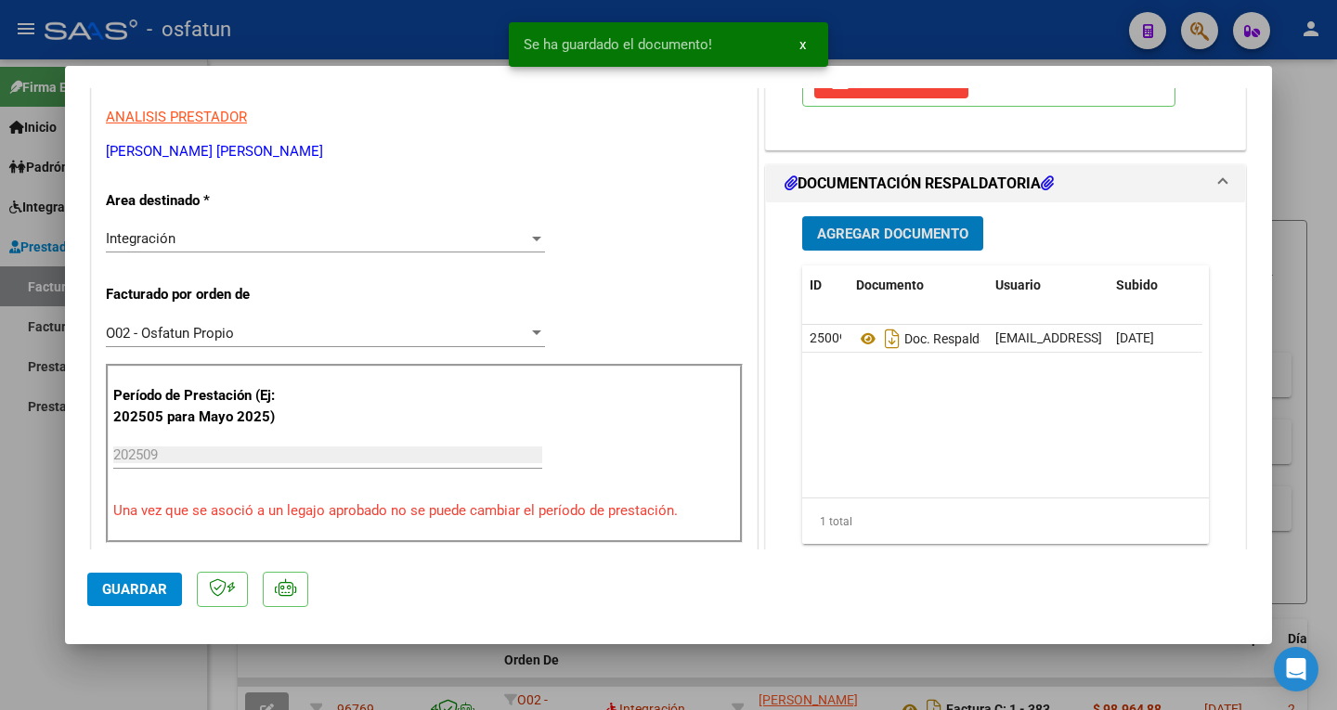
click at [148, 590] on span "Guardar" at bounding box center [134, 589] width 65 height 17
click at [921, 33] on div at bounding box center [668, 355] width 1337 height 710
type input "$ 0,00"
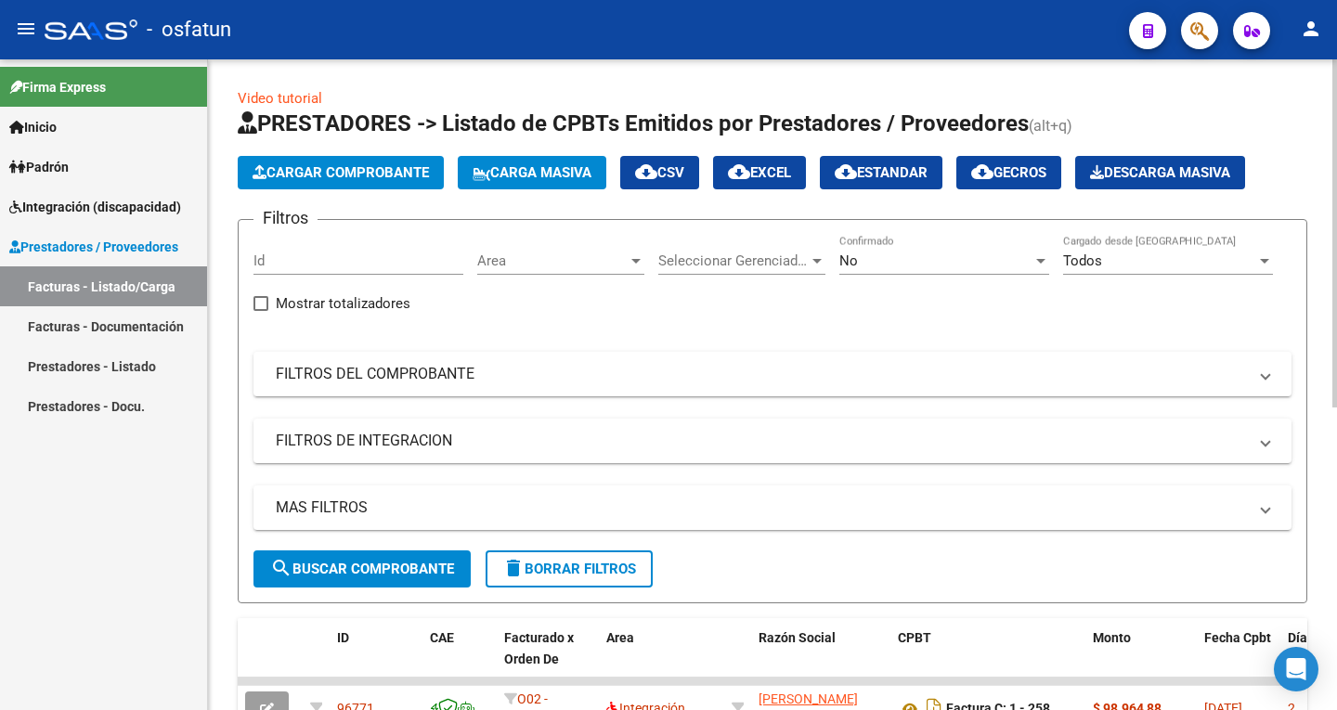
scroll to position [0, 0]
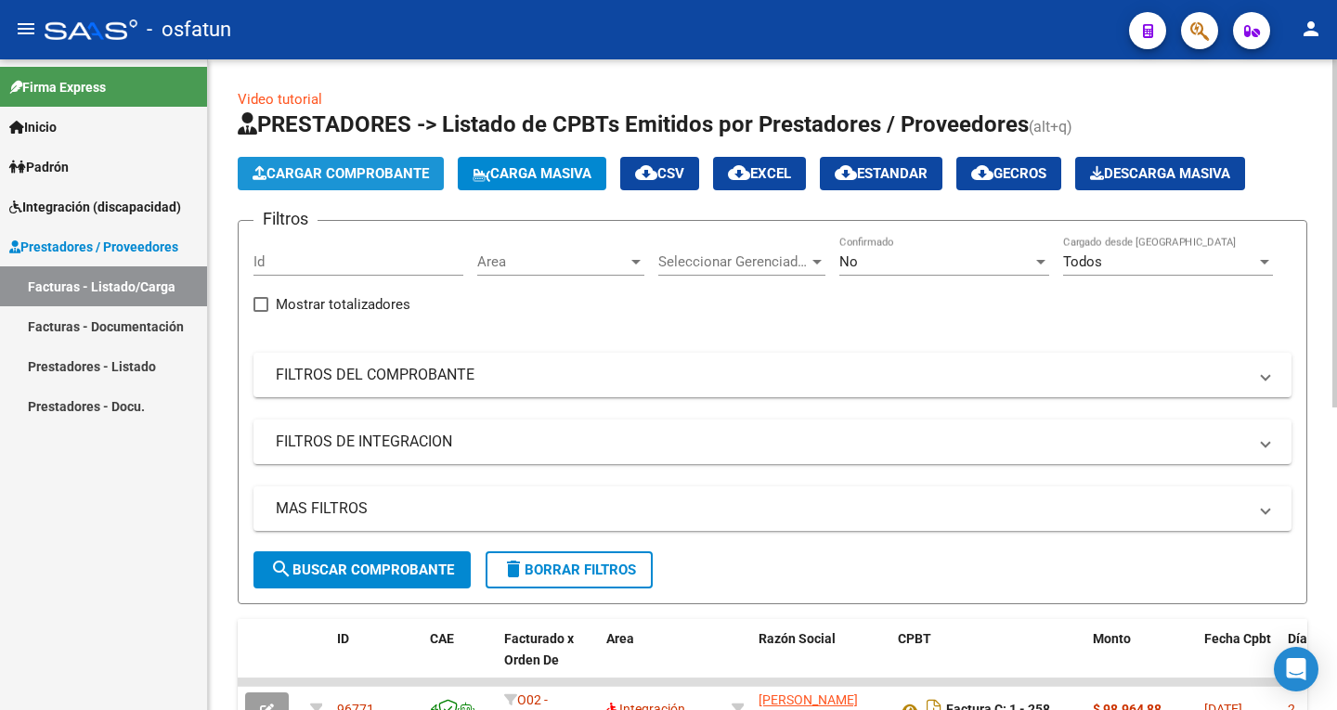
click at [382, 172] on span "Cargar Comprobante" at bounding box center [341, 173] width 176 height 17
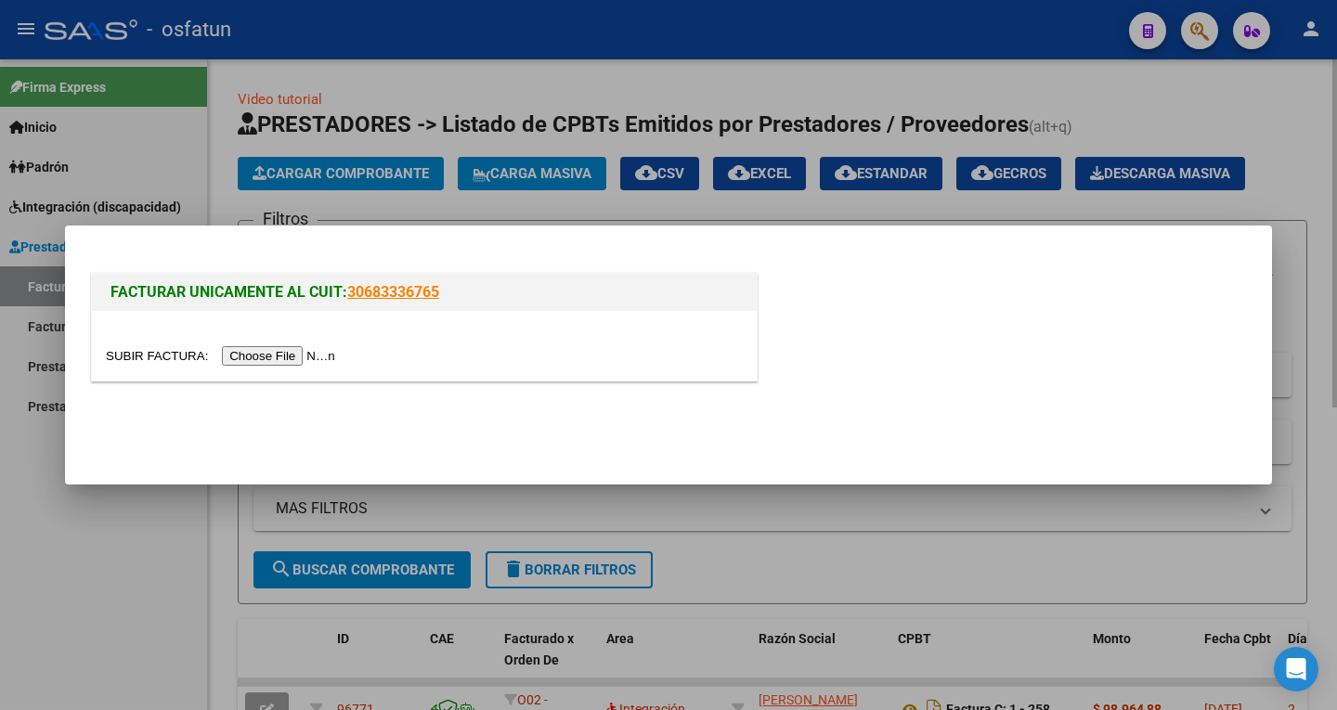
click at [1212, 92] on div at bounding box center [668, 355] width 1337 height 710
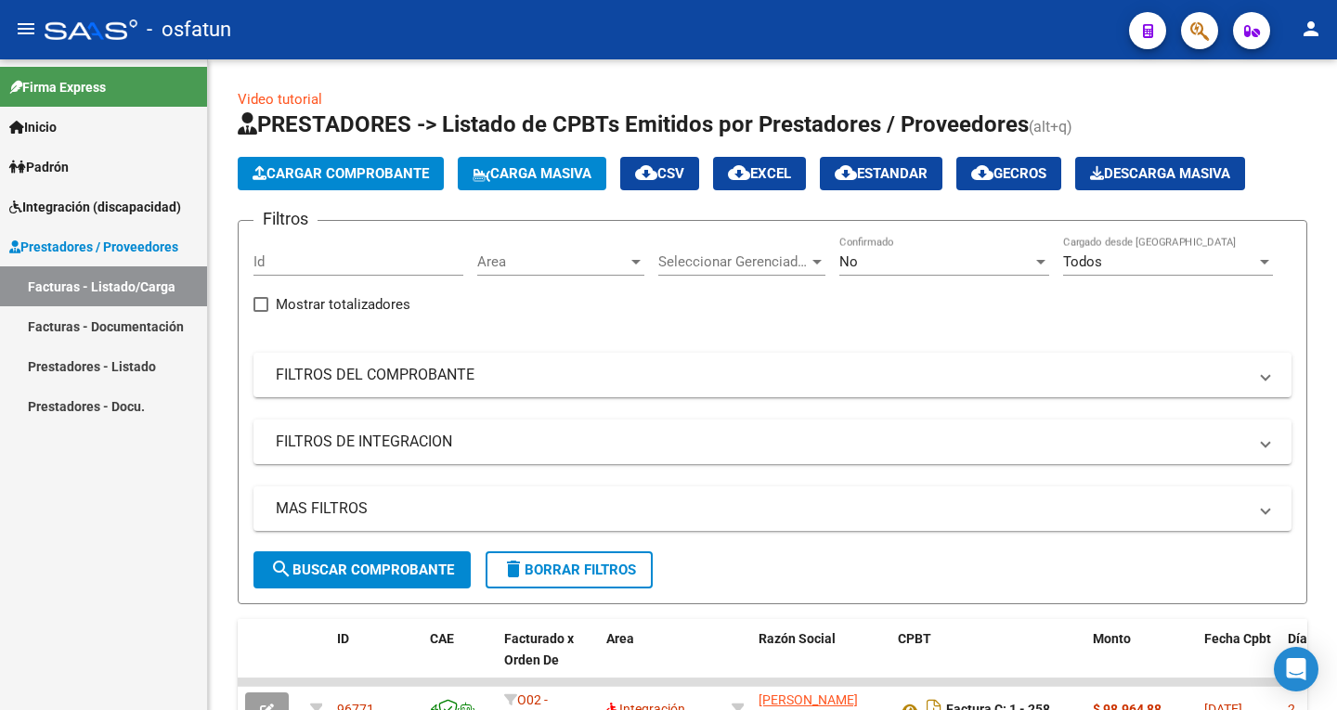
click at [73, 323] on link "Facturas - Documentación" at bounding box center [103, 326] width 207 height 40
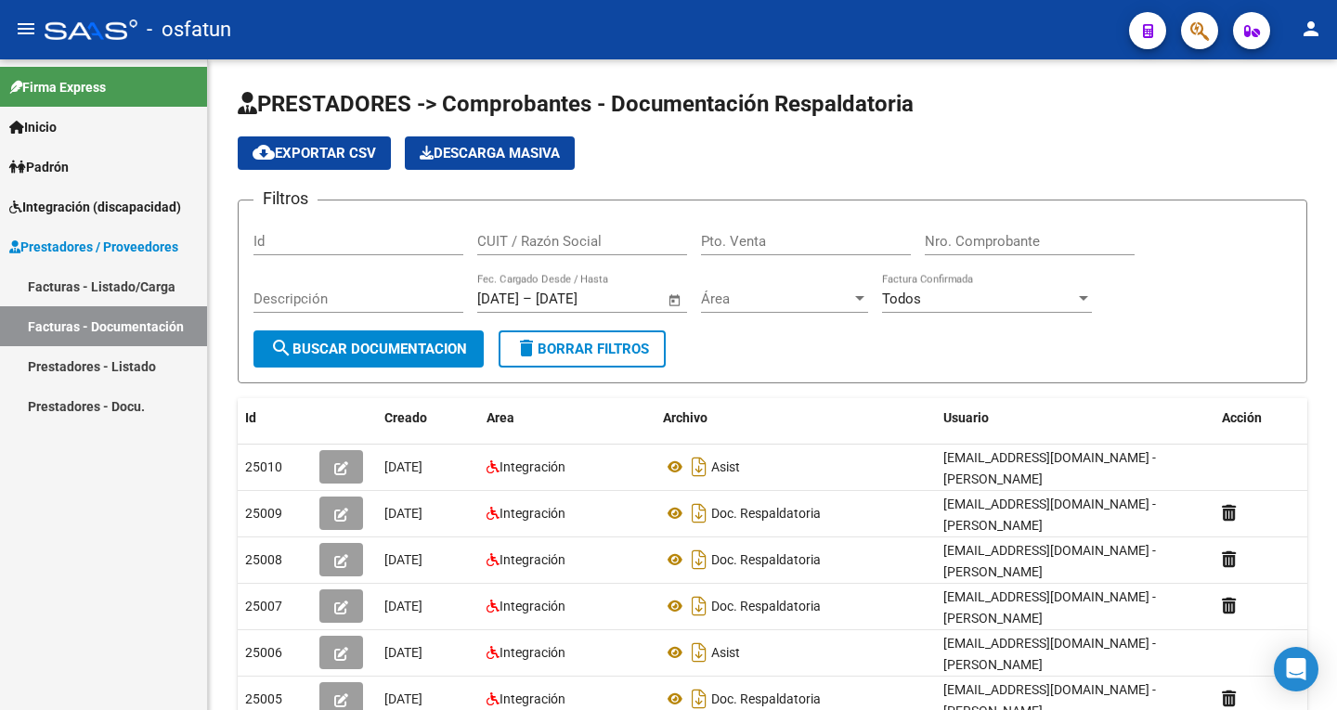
click at [85, 286] on link "Facturas - Listado/Carga" at bounding box center [103, 286] width 207 height 40
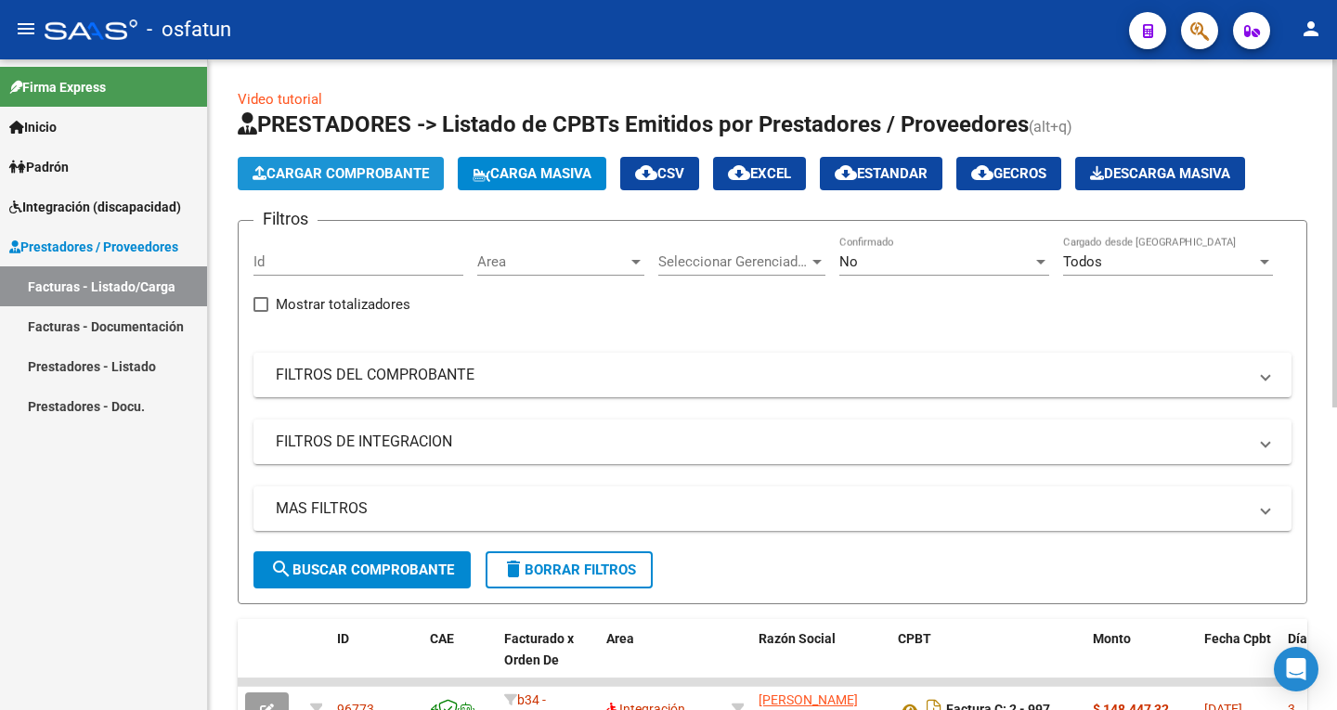
click at [415, 174] on span "Cargar Comprobante" at bounding box center [341, 173] width 176 height 17
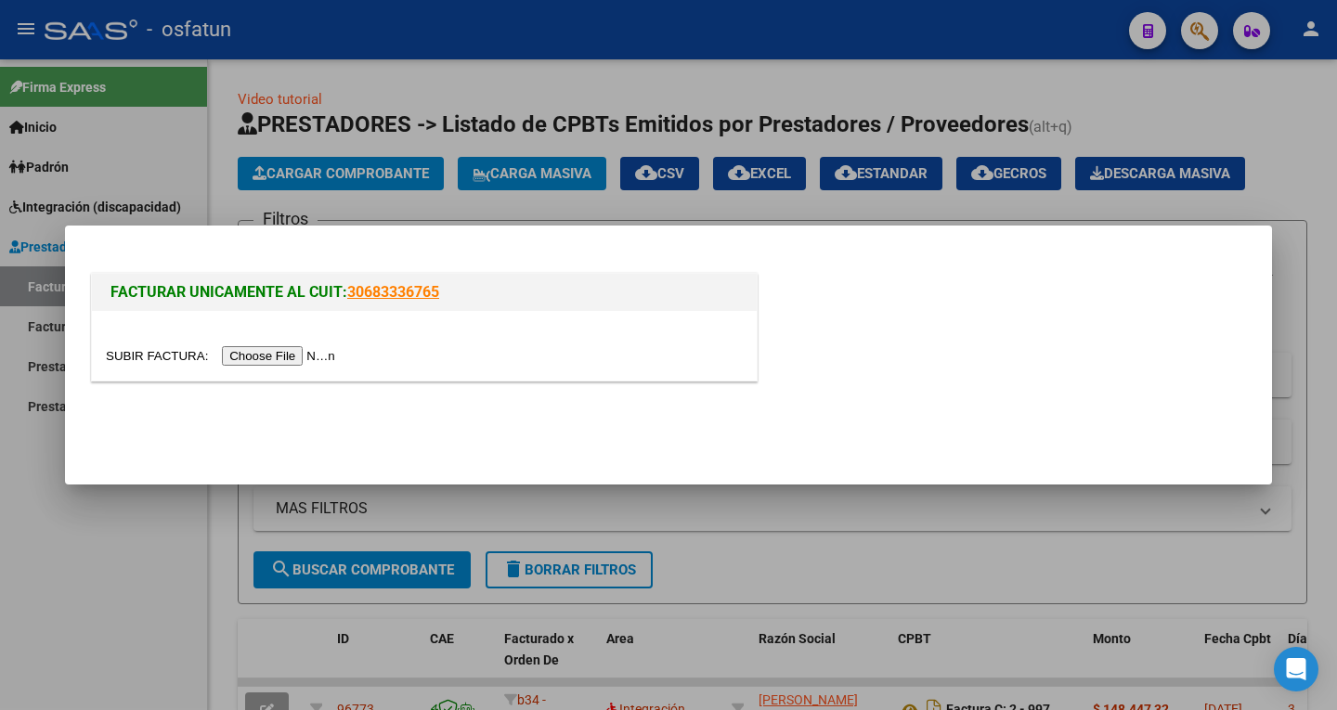
click at [322, 363] on input "file" at bounding box center [223, 355] width 235 height 19
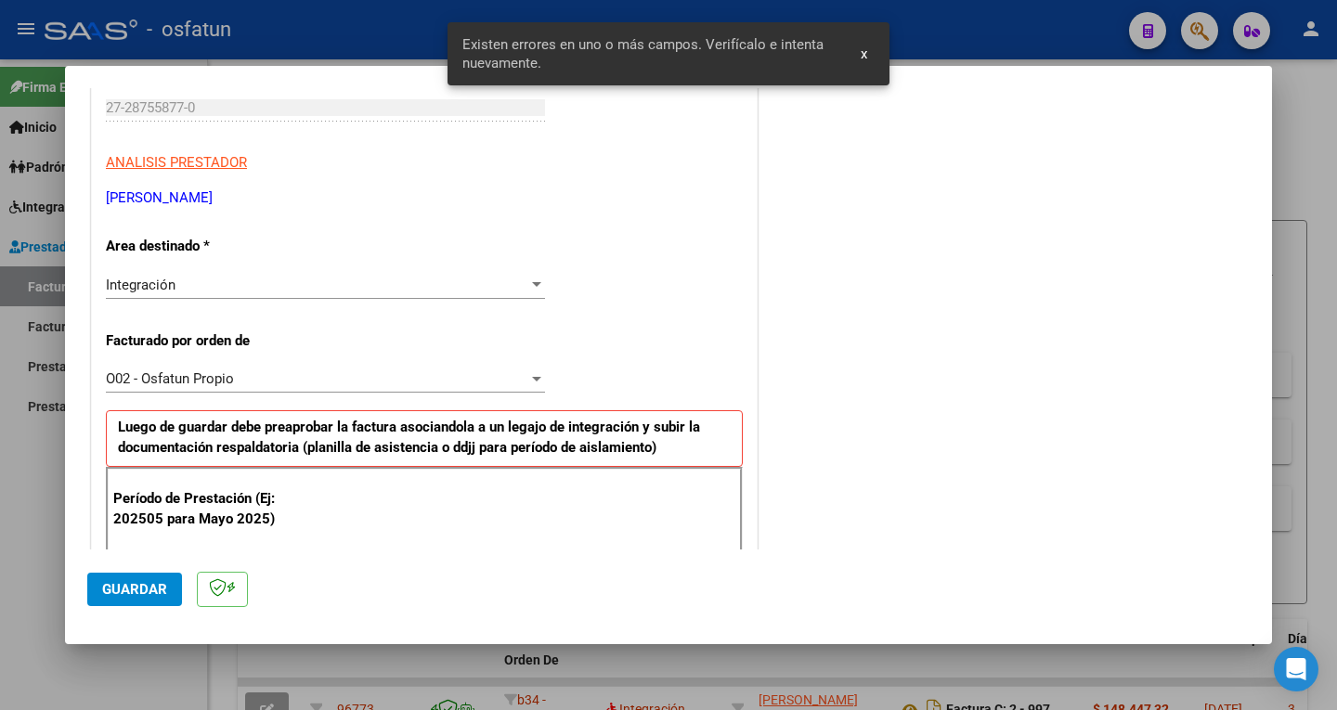
scroll to position [475, 0]
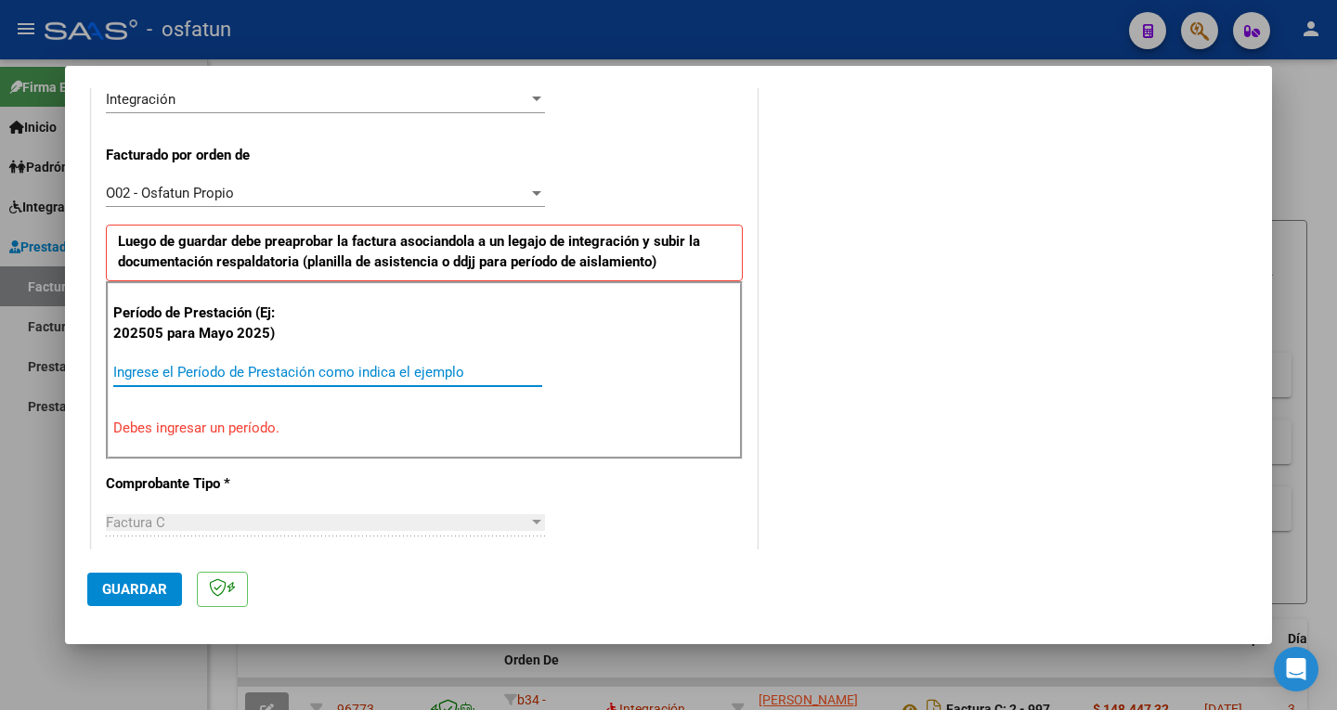
click at [185, 367] on input "Ingrese el Período de Prestación como indica el ejemplo" at bounding box center [327, 372] width 429 height 17
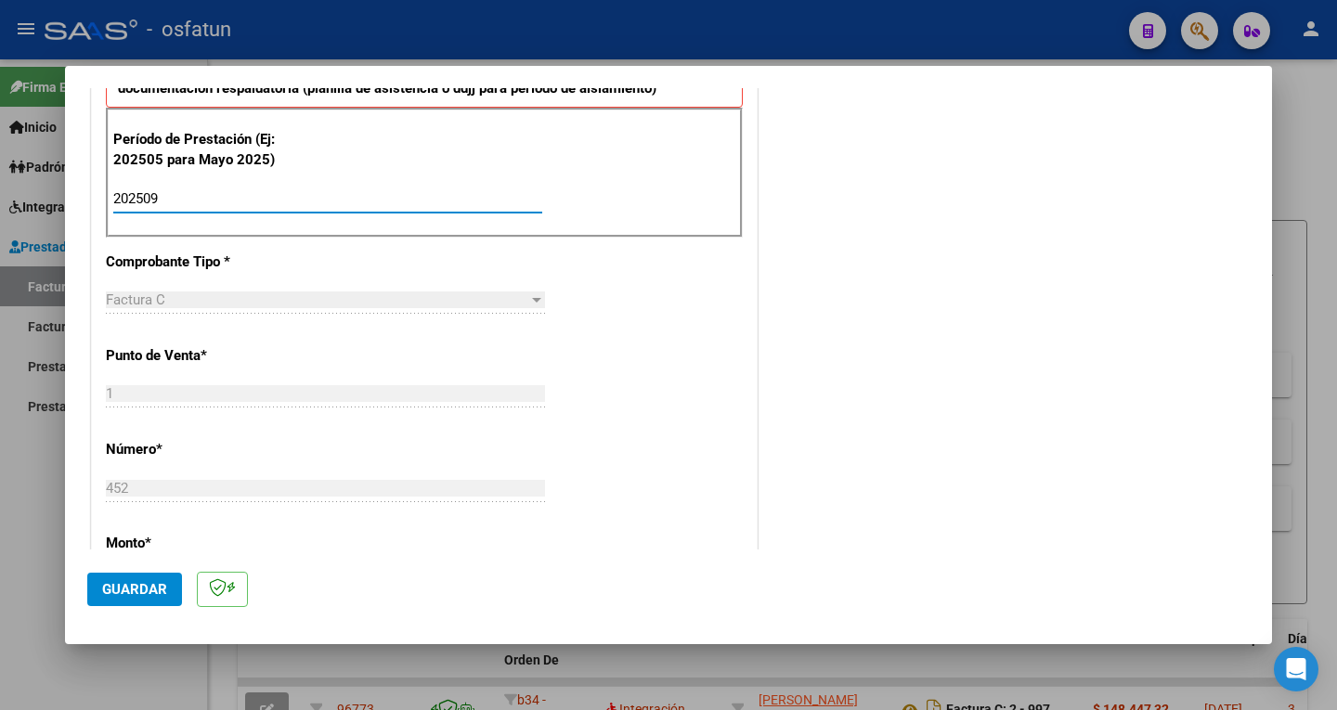
scroll to position [847, 0]
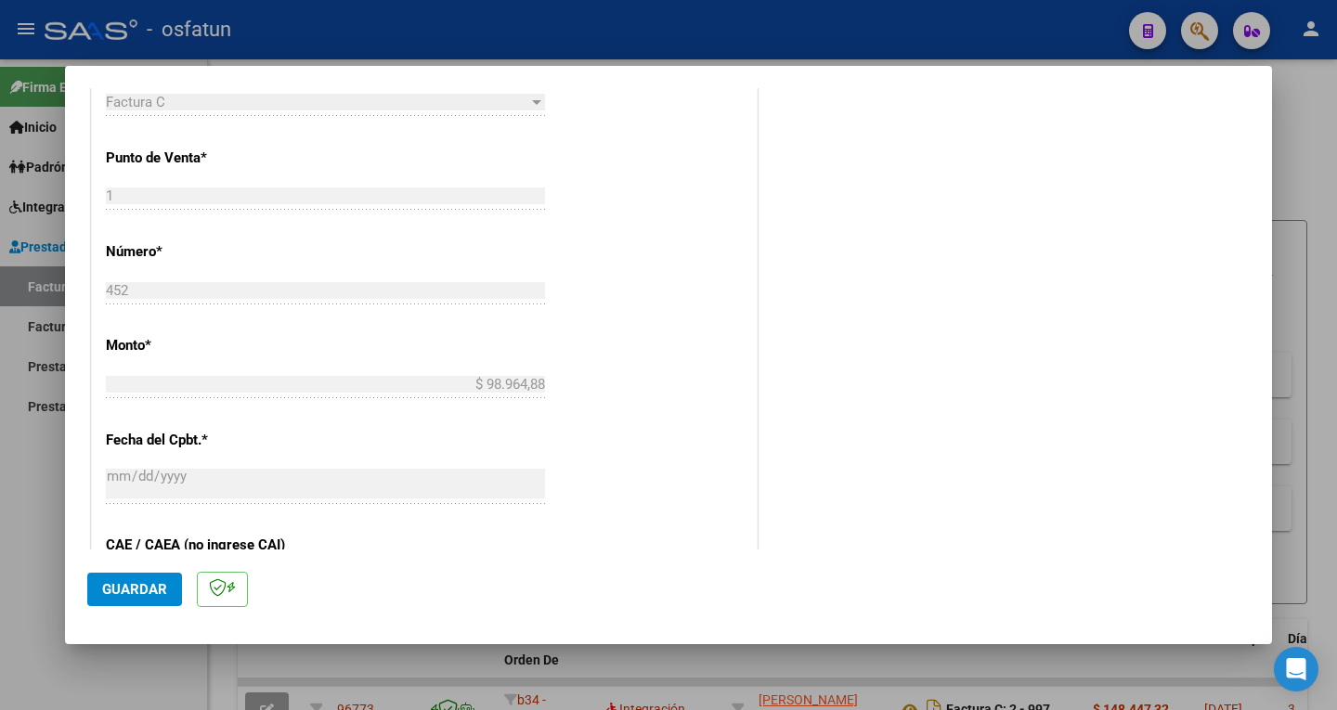
type input "202509"
click at [135, 589] on span "Guardar" at bounding box center [134, 589] width 65 height 17
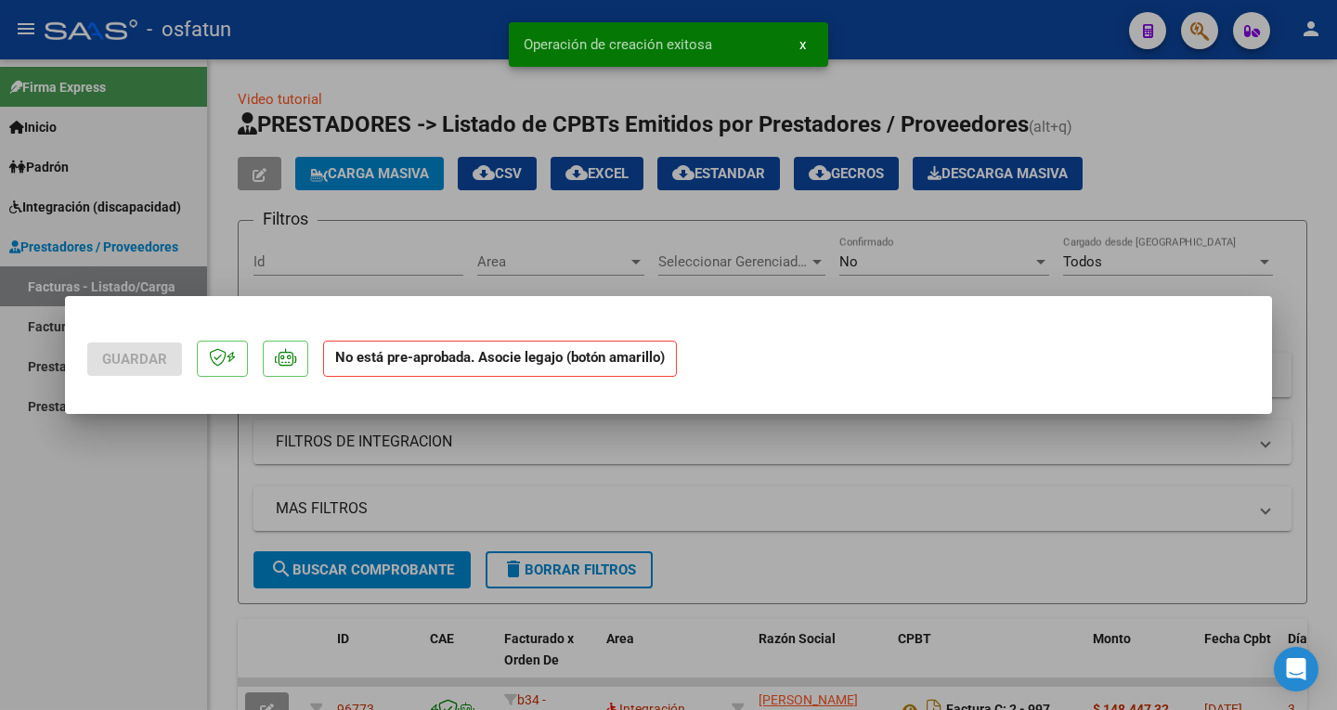
scroll to position [0, 0]
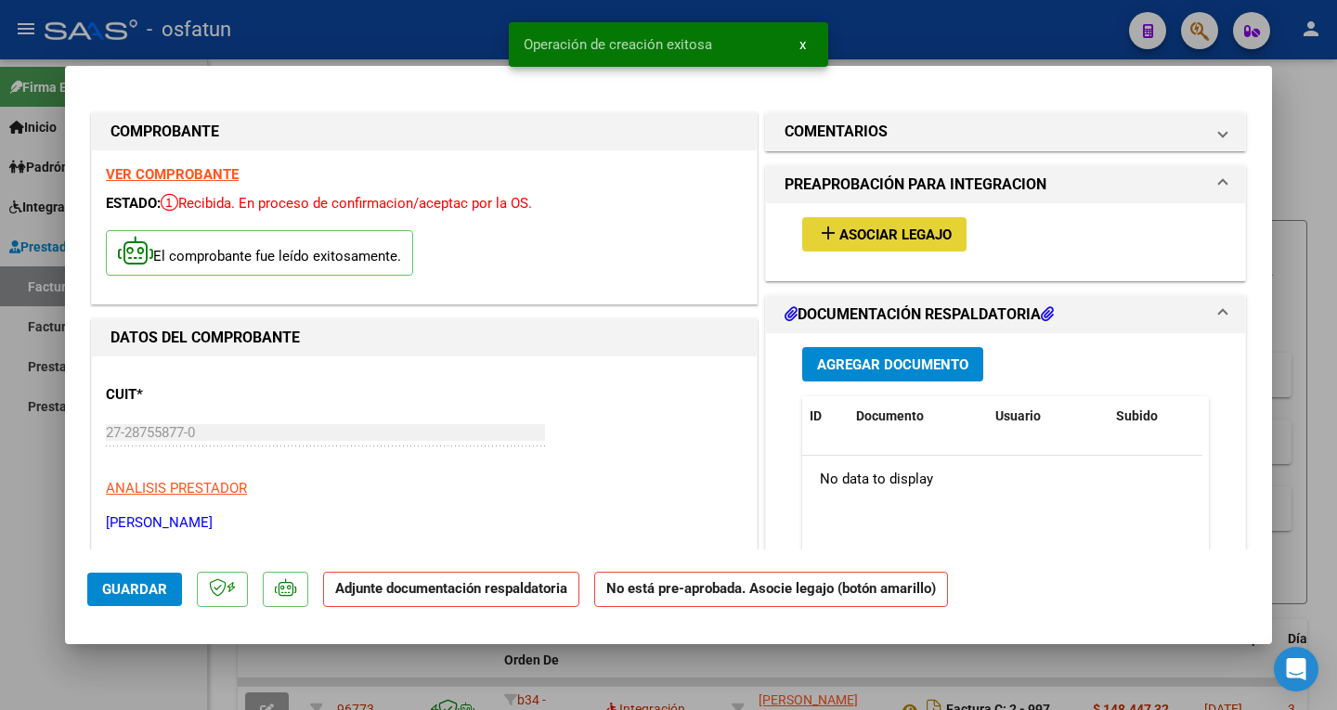
click at [876, 240] on span "Asociar Legajo" at bounding box center [895, 235] width 112 height 17
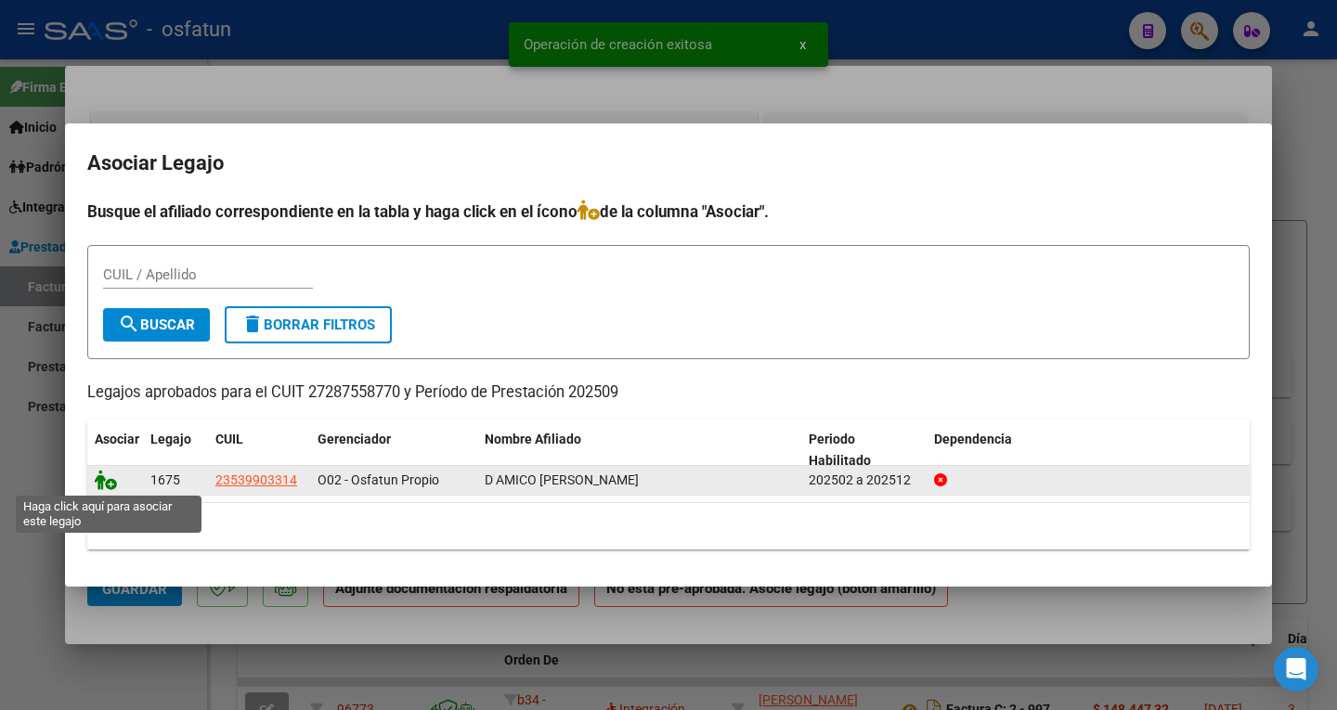
click at [102, 475] on icon at bounding box center [106, 480] width 22 height 20
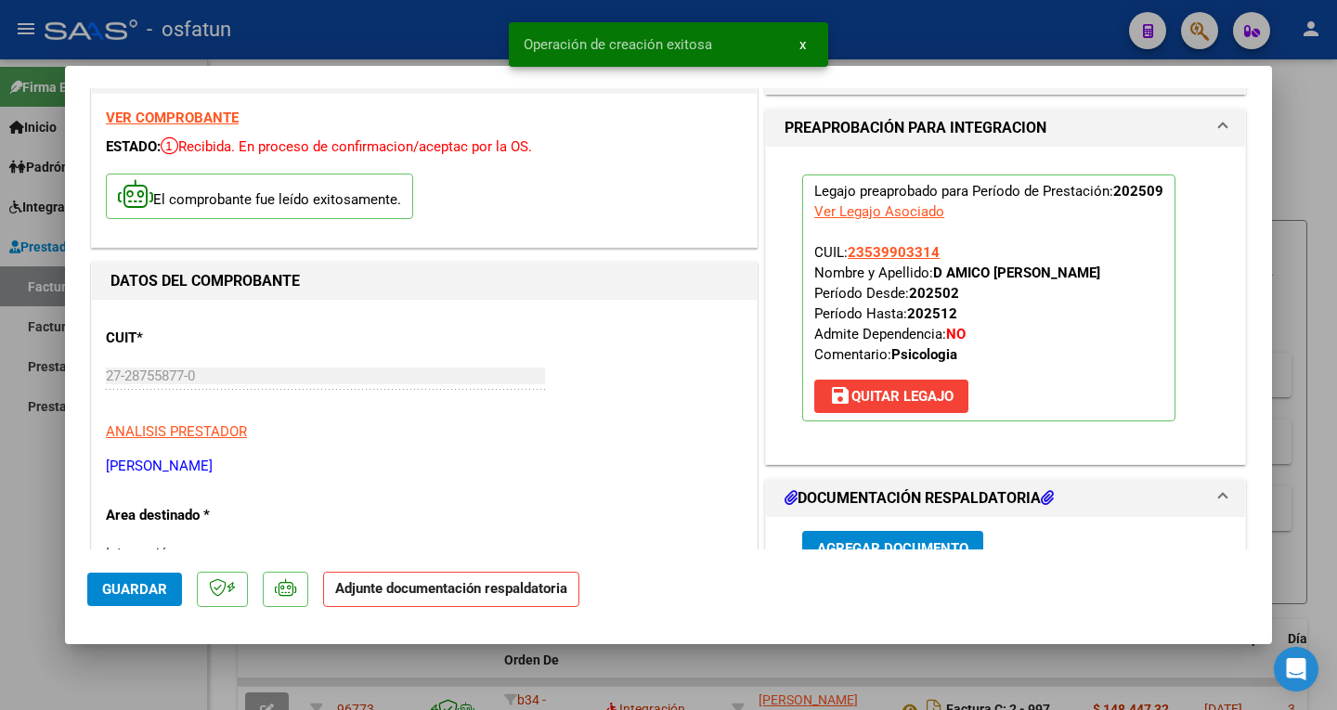
scroll to position [186, 0]
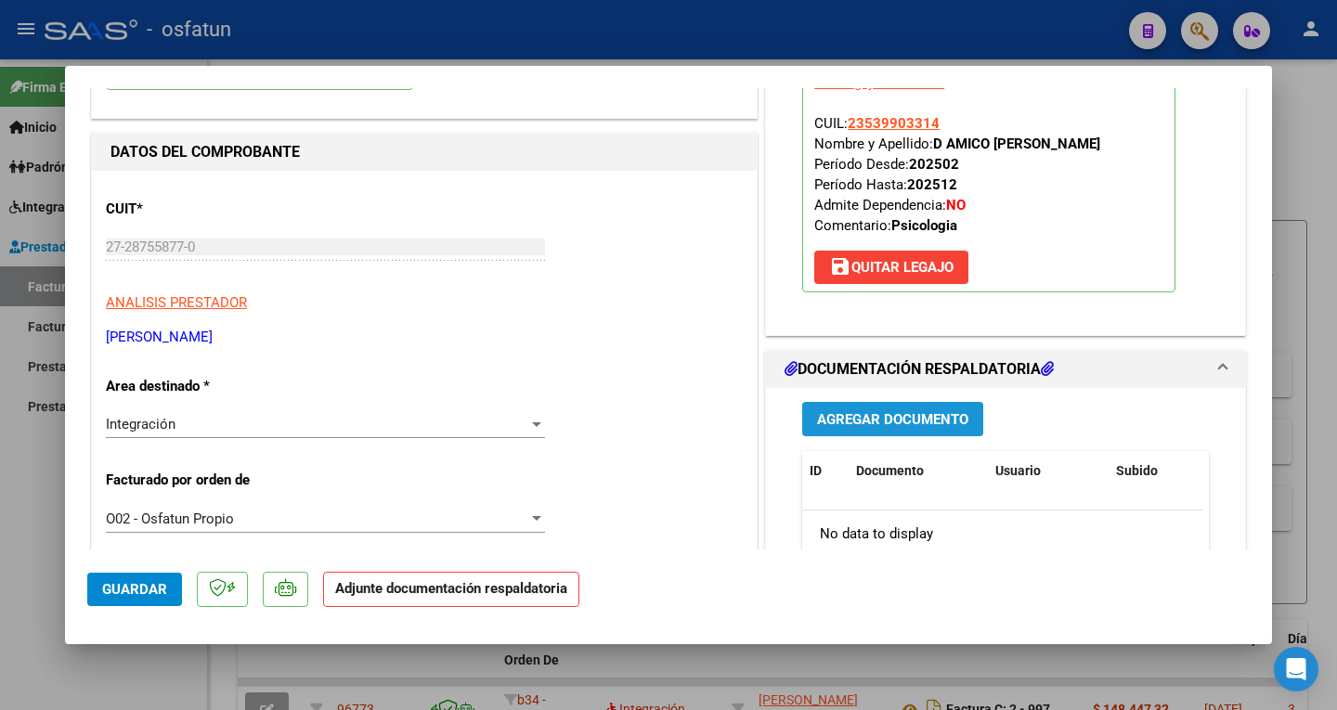
click at [885, 423] on span "Agregar Documento" at bounding box center [892, 419] width 151 height 17
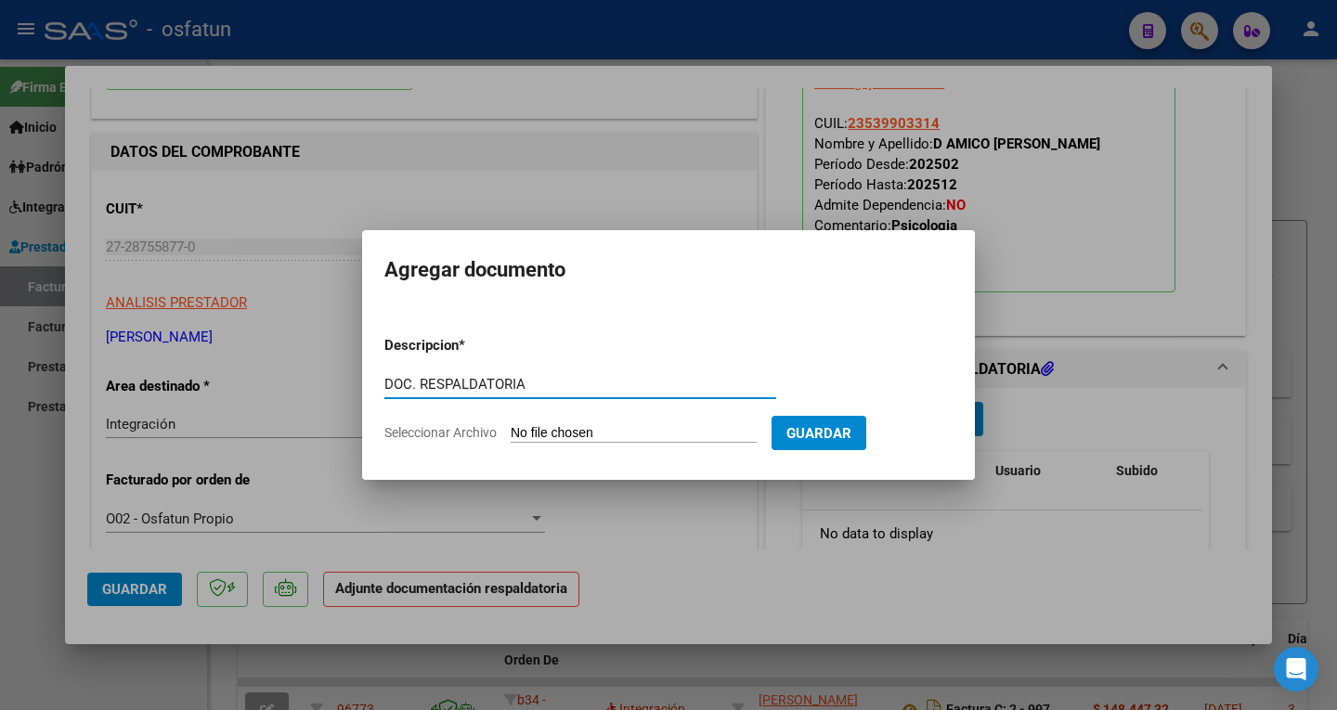
type input "DOC. RESPALDATORIA"
click at [682, 432] on input "Seleccionar Archivo" at bounding box center [634, 434] width 246 height 18
type input "C:\fakepath\Asistencia y autorizacion [PERSON_NAME].pdf"
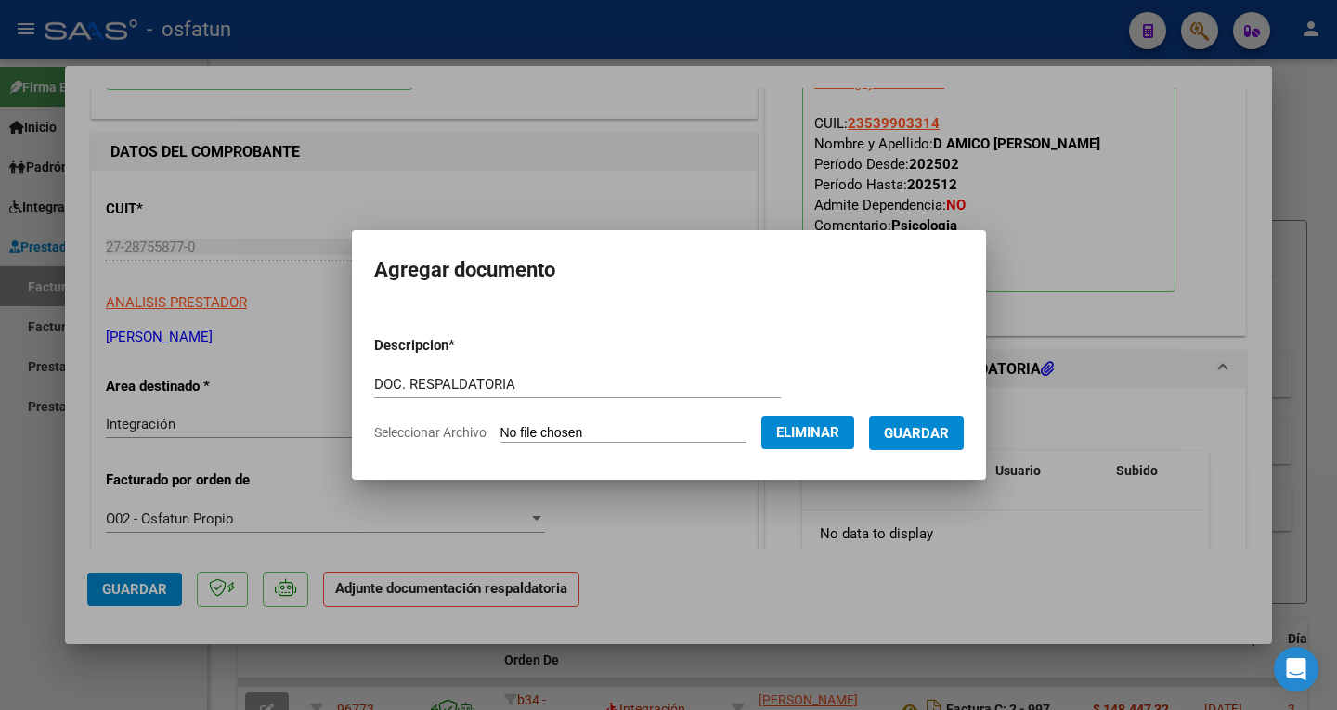
click at [940, 431] on span "Guardar" at bounding box center [916, 433] width 65 height 17
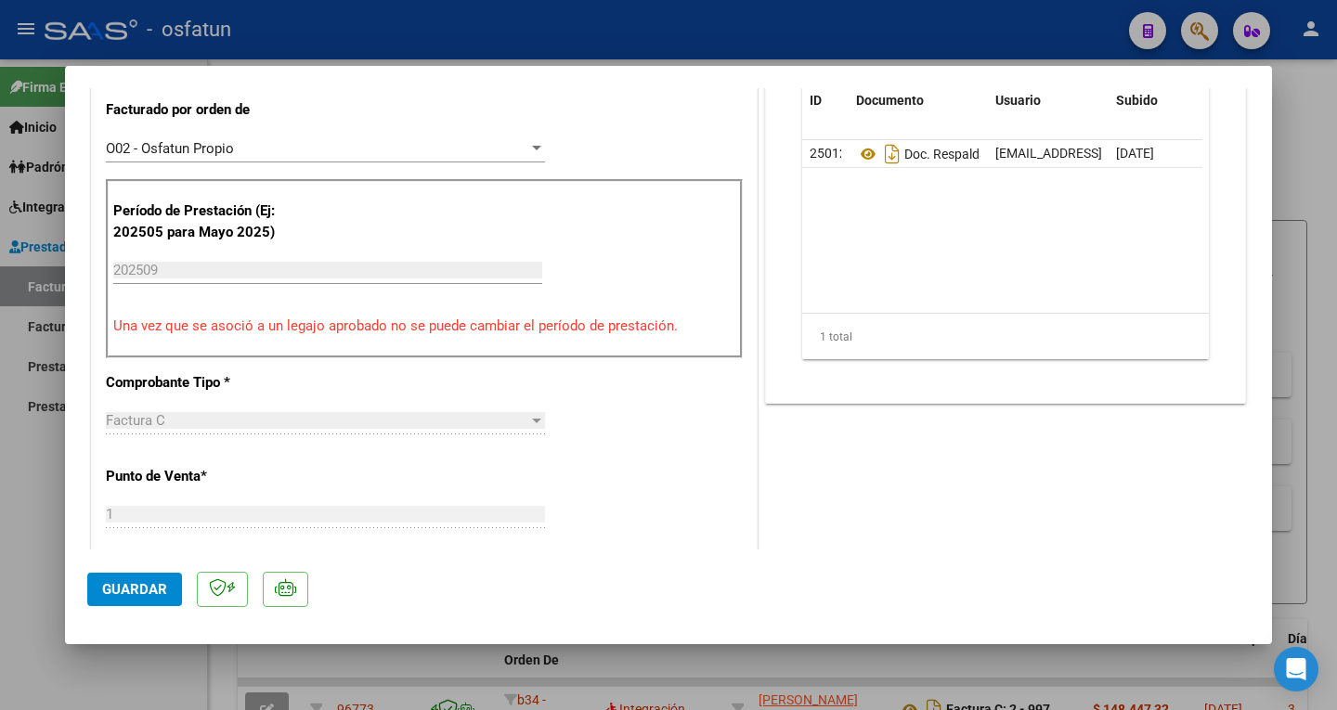
scroll to position [557, 0]
click at [143, 581] on span "Guardar" at bounding box center [134, 589] width 65 height 17
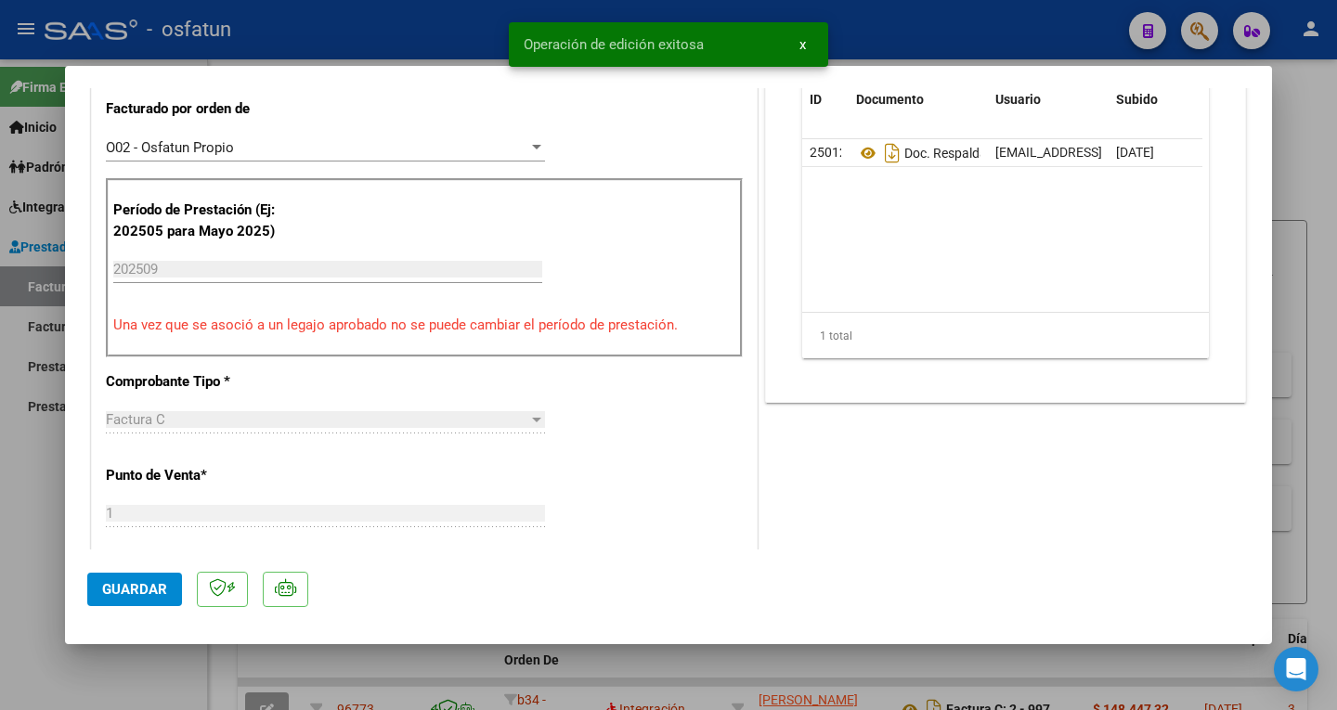
click at [132, 582] on span "Guardar" at bounding box center [134, 589] width 65 height 17
click at [893, 34] on div at bounding box center [668, 355] width 1337 height 710
type input "$ 0,00"
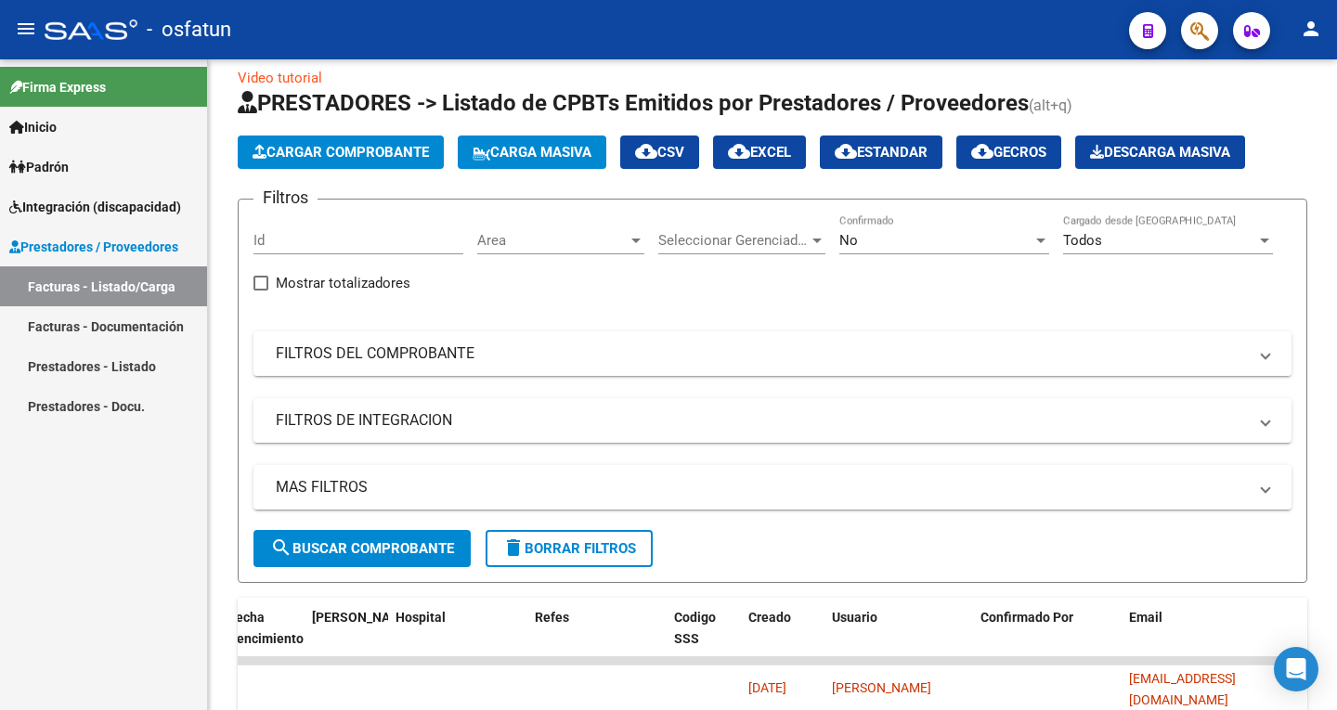
scroll to position [10, 0]
